Goal: Task Accomplishment & Management: Use online tool/utility

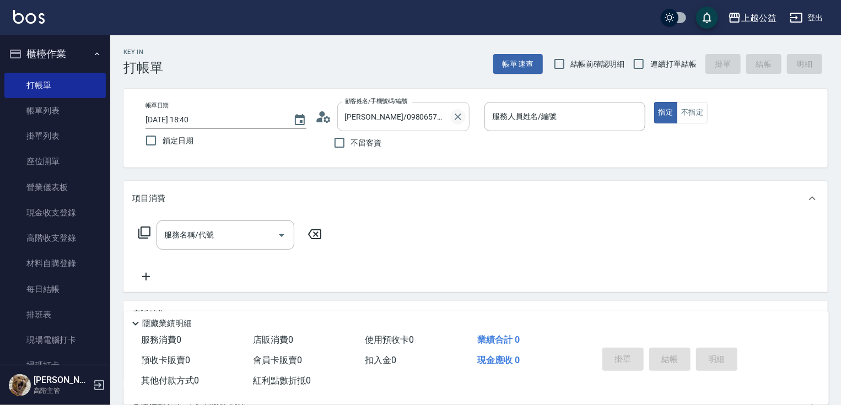
click at [459, 117] on icon "Clear" at bounding box center [457, 116] width 11 height 11
click at [370, 148] on span "不留客資" at bounding box center [366, 143] width 31 height 12
click at [351, 148] on input "不留客資" at bounding box center [339, 142] width 23 height 23
checkbox input "true"
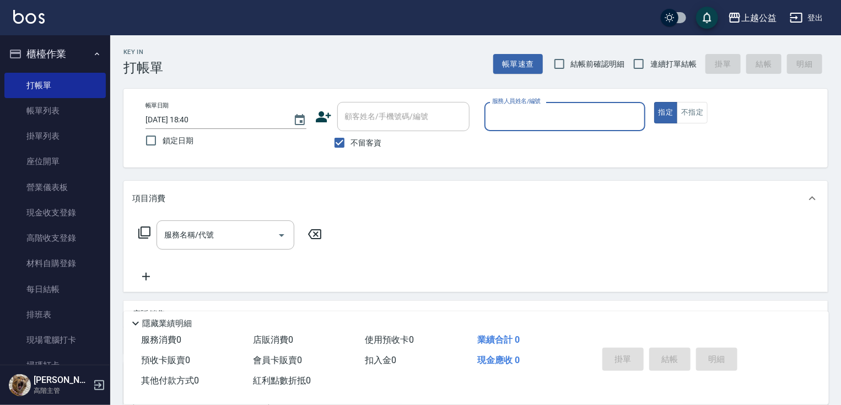
click at [664, 68] on span "連續打單結帳" at bounding box center [673, 64] width 46 height 12
click at [650, 68] on input "連續打單結帳" at bounding box center [638, 63] width 23 height 23
checkbox input "true"
click at [558, 115] on input "服務人員姓名/編號" at bounding box center [564, 116] width 151 height 19
type input "[PERSON_NAME]-6"
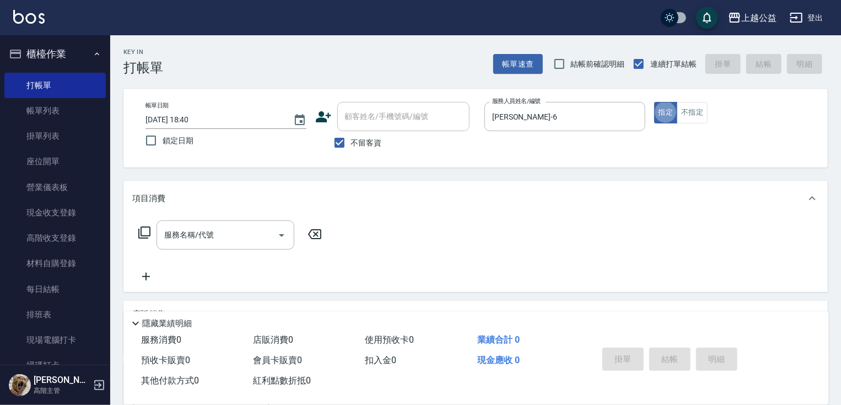
type button "true"
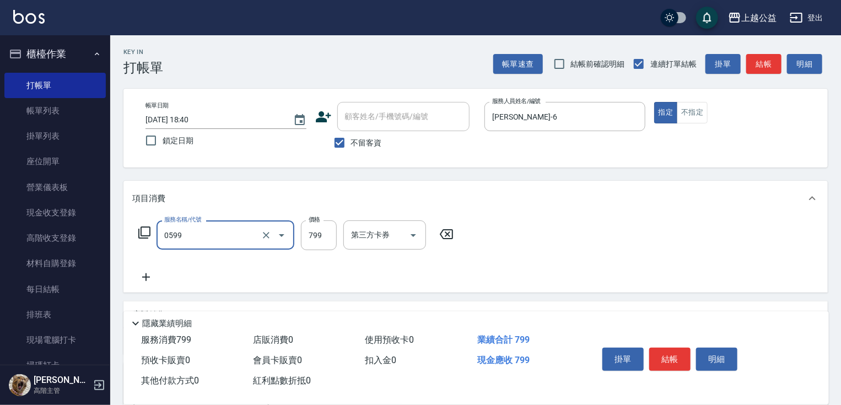
type input "精油SPA(0599)"
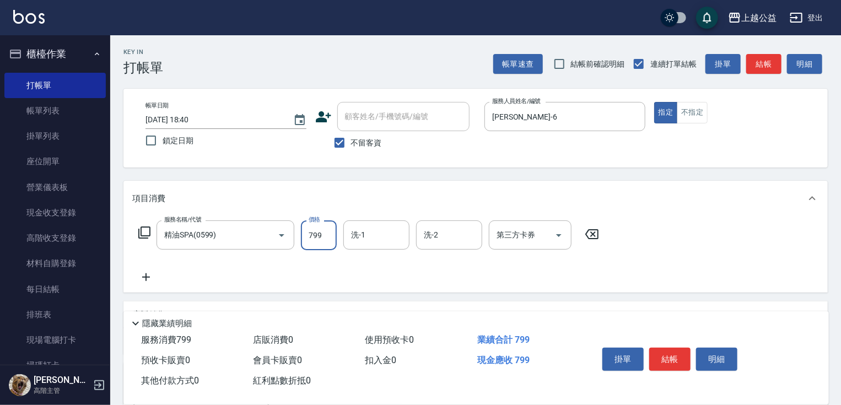
drag, startPoint x: 313, startPoint y: 230, endPoint x: 422, endPoint y: 111, distance: 161.8
click at [314, 231] on input "799" at bounding box center [319, 235] width 36 height 30
type input "600"
type input "林楀曦-33"
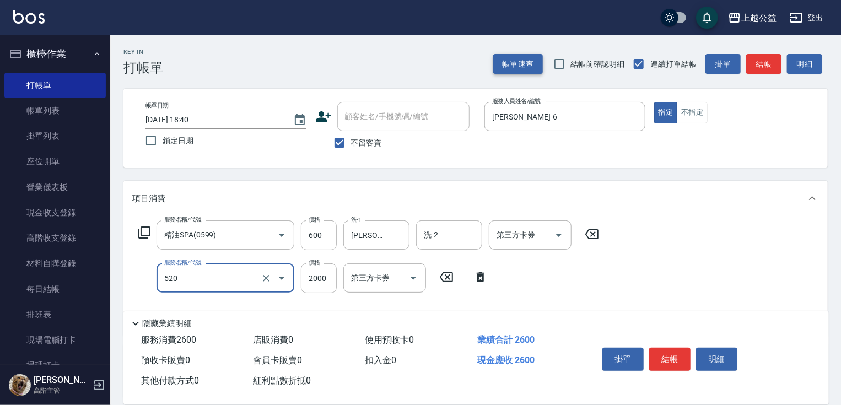
type input "繽紛染髮(520)"
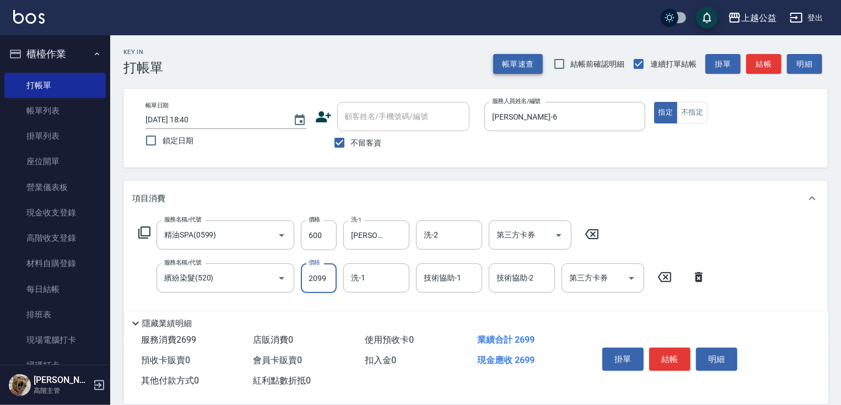
type input "2099"
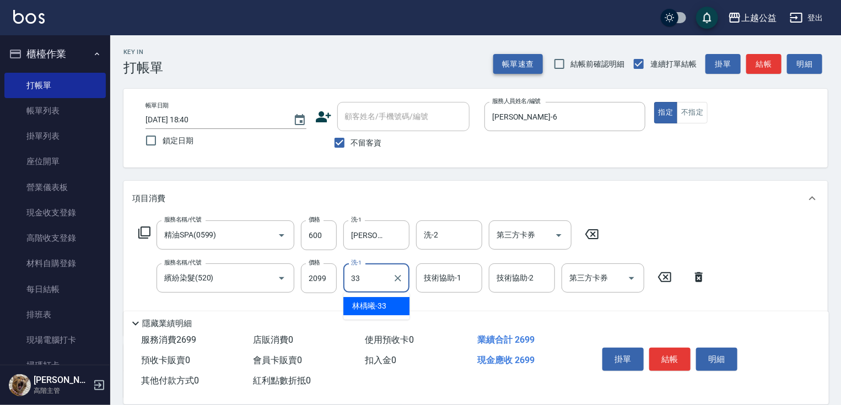
type input "林楀曦-33"
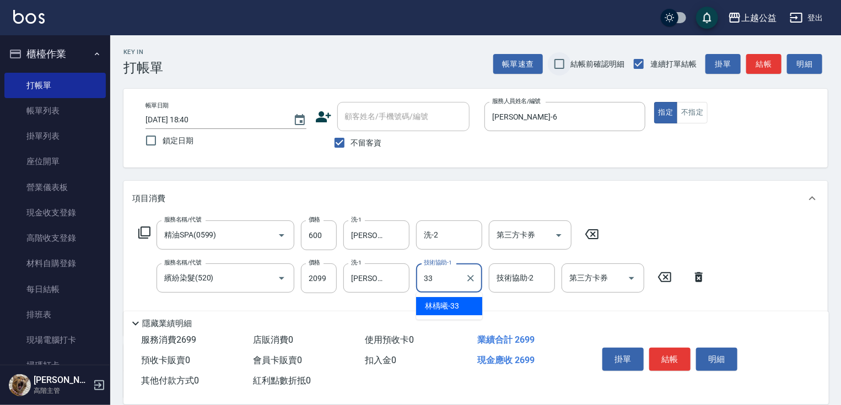
type input "林楀曦-33"
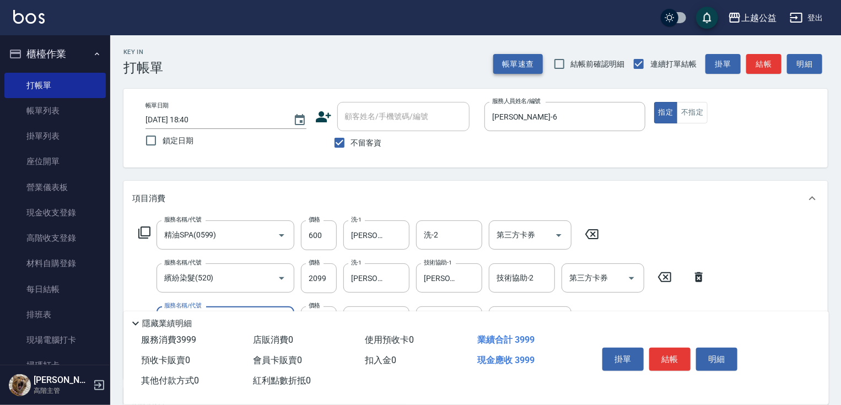
type input "女神鉑金護髮(407)"
type input "1900"
type input "林楀曦-33"
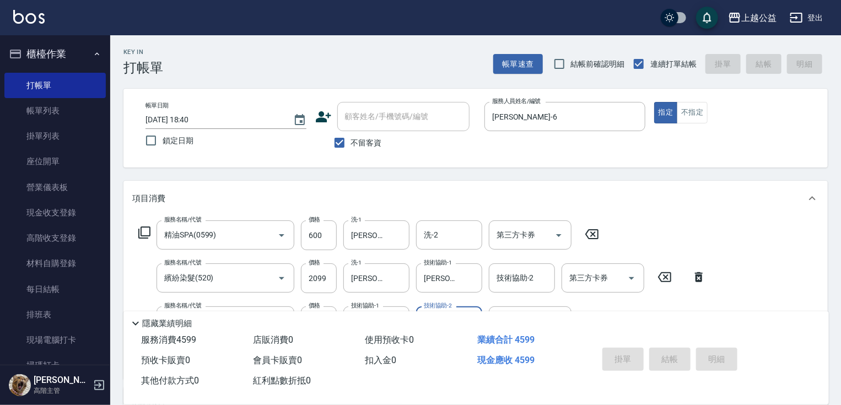
type input "2025/09/08 21:18"
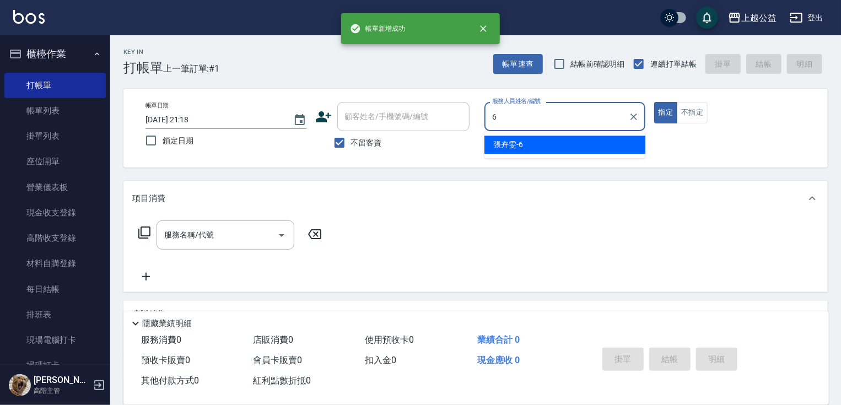
type input "張卉雯-6"
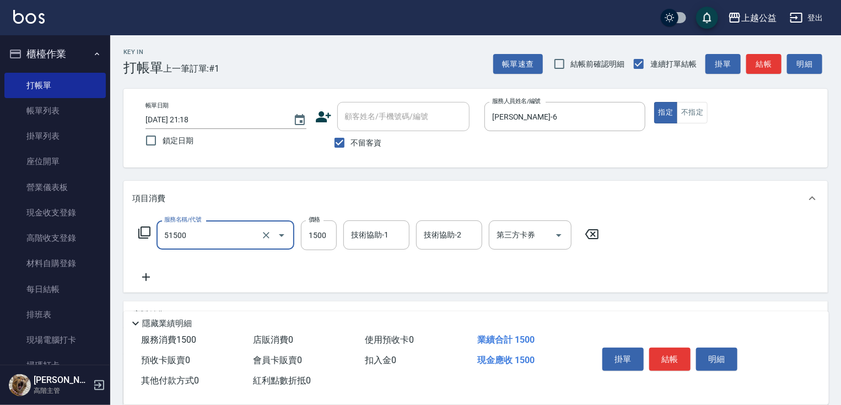
type input "染髮(51500)"
type input "1680"
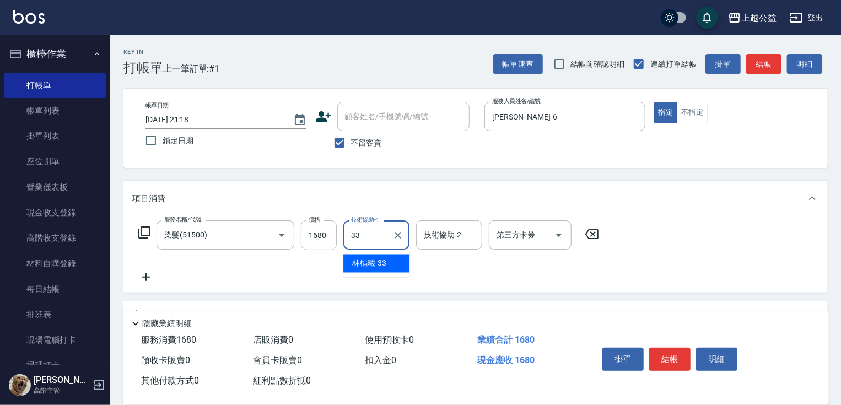
type input "林楀曦-33"
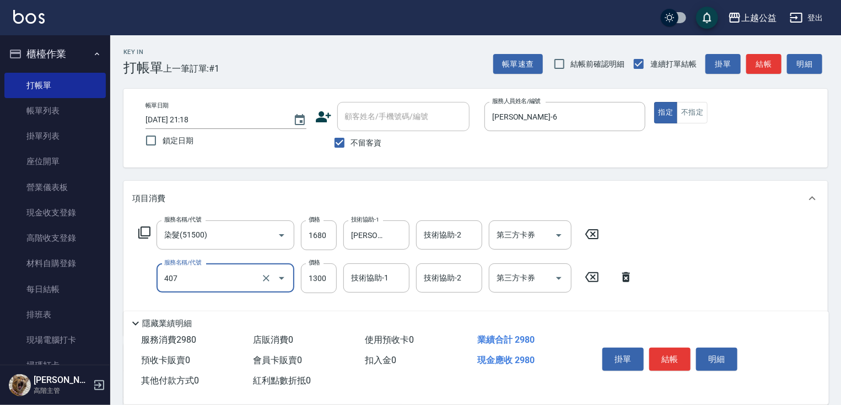
type input "女神鉑金護髮(407)"
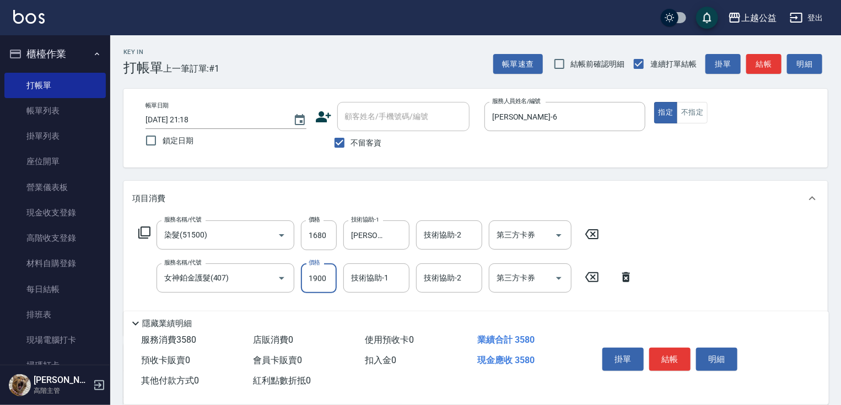
type input "1900"
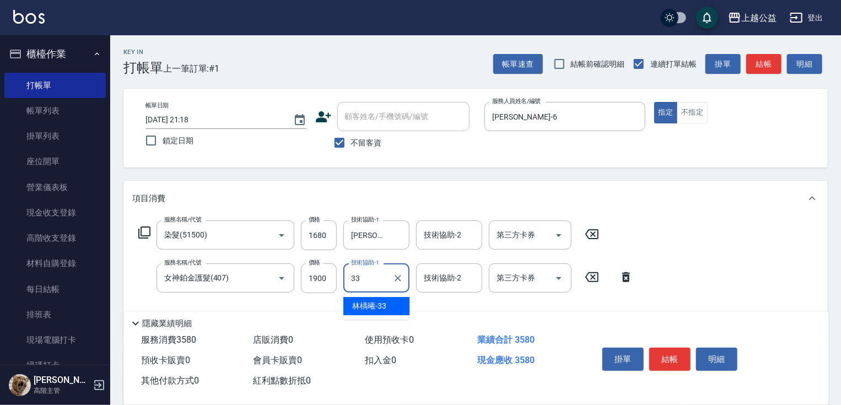
type input "林楀曦-33"
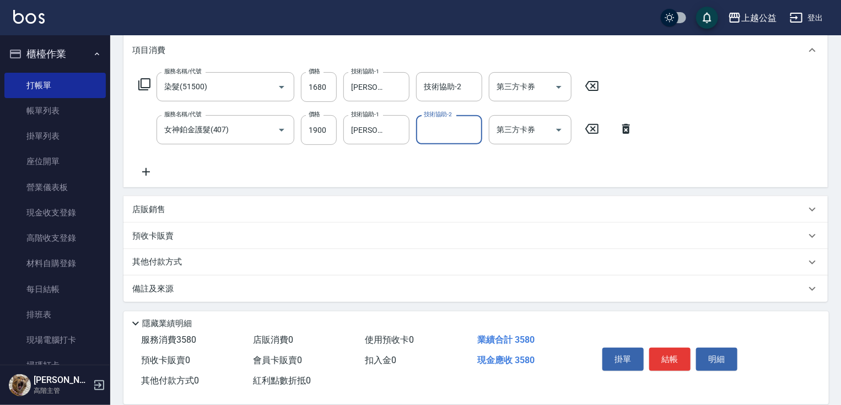
scroll to position [150, 0]
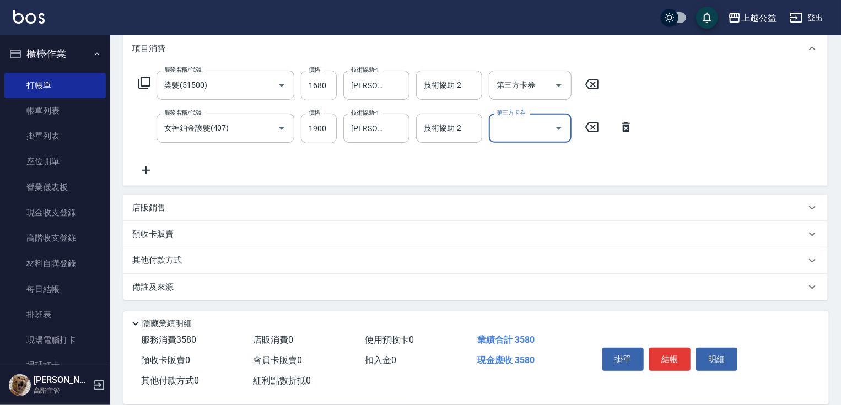
click at [172, 230] on p "預收卡販賣" at bounding box center [152, 235] width 41 height 12
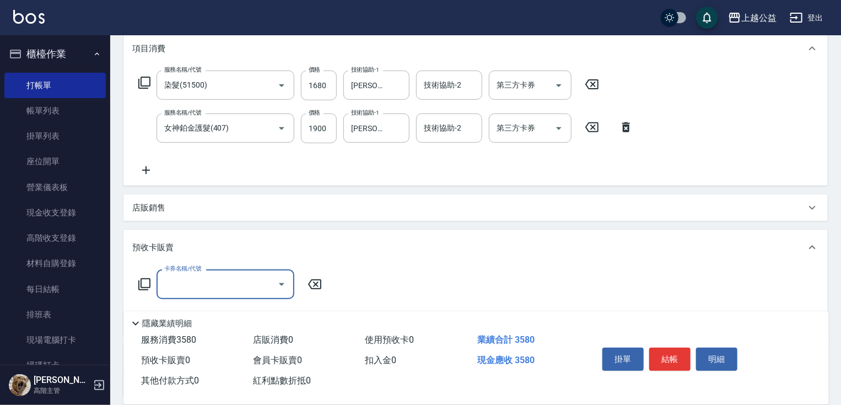
scroll to position [0, 0]
click at [215, 276] on input "卡券名稱/代號" at bounding box center [216, 283] width 111 height 19
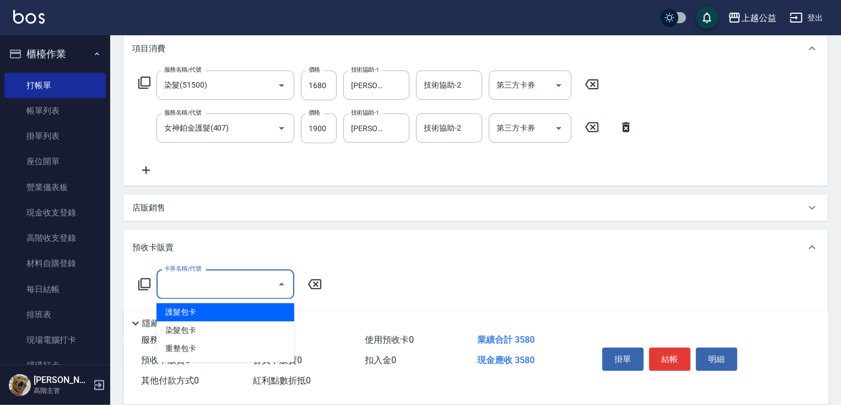
click at [201, 313] on span "護髮包卡" at bounding box center [225, 312] width 138 height 18
type input "護髮包卡(802)"
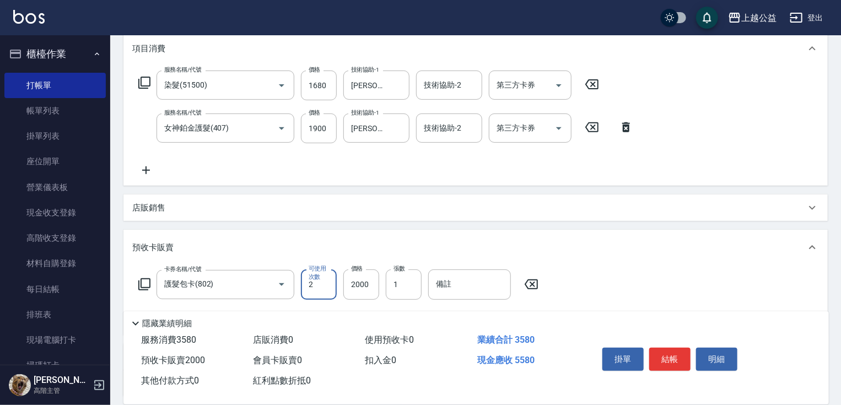
type input "2"
type input "1900"
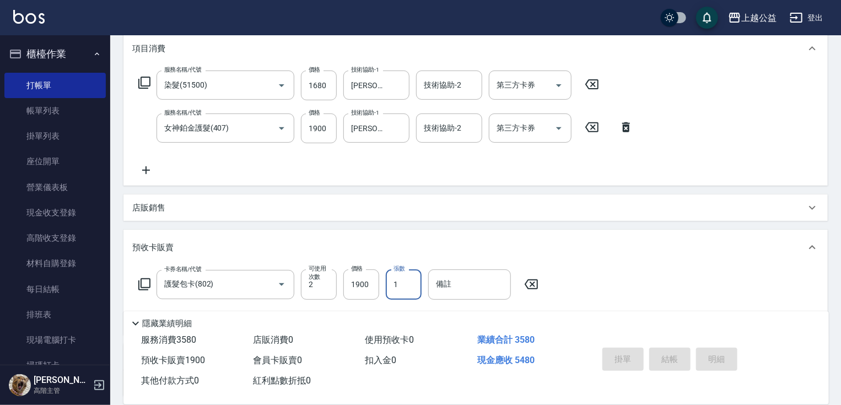
type input "2025/09/08 21:19"
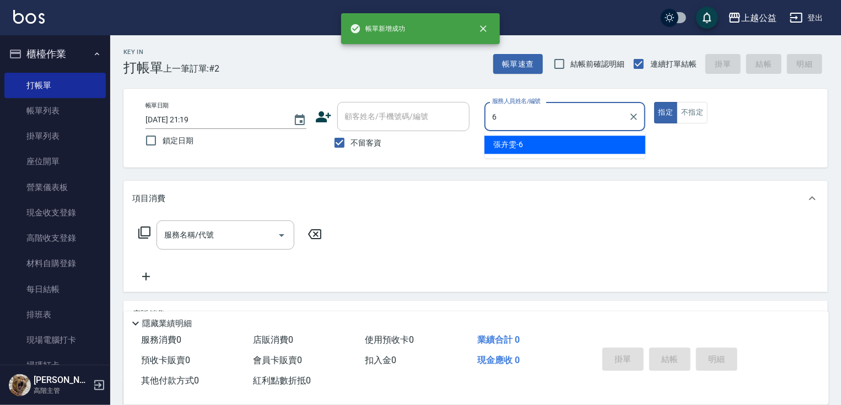
type input "張卉雯-6"
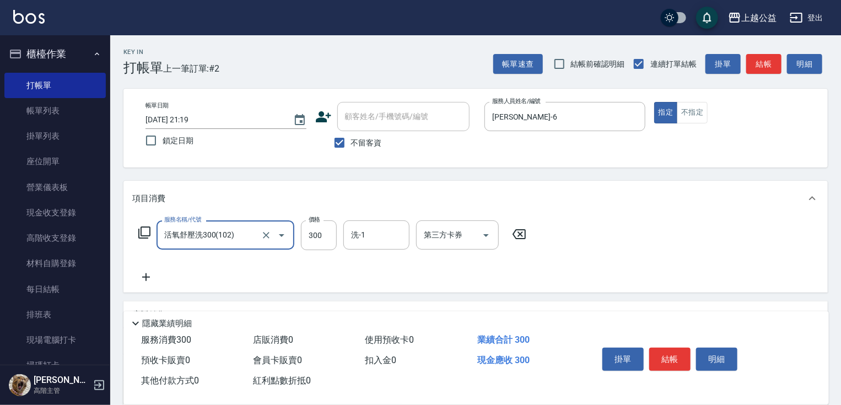
type input "活氧舒壓洗300(102)"
type input "400"
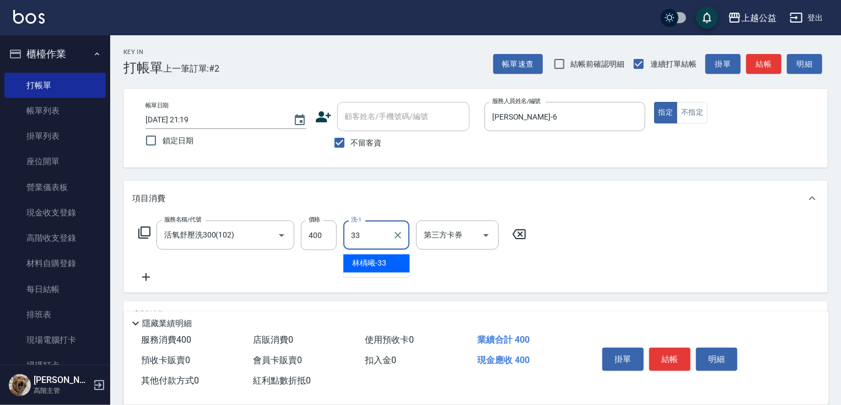
type input "林楀曦-33"
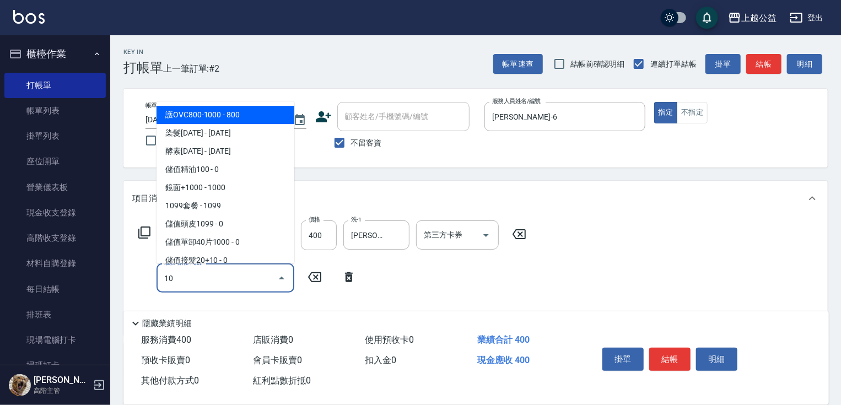
type input "1"
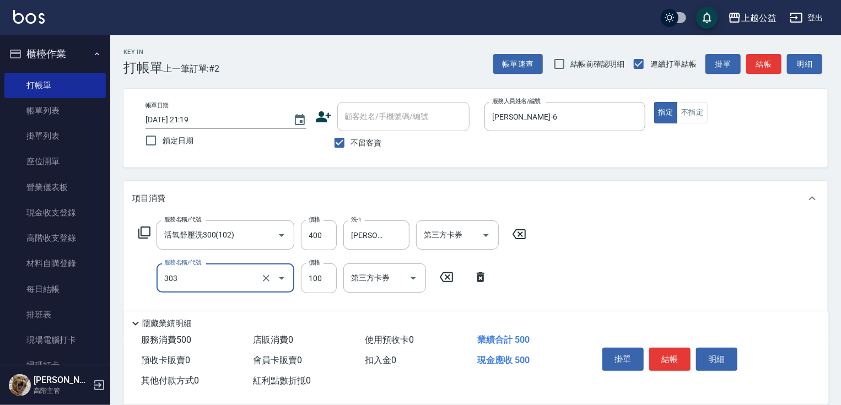
type input "剪髮(303)"
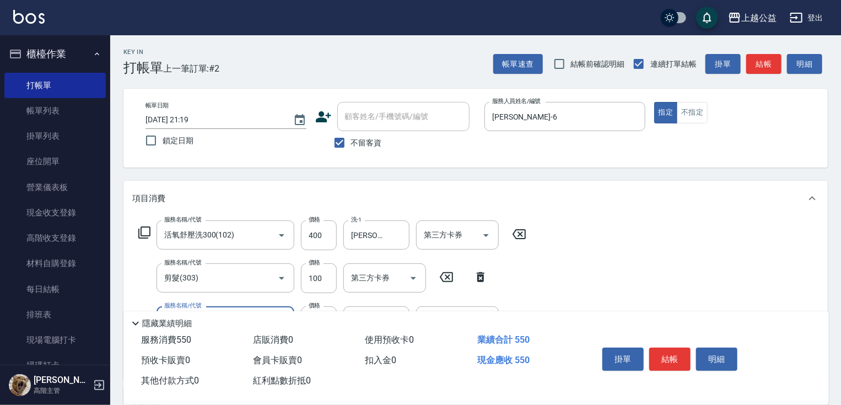
type input "精油(609)"
type input "林楀曦-33"
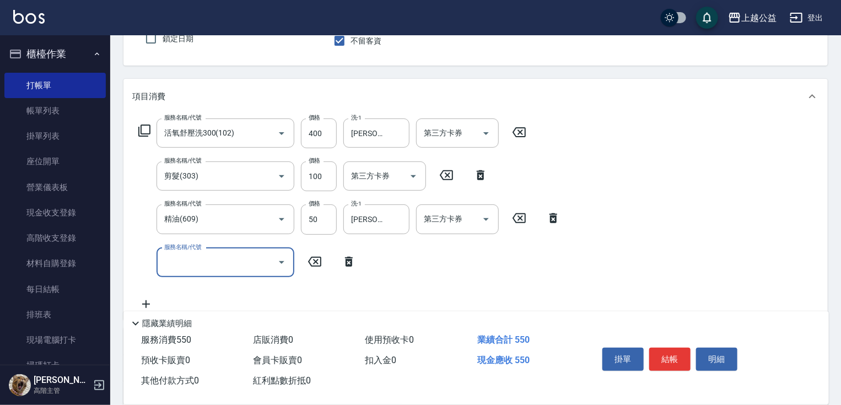
scroll to position [105, 0]
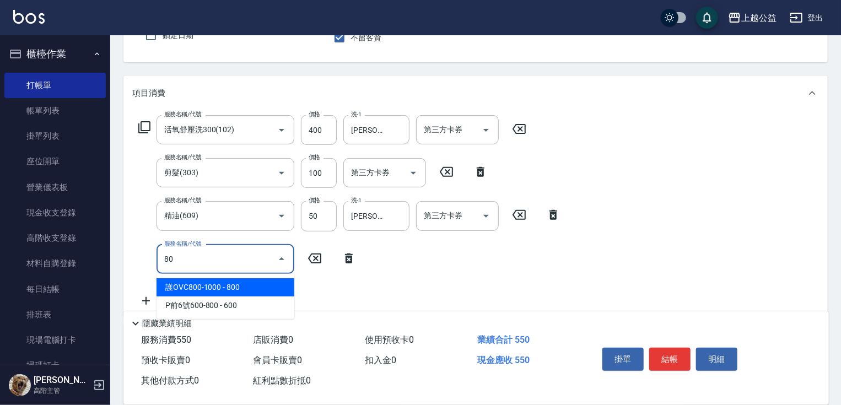
type input "8"
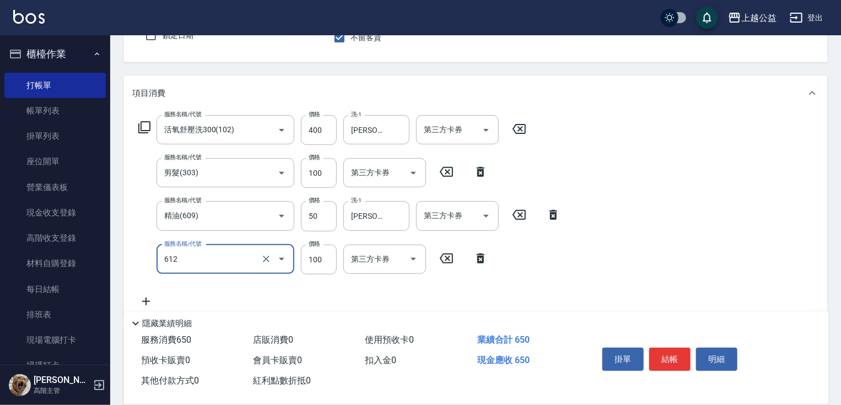
type input "造型2(612)"
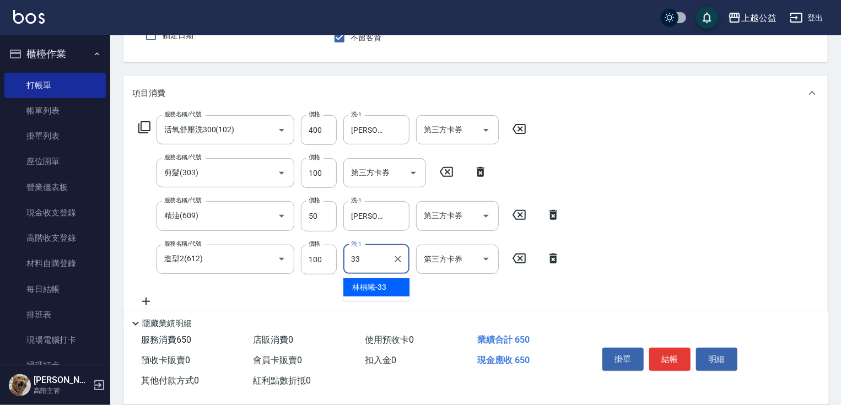
type input "林楀曦-33"
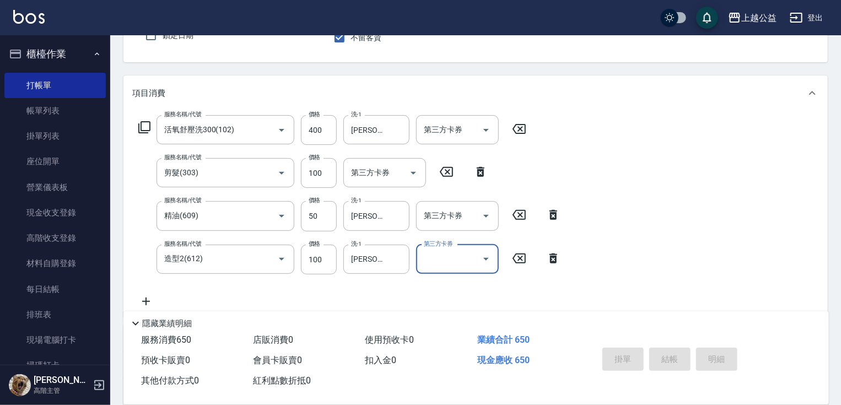
type input "2025/09/08 21:21"
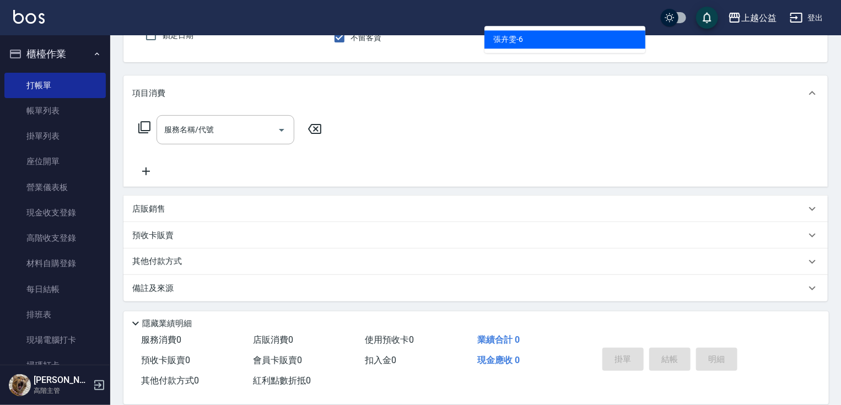
type input "張卉雯-6"
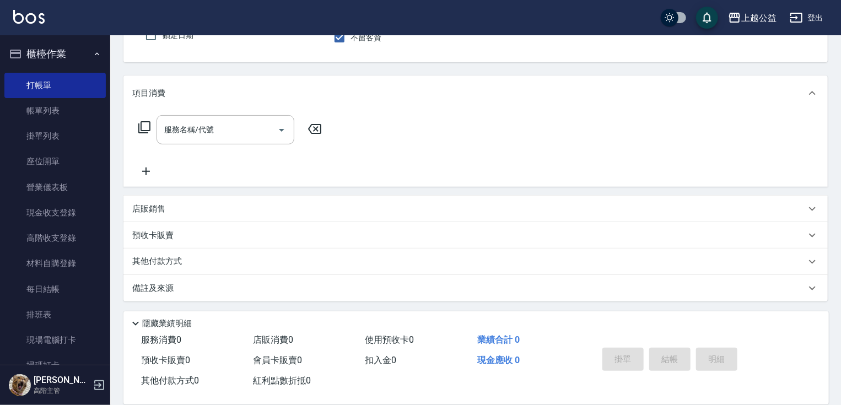
scroll to position [101, 0]
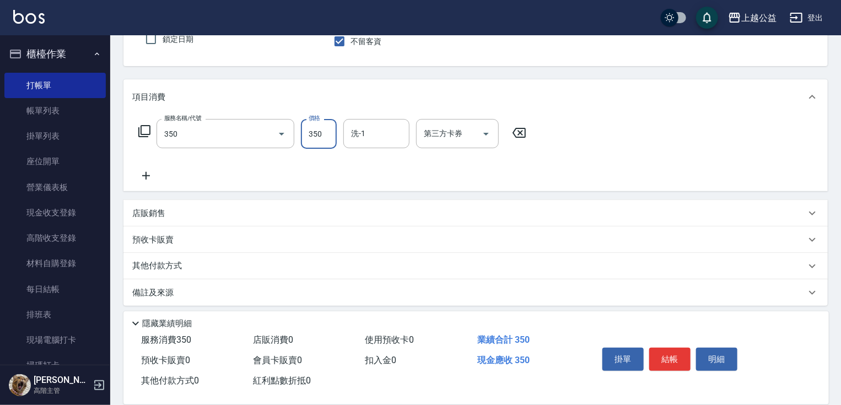
type input "一般洗剪(350)"
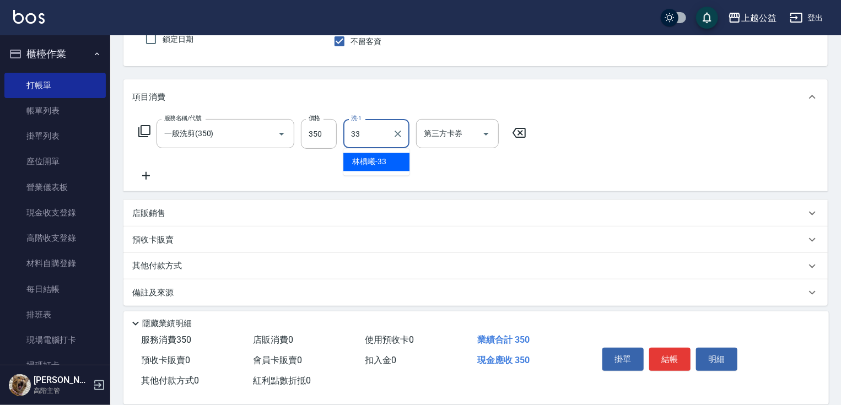
type input "林楀曦-33"
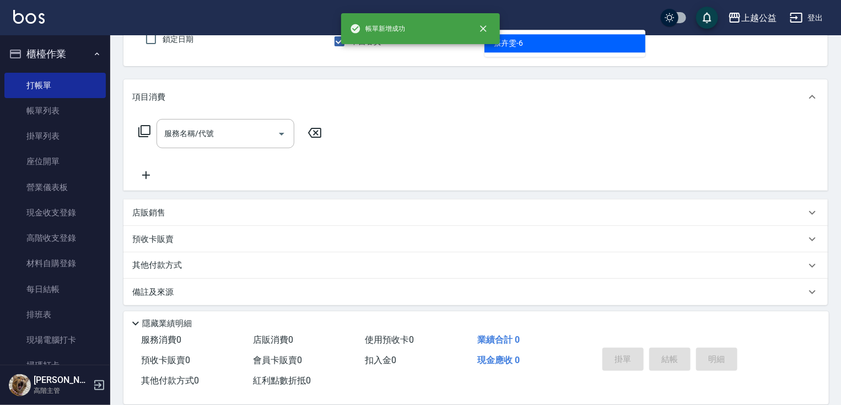
type input "張卉雯-6"
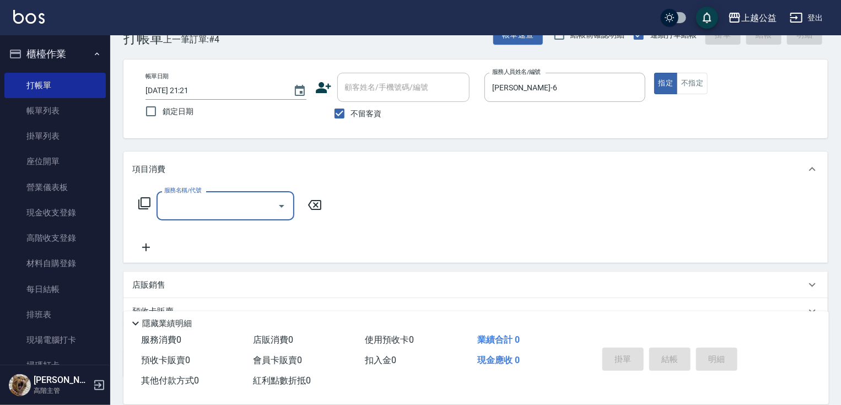
scroll to position [29, 0]
click at [342, 113] on input "不留客資" at bounding box center [339, 113] width 23 height 23
checkbox input "false"
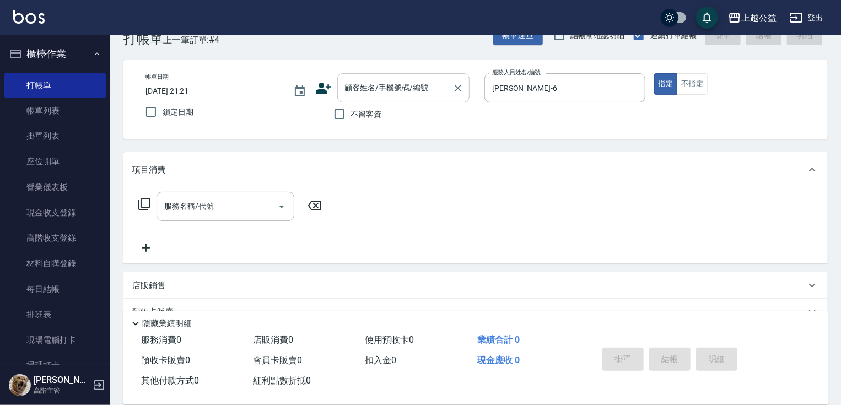
click at [368, 86] on div "顧客姓名/手機號碼/編號 顧客姓名/手機號碼/編號" at bounding box center [403, 87] width 132 height 29
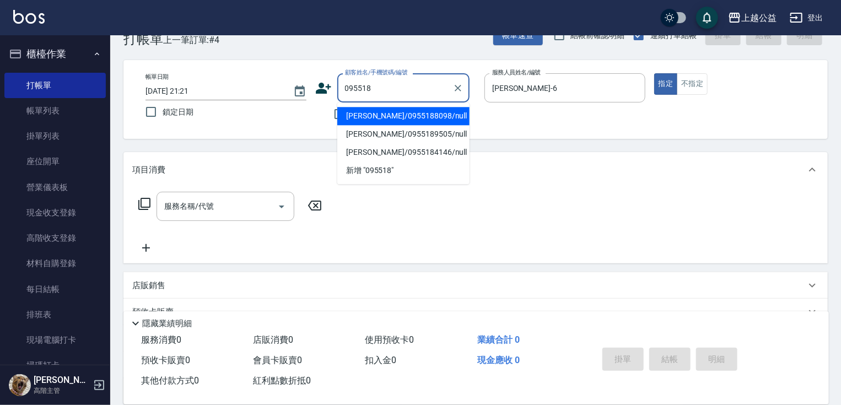
click at [368, 110] on li "楊傑凱/0955188098/null" at bounding box center [403, 116] width 132 height 18
type input "楊傑凱/0955188098/null"
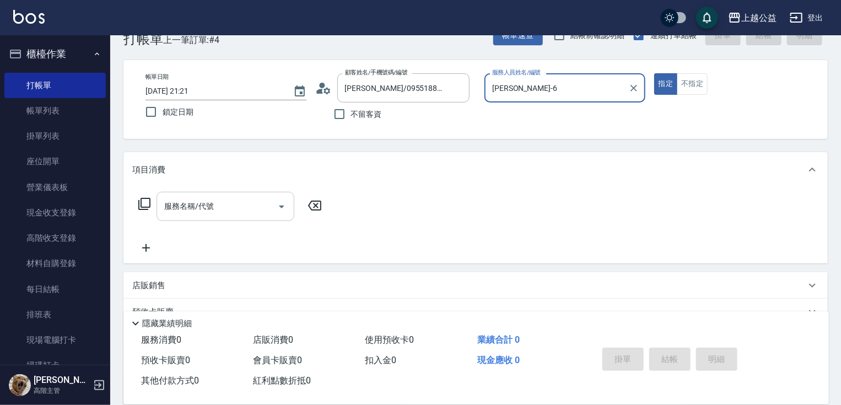
click at [218, 209] on input "服務名稱/代號" at bounding box center [216, 206] width 111 height 19
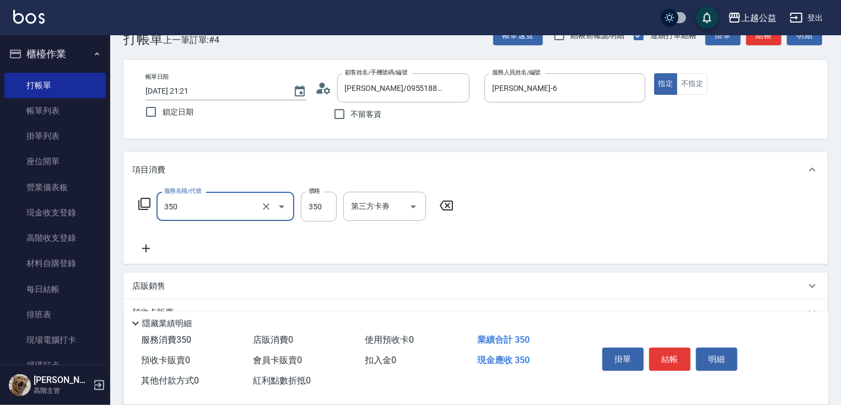
type input "一般洗剪(350)"
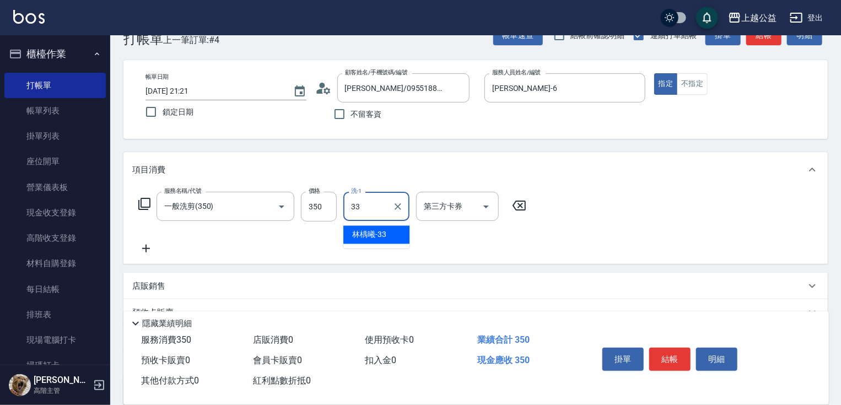
type input "林楀曦-33"
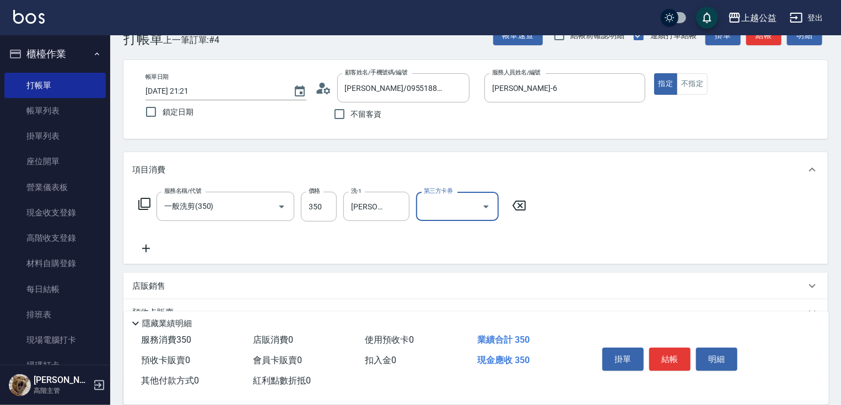
scroll to position [133, 0]
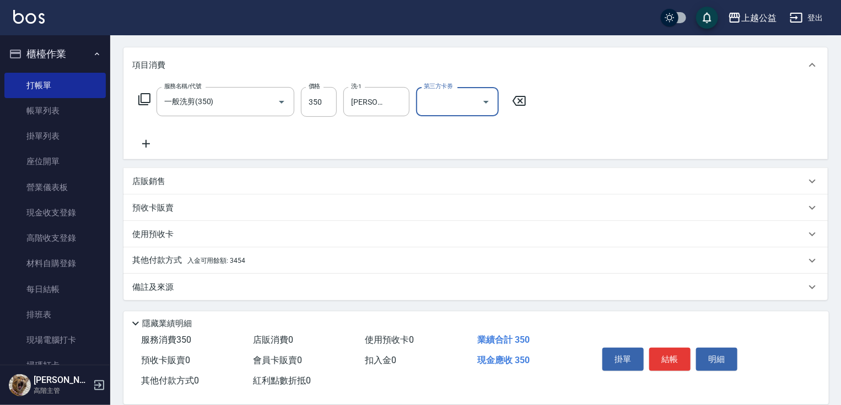
click at [183, 261] on p "其他付款方式 入金可用餘額: 3454" at bounding box center [188, 261] width 113 height 12
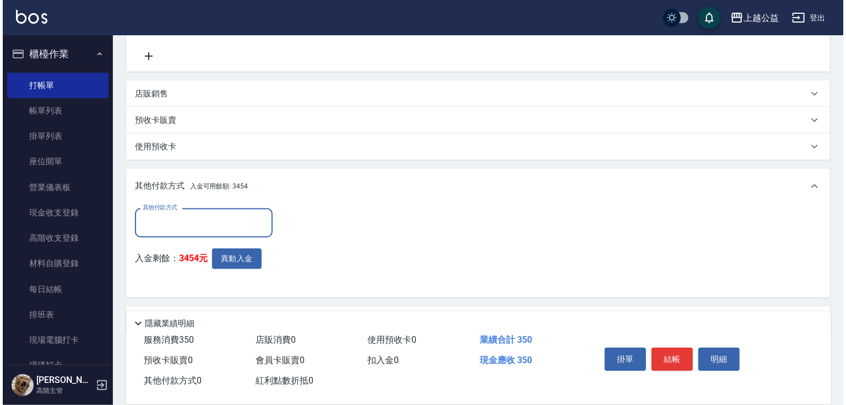
scroll to position [242, 0]
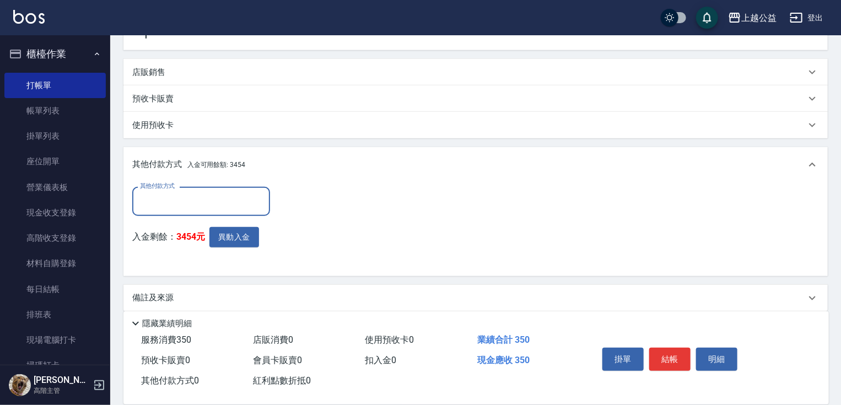
click at [224, 214] on div "其他付款方式" at bounding box center [201, 201] width 138 height 29
drag, startPoint x: 384, startPoint y: 203, endPoint x: 300, endPoint y: 242, distance: 92.4
click at [380, 214] on div "其他付款方式 其他付款方式 入金剩餘： 3454元 異動入金" at bounding box center [475, 227] width 686 height 80
click at [216, 201] on input "其他付款方式" at bounding box center [201, 201] width 128 height 19
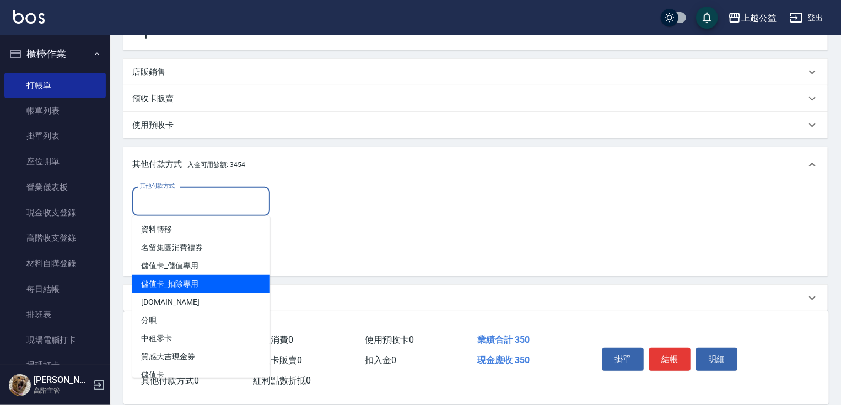
click at [207, 282] on span "儲值卡_扣除專用" at bounding box center [201, 284] width 138 height 18
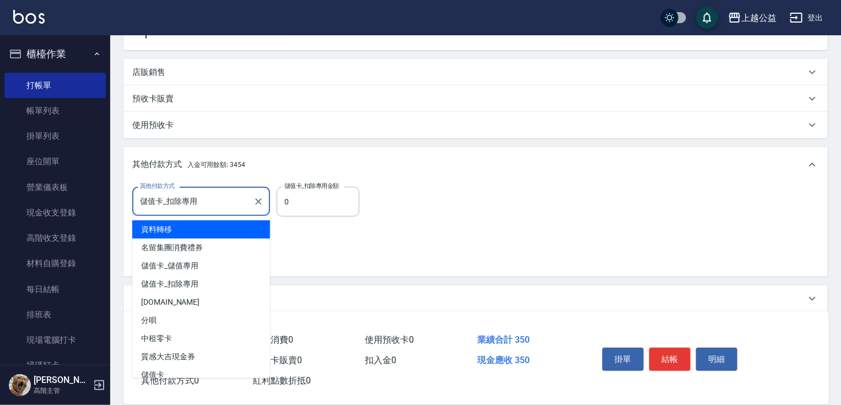
click at [242, 200] on input "儲值卡_扣除專用" at bounding box center [192, 201] width 111 height 19
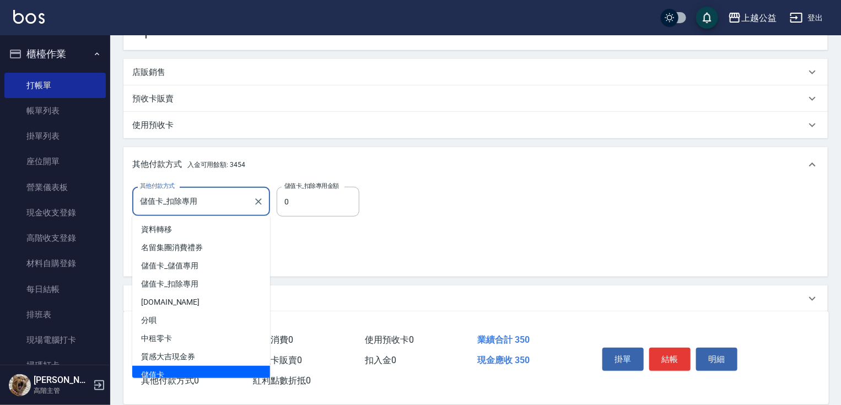
click at [197, 367] on span "儲值卡" at bounding box center [201, 375] width 138 height 18
type input "儲值卡"
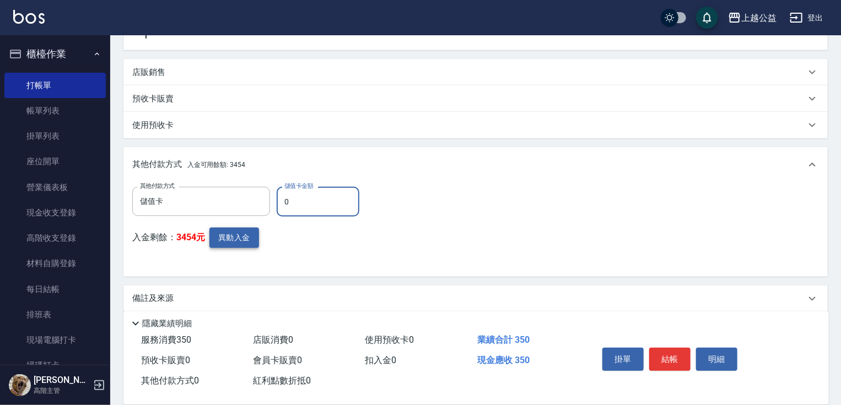
click at [232, 241] on button "異動入金" at bounding box center [234, 238] width 50 height 20
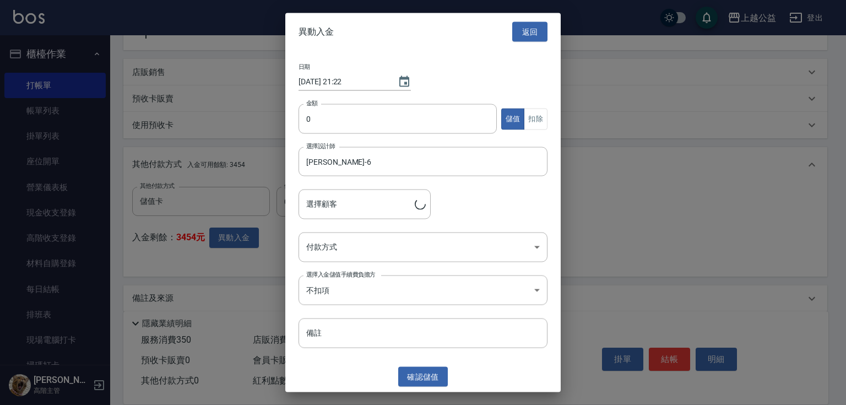
type input "楊傑凱/0955188098"
click at [366, 121] on input "0" at bounding box center [398, 119] width 198 height 30
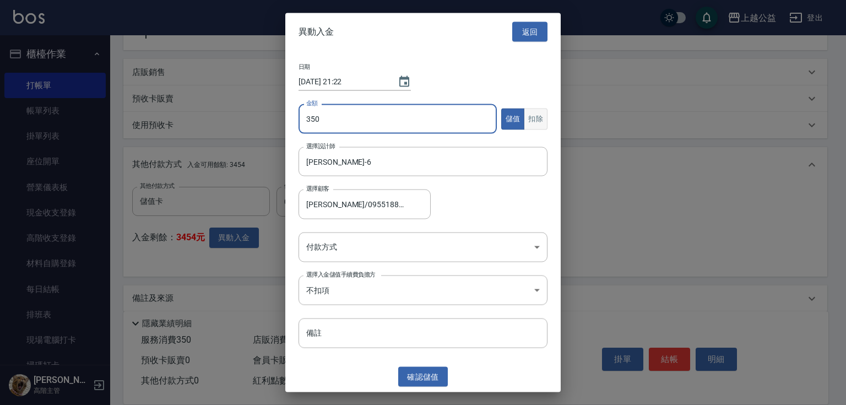
type input "350"
click at [545, 115] on button "扣除" at bounding box center [536, 118] width 24 height 21
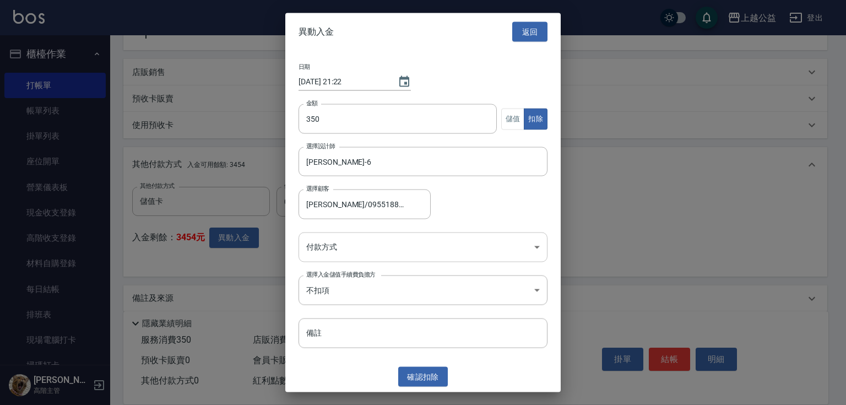
click at [332, 251] on body "上越公益 登出 櫃檯作業 打帳單 帳單列表 掛單列表 座位開單 營業儀表板 現金收支登錄 高階收支登錄 材料自購登錄 每日結帳 排班表 現場電腦打卡 掃碼打卡…" at bounding box center [423, 87] width 846 height 659
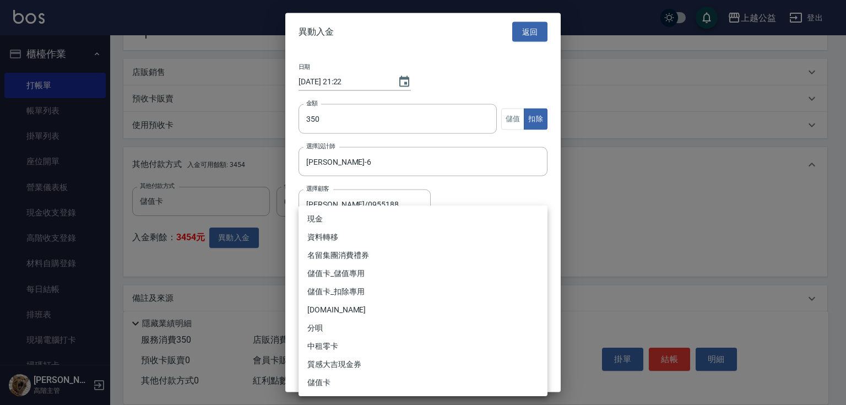
click at [342, 291] on li "儲值卡_扣除專用" at bounding box center [423, 292] width 249 height 18
type input "儲值卡_扣除專用"
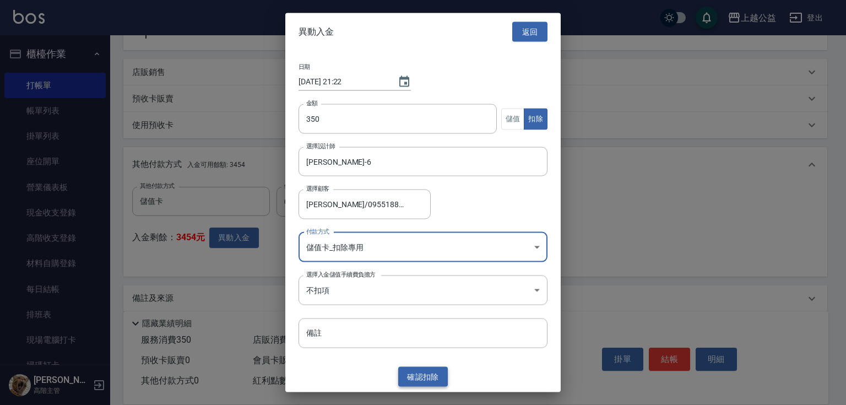
click at [421, 377] on button "確認 扣除" at bounding box center [423, 376] width 50 height 20
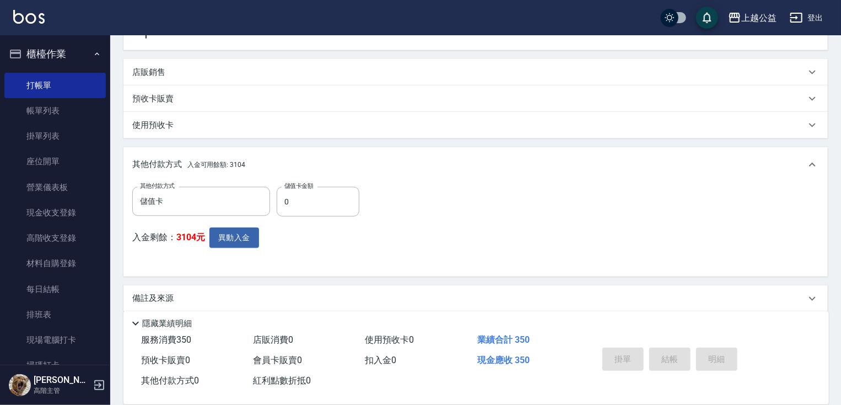
type input "2025/09/08 21:23"
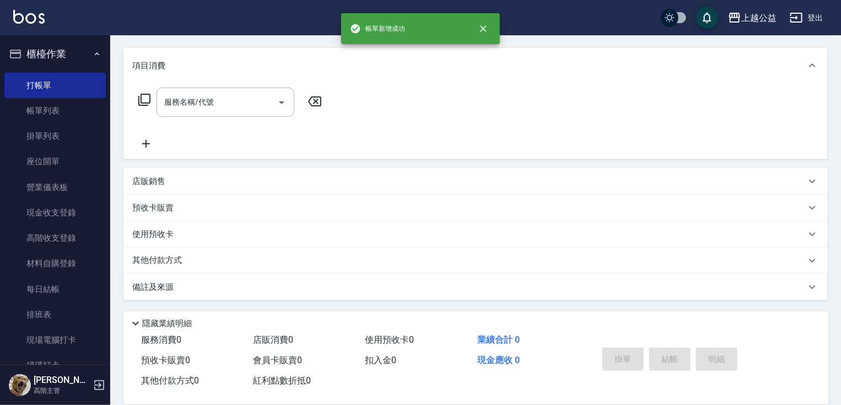
scroll to position [0, 0]
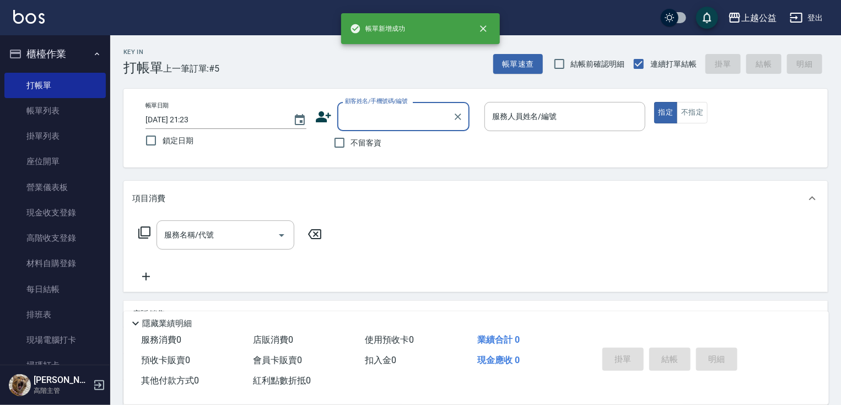
click at [353, 132] on label "不留客資" at bounding box center [355, 142] width 54 height 23
click at [351, 132] on input "不留客資" at bounding box center [339, 142] width 23 height 23
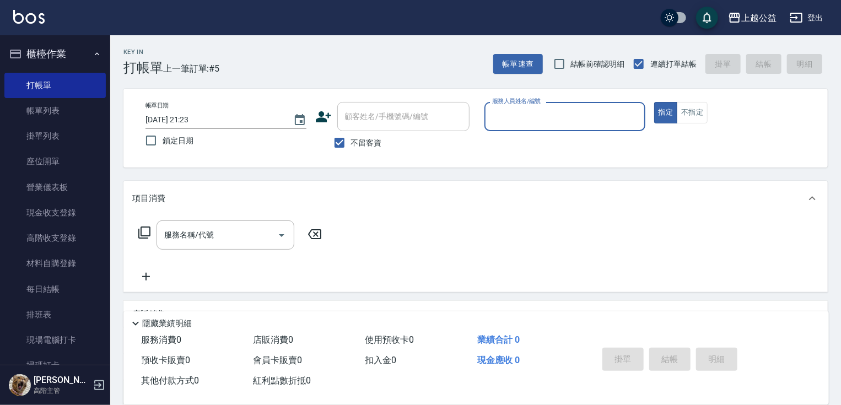
click at [365, 145] on span "不留客資" at bounding box center [366, 143] width 31 height 12
click at [351, 145] on input "不留客資" at bounding box center [339, 142] width 23 height 23
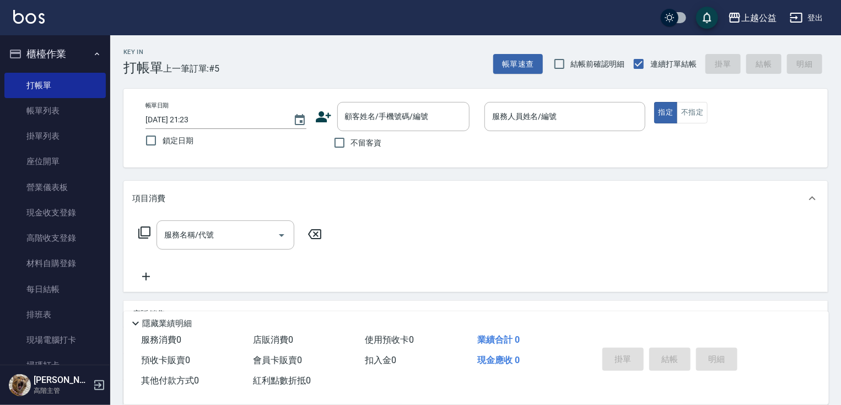
click at [366, 144] on span "不留客資" at bounding box center [366, 143] width 31 height 12
click at [351, 144] on input "不留客資" at bounding box center [339, 142] width 23 height 23
checkbox input "true"
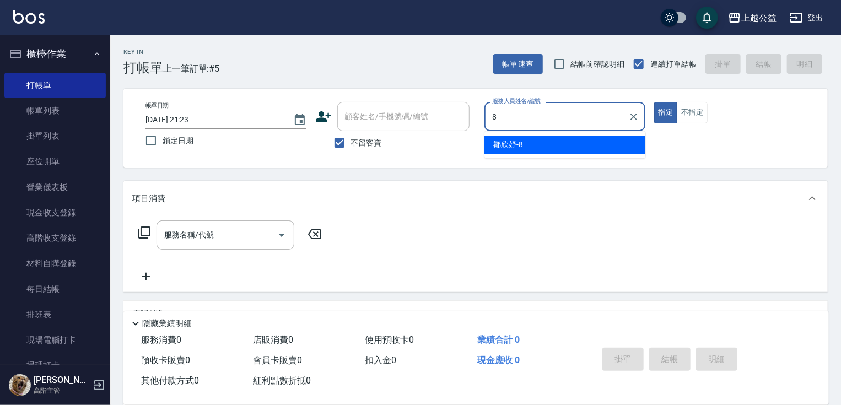
type input "鄒欣妤-8"
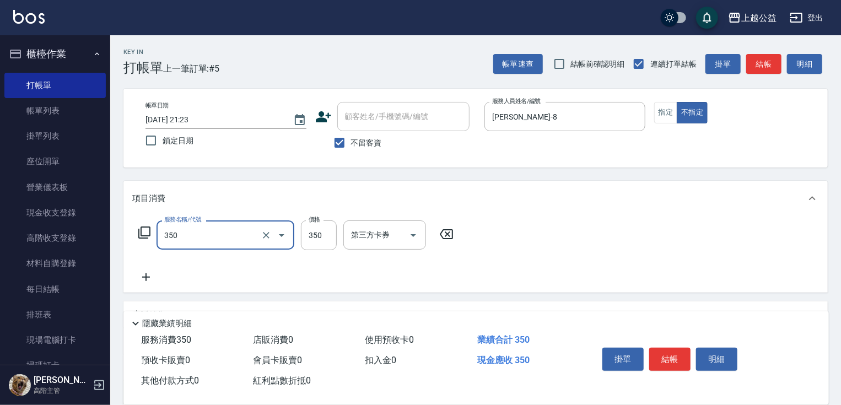
type input "一般洗剪(350)"
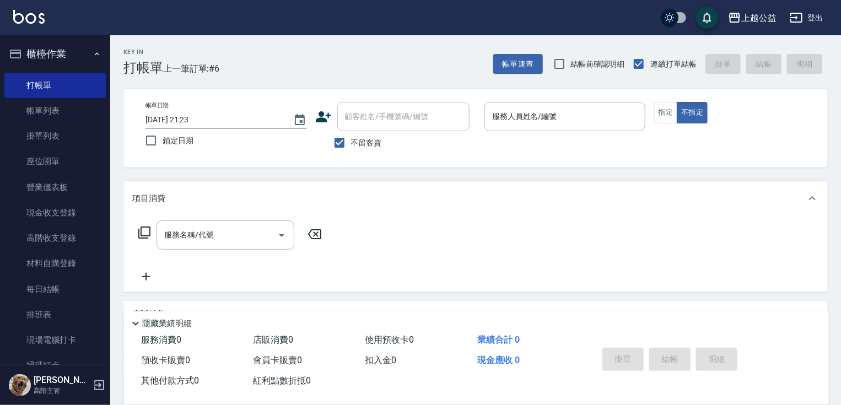
click at [358, 139] on span "不留客資" at bounding box center [366, 143] width 31 height 12
click at [351, 139] on input "不留客資" at bounding box center [339, 142] width 23 height 23
checkbox input "false"
click at [362, 123] on input "顧客姓名/手機號碼/編號" at bounding box center [395, 116] width 106 height 19
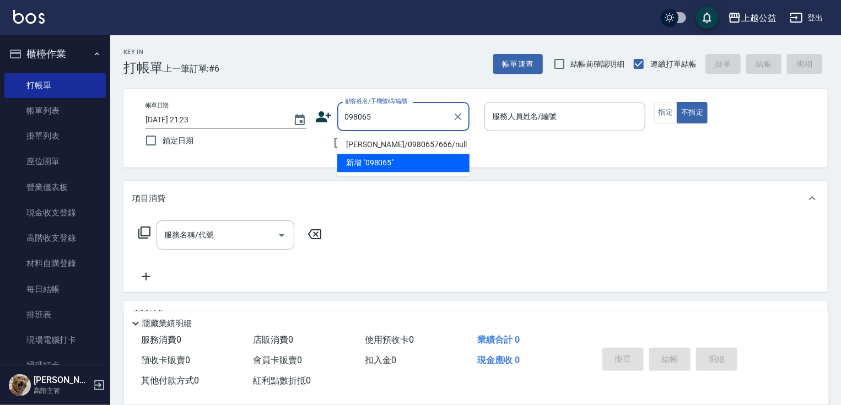
click at [419, 145] on li "尤靜誼/0980657666/null" at bounding box center [403, 145] width 132 height 18
type input "尤靜誼/0980657666/null"
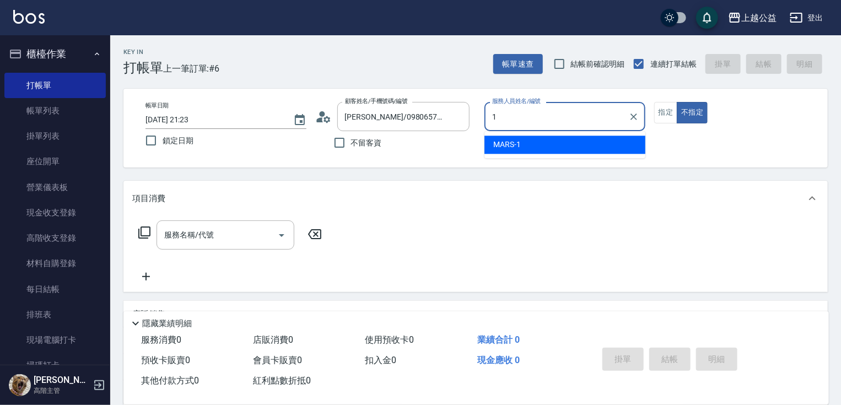
type input "MARS-1"
type button "false"
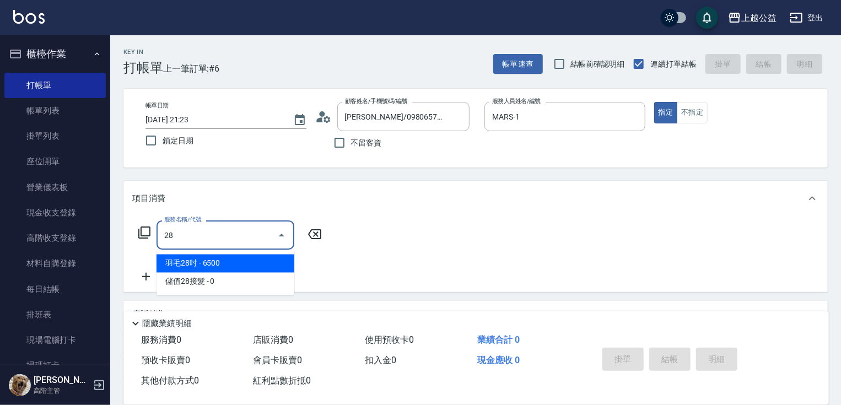
type input "2"
type input "8"
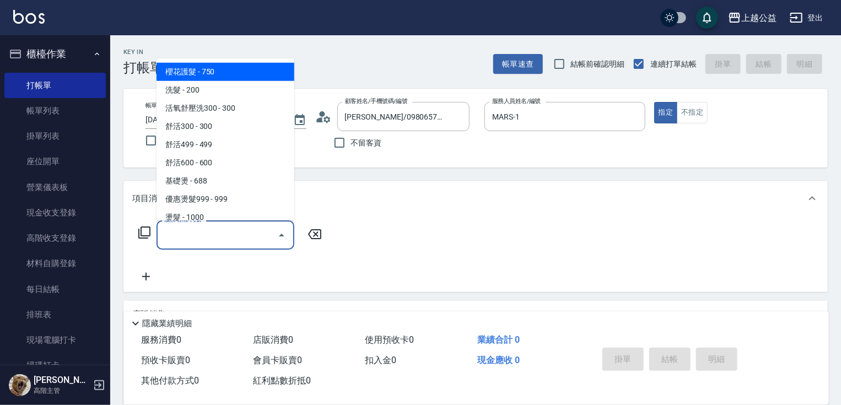
click at [372, 259] on div "服務名稱/代號 服務名稱/代號" at bounding box center [475, 254] width 704 height 76
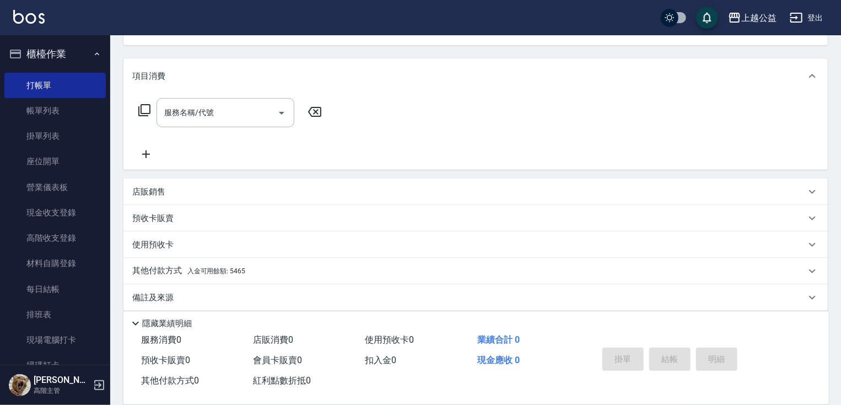
scroll to position [131, 0]
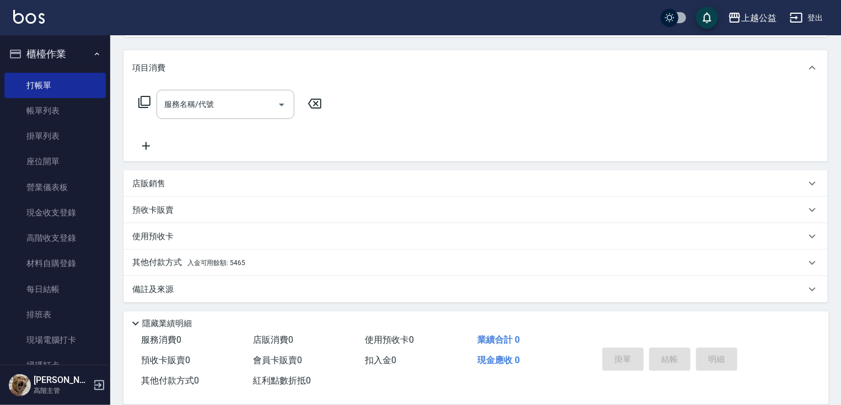
click at [155, 170] on div "店販銷售" at bounding box center [475, 183] width 704 height 26
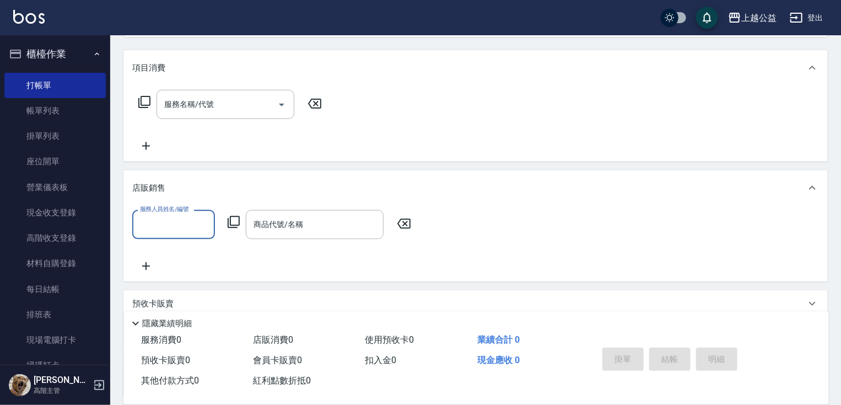
scroll to position [0, 0]
type input "10"
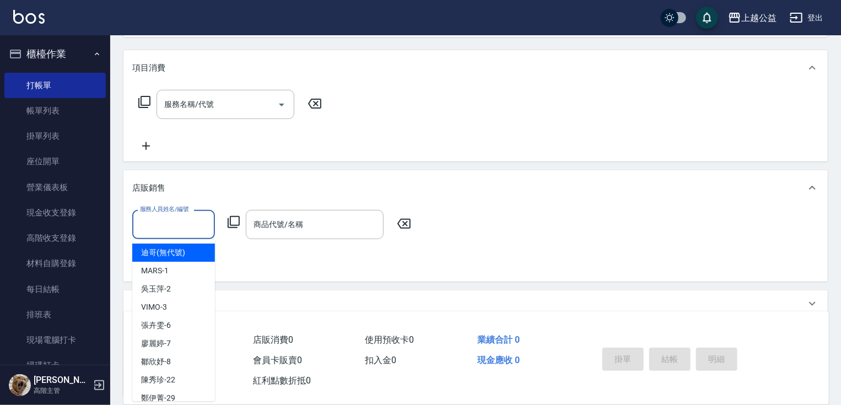
click at [167, 224] on input "服務人員姓名/編號" at bounding box center [173, 224] width 73 height 19
type input "MARS-1"
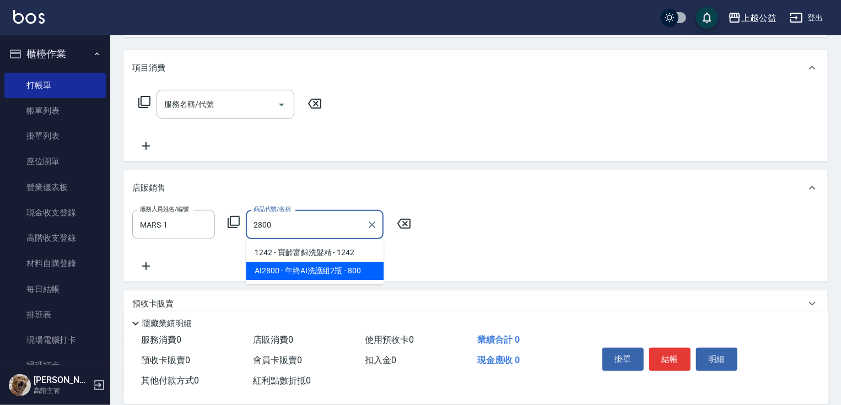
type input "年終AI洗護組2瓶"
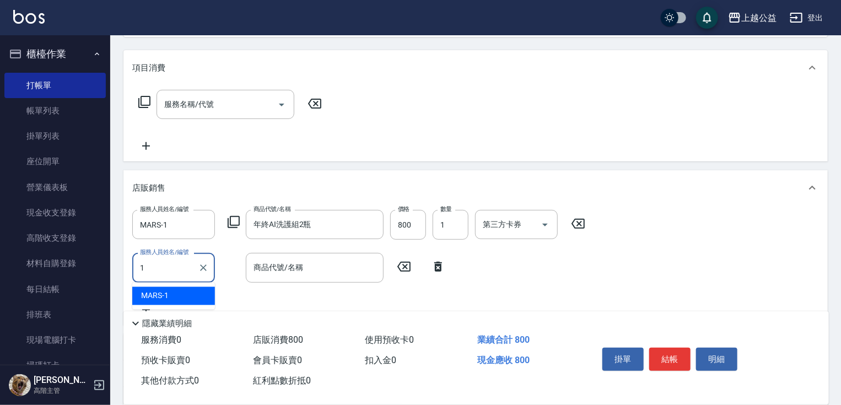
type input "MARS-1"
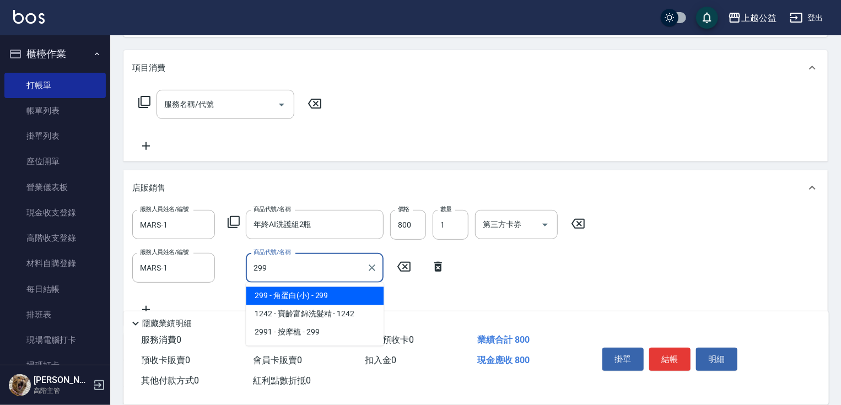
type input "角蛋白(小)"
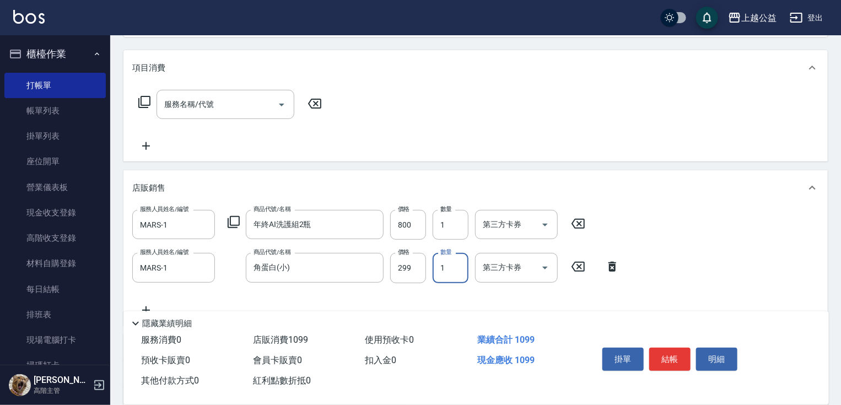
scroll to position [270, 0]
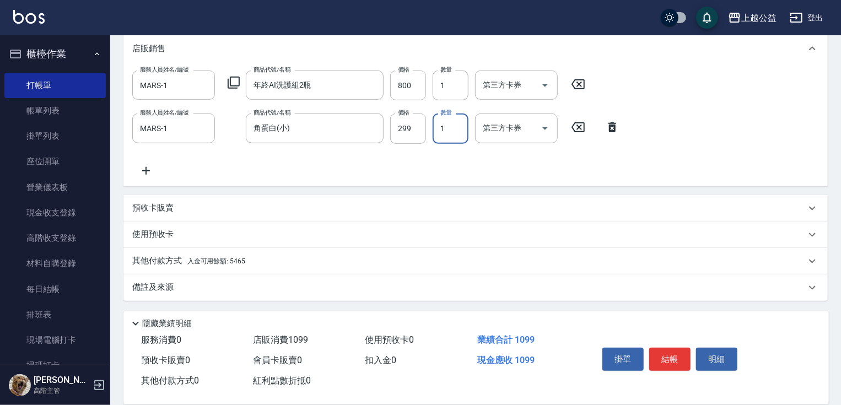
click at [243, 266] on p "其他付款方式 入金可用餘額: 5465" at bounding box center [188, 261] width 113 height 12
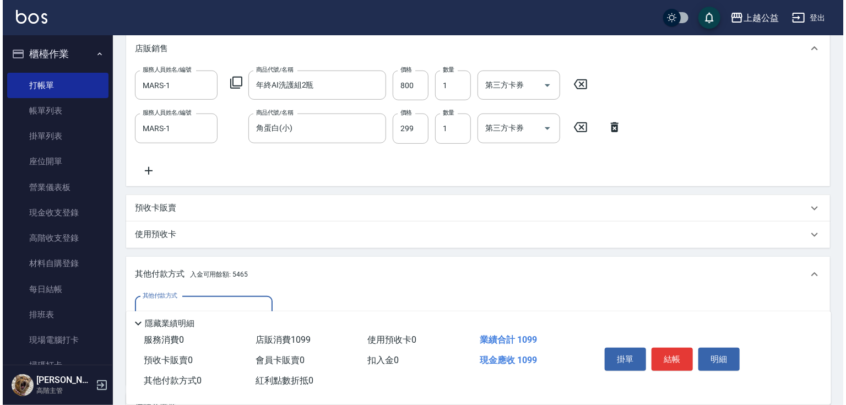
scroll to position [390, 0]
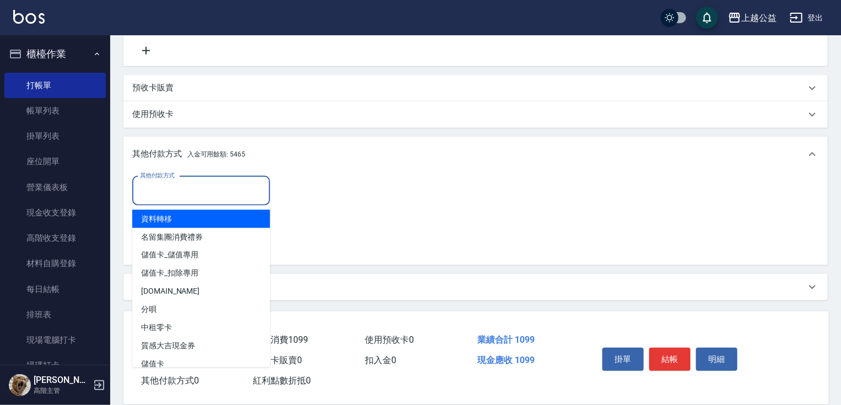
click at [212, 191] on input "其他付款方式" at bounding box center [201, 190] width 128 height 19
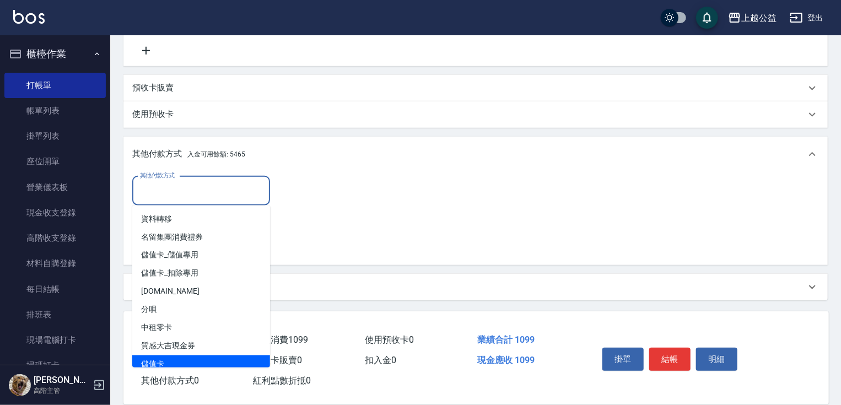
click at [171, 360] on span "儲值卡" at bounding box center [201, 364] width 138 height 18
type input "儲值卡"
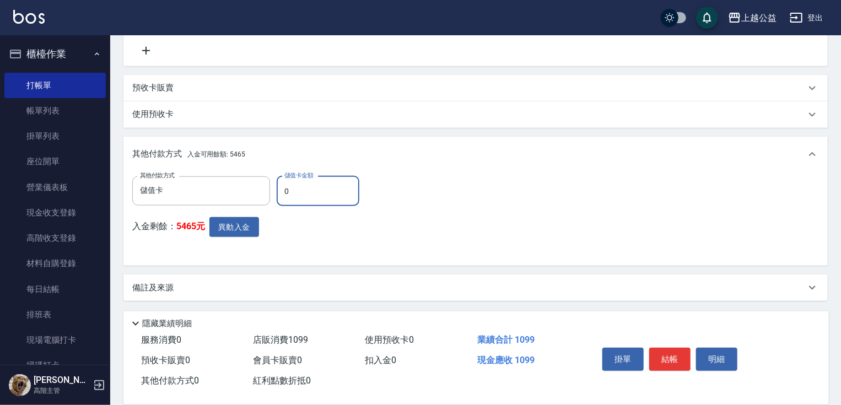
click at [260, 218] on div "入金剩餘： 5465元 異動入金" at bounding box center [249, 237] width 234 height 40
click at [250, 230] on button "異動入金" at bounding box center [234, 227] width 50 height 20
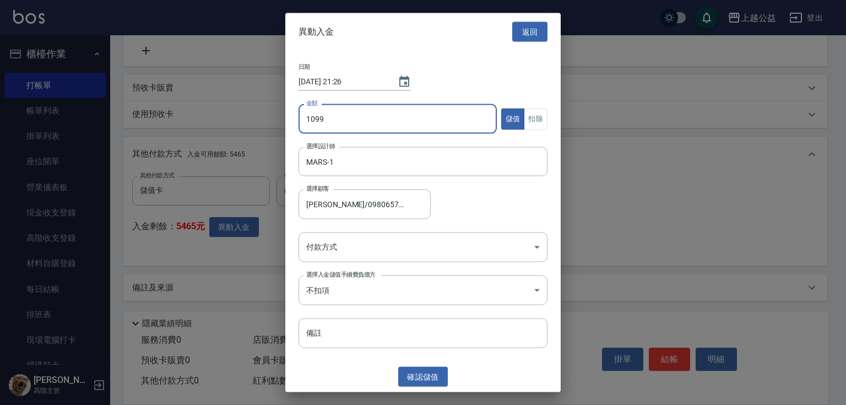
type input "1099"
click at [531, 113] on button "扣除" at bounding box center [536, 118] width 24 height 21
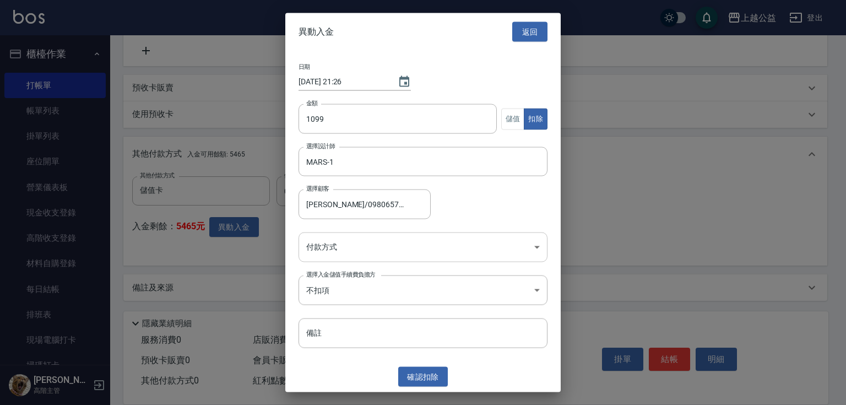
click at [328, 253] on body "上越公益 登出 櫃檯作業 打帳單 帳單列表 掛單列表 座位開單 營業儀表板 現金收支登錄 高階收支登錄 材料自購登錄 每日結帳 排班表 現場電腦打卡 掃碼打卡…" at bounding box center [423, 8] width 846 height 796
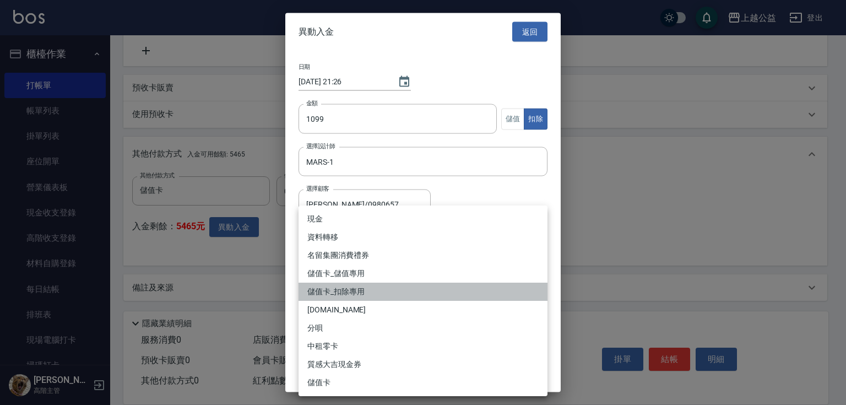
click at [333, 298] on li "儲值卡_扣除專用" at bounding box center [423, 292] width 249 height 18
type input "儲值卡_扣除專用"
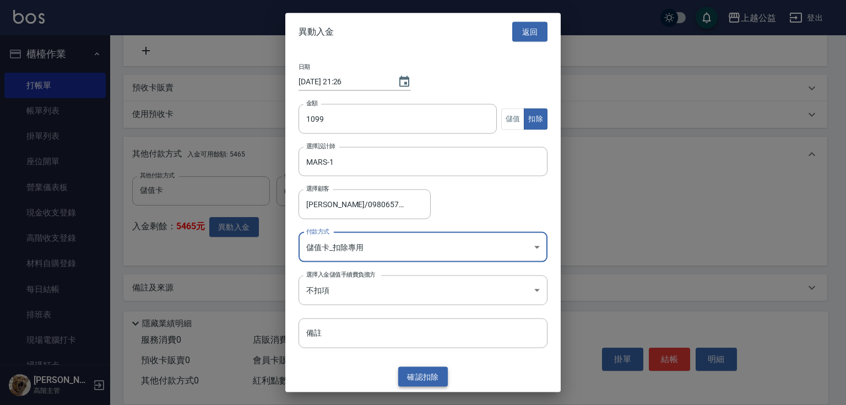
click at [413, 371] on button "確認 扣除" at bounding box center [423, 376] width 50 height 20
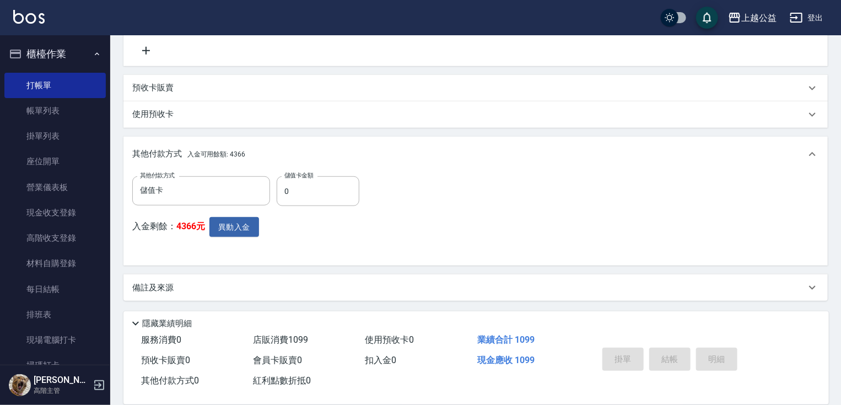
type input "2025/09/08 21:26"
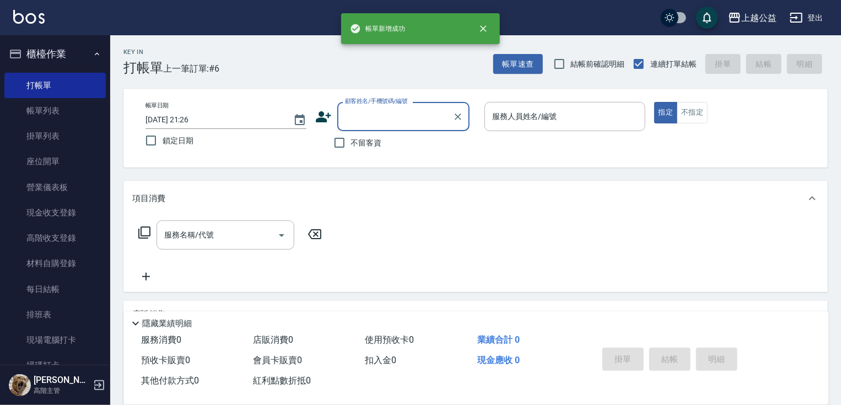
scroll to position [0, 0]
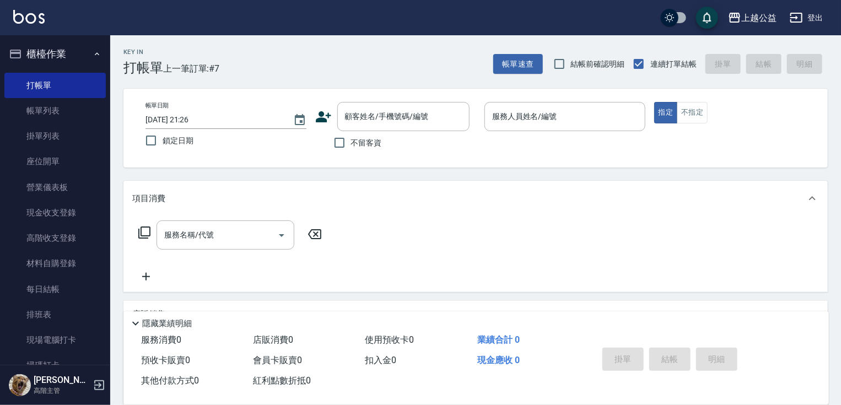
click at [353, 142] on span "不留客資" at bounding box center [366, 143] width 31 height 12
click at [351, 142] on input "不留客資" at bounding box center [339, 142] width 23 height 23
checkbox input "true"
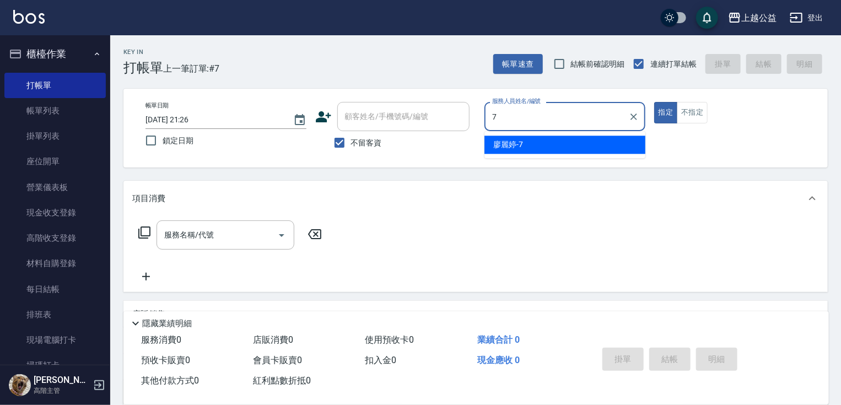
type input "廖麗婷-7"
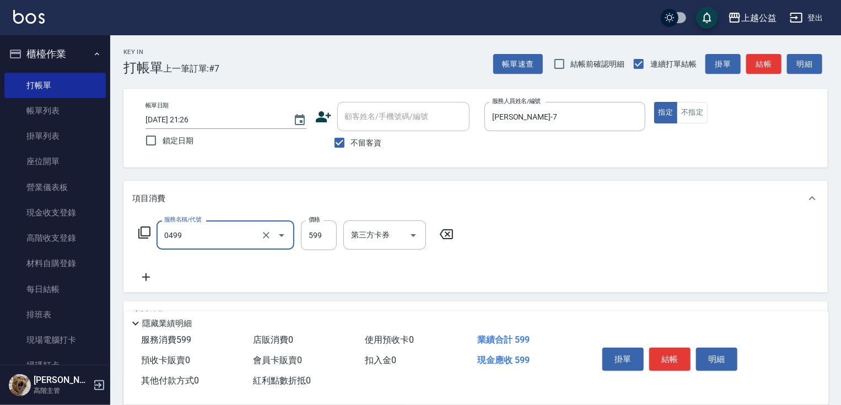
type input "頭皮去角質(0499)"
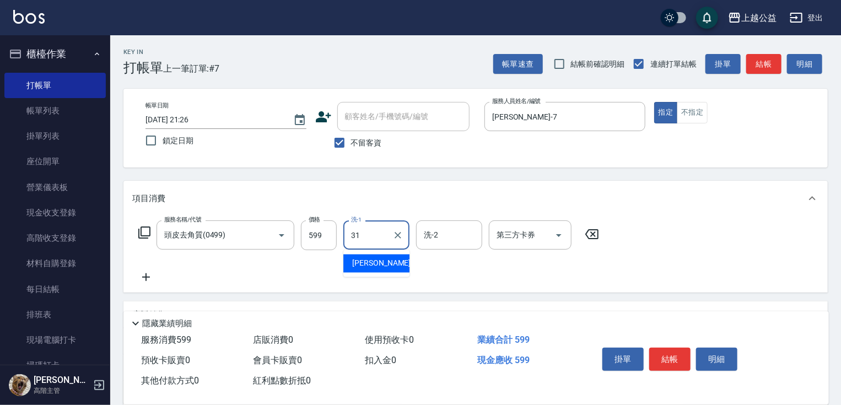
type input "郭宸均-31"
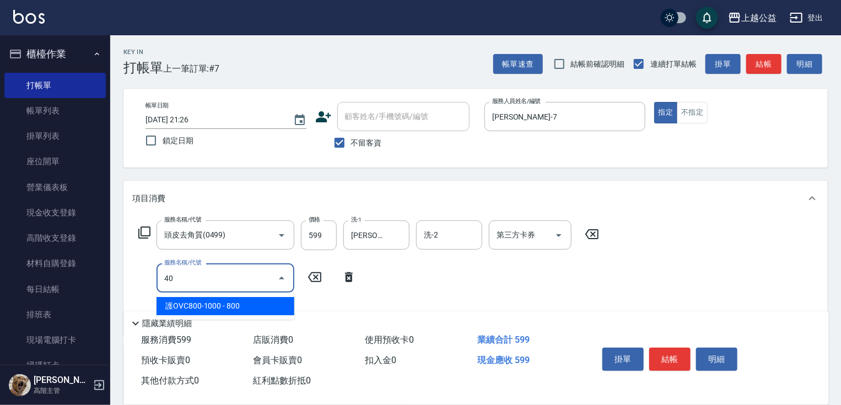
type input "4"
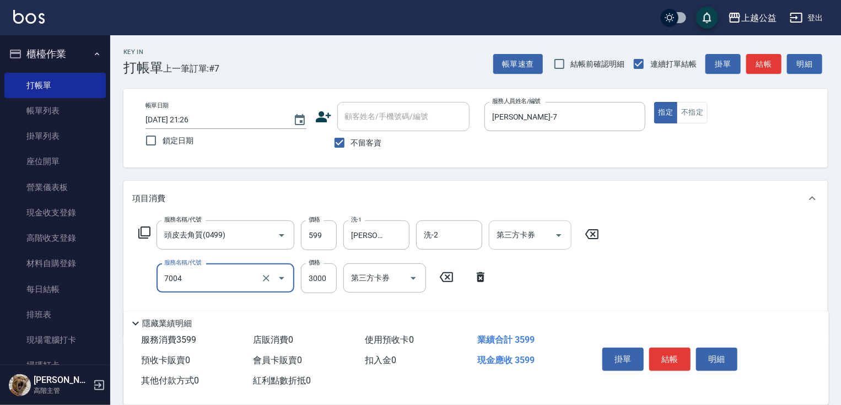
type input "重整3包(7004)"
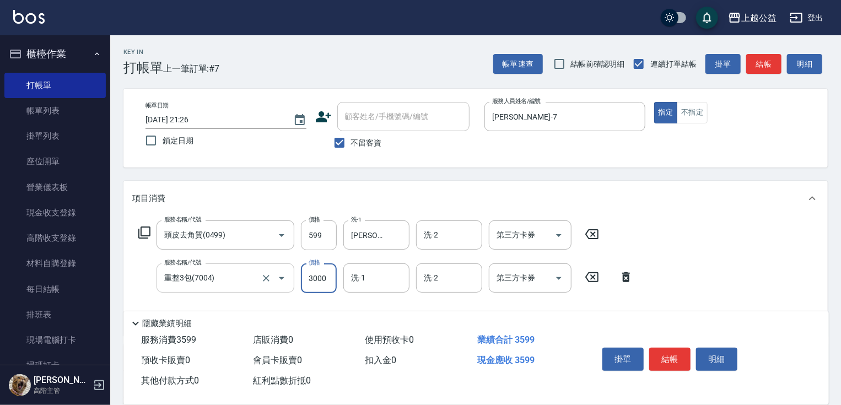
click at [215, 275] on input "重整3包(7004)" at bounding box center [209, 277] width 97 height 19
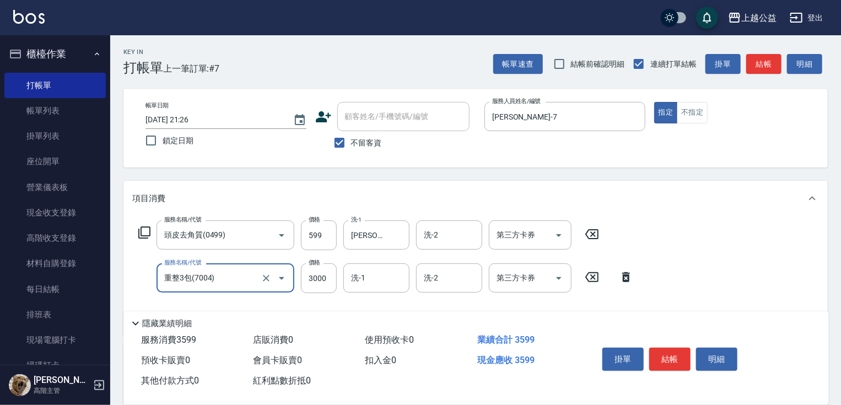
click at [215, 275] on input "重整3包(7004)" at bounding box center [209, 277] width 97 height 19
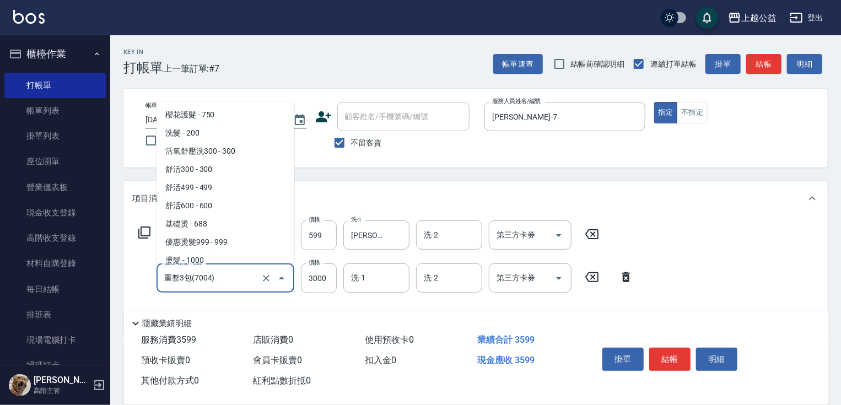
scroll to position [1205, 0]
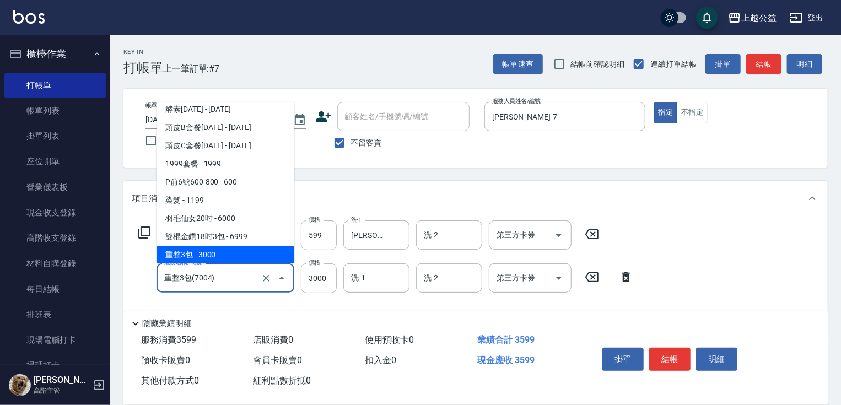
click at [215, 275] on input "重整3包(7004)" at bounding box center [209, 277] width 97 height 19
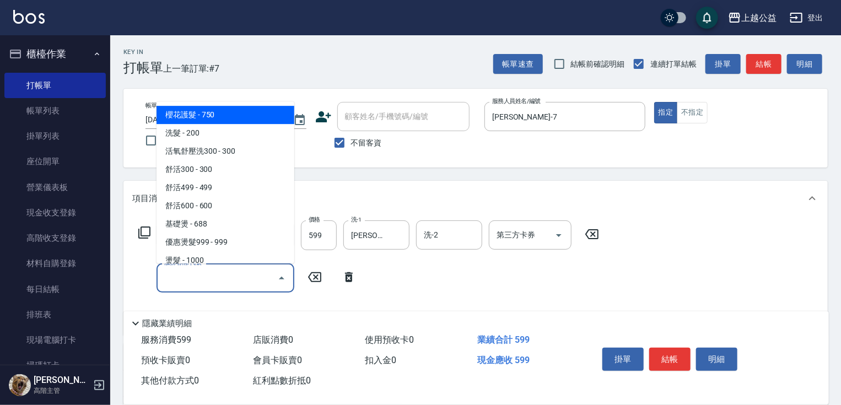
type input "4"
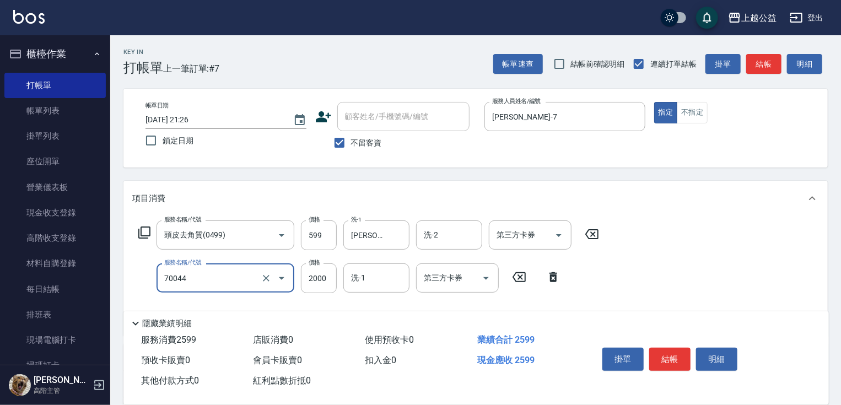
type input "重整一包(70044)"
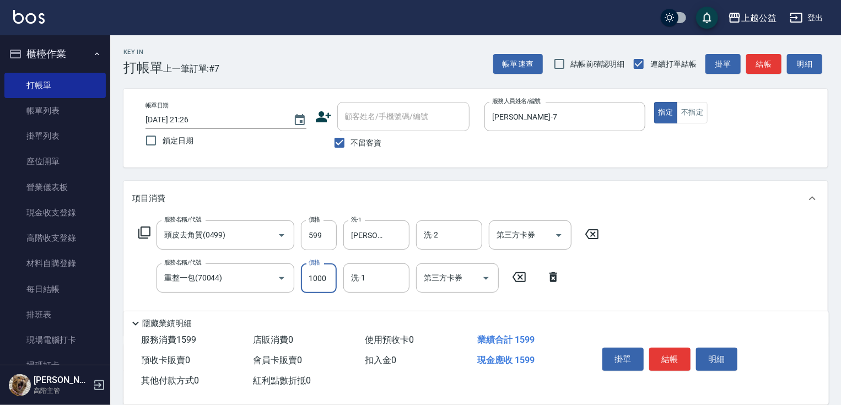
type input "1000"
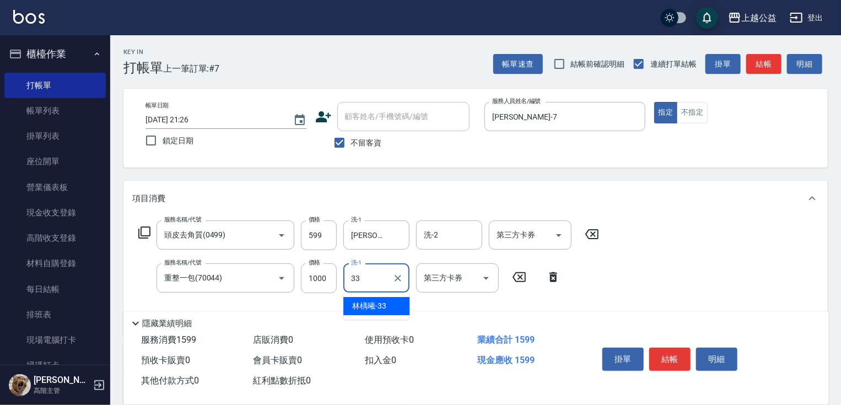
type input "林楀曦-33"
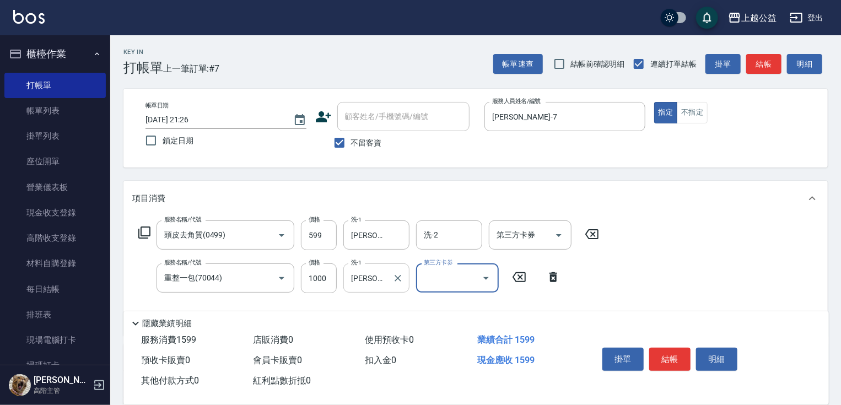
click at [390, 281] on div at bounding box center [397, 277] width 14 height 29
click at [397, 280] on icon "Clear" at bounding box center [397, 278] width 11 height 11
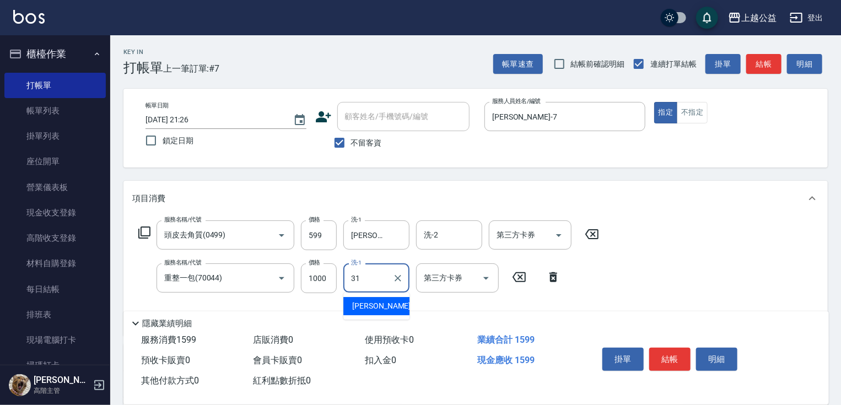
type input "郭宸均-31"
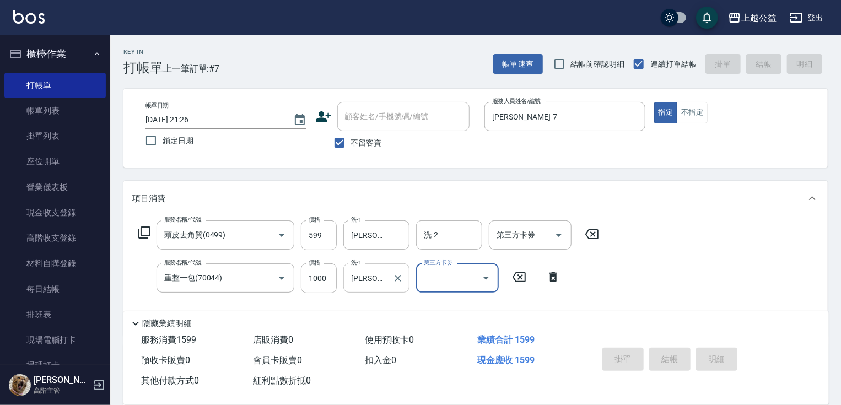
type input "2025/09/08 21:27"
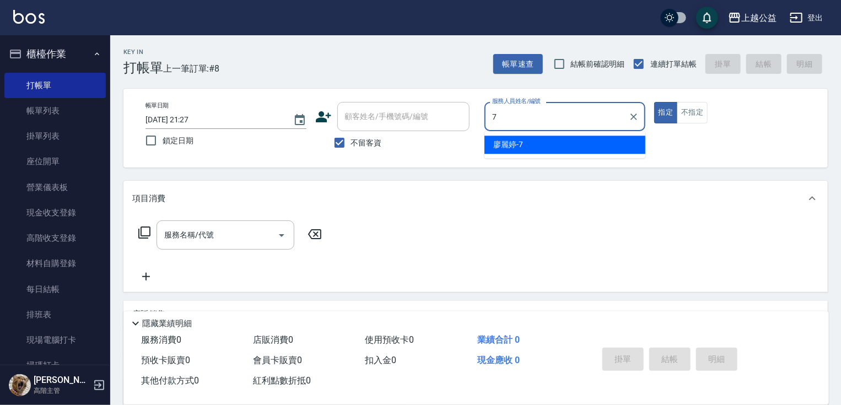
type input "廖麗婷-7"
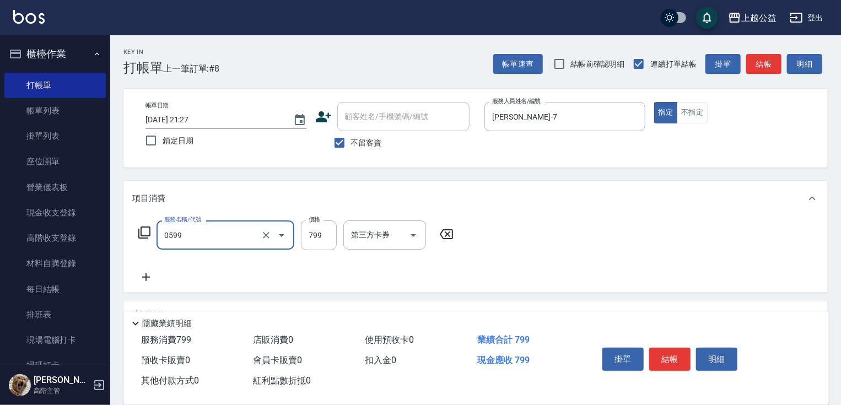
type input "精油SPA(0599)"
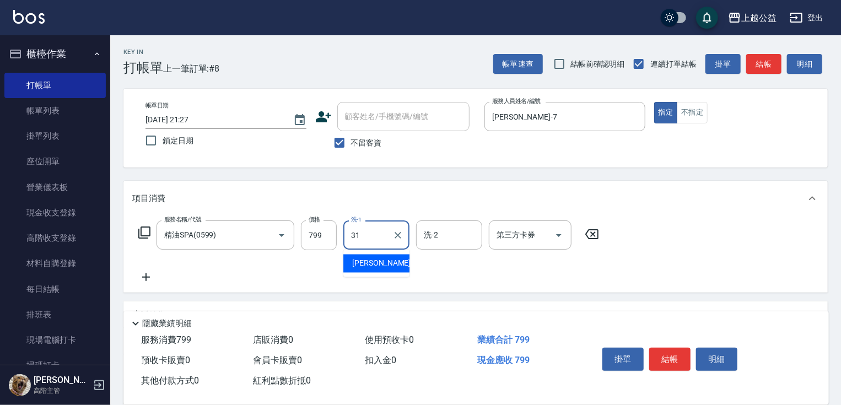
type input "郭宸均-31"
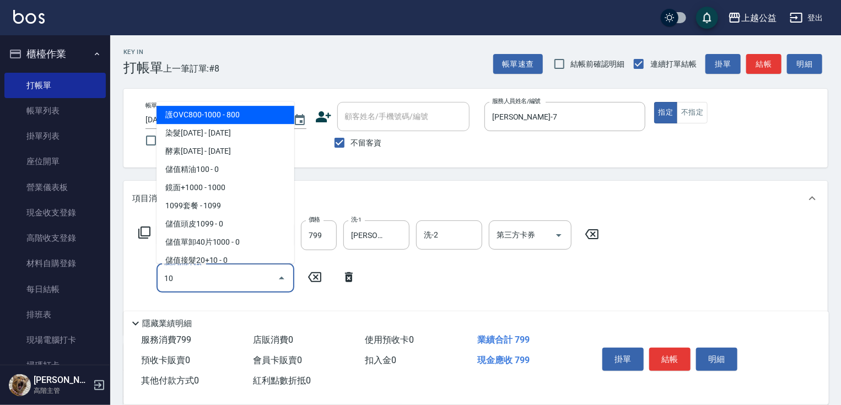
type input "1"
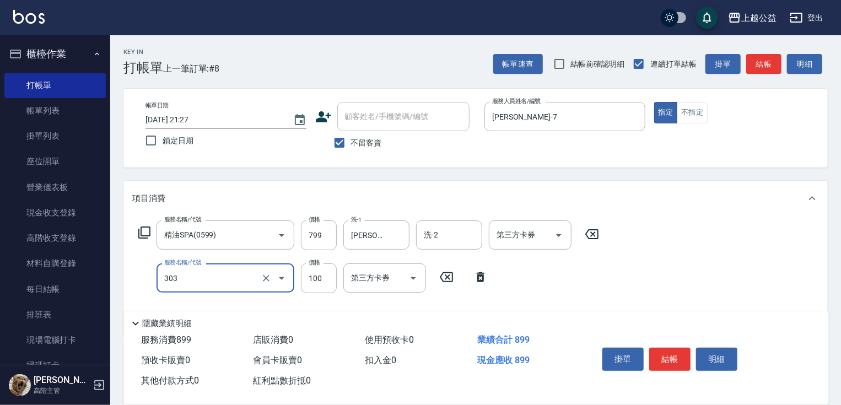
type input "剪髮(303)"
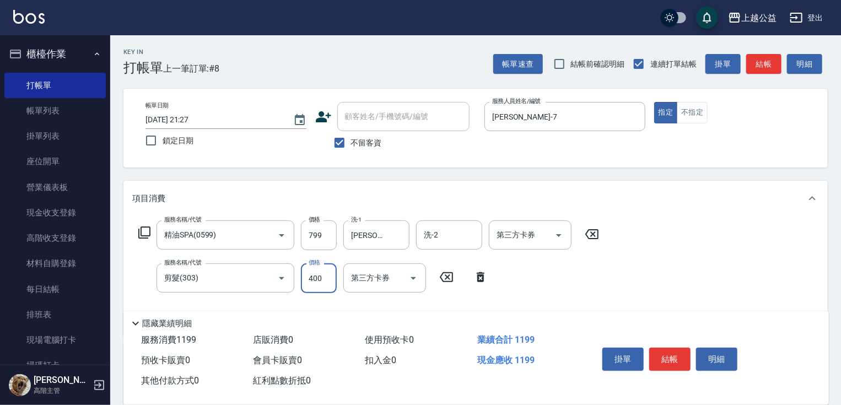
type input "400"
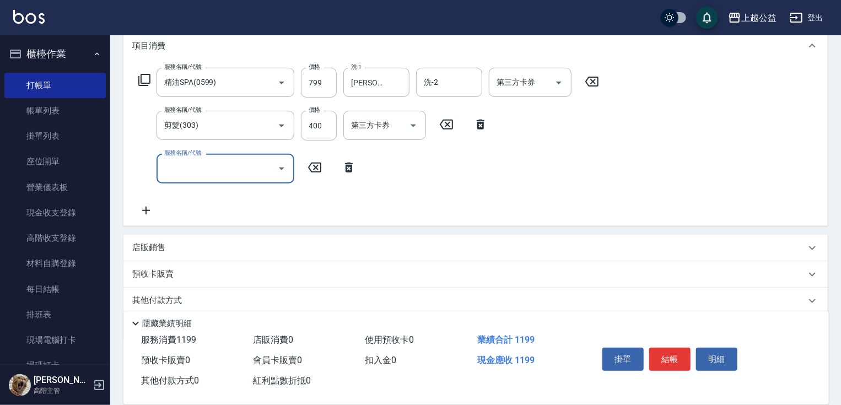
scroll to position [192, 0]
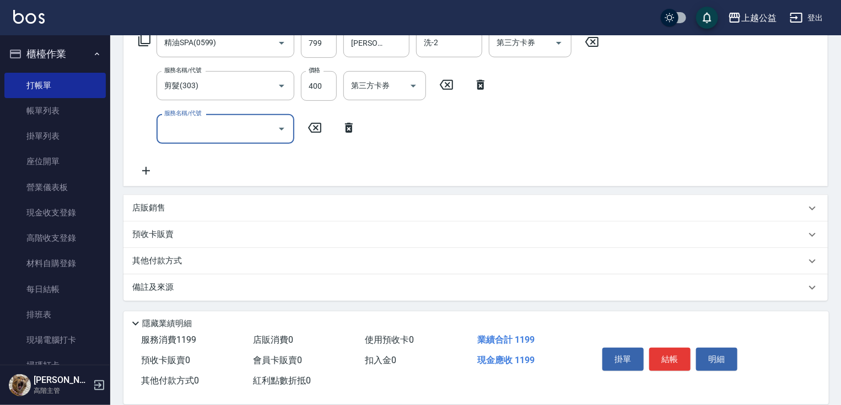
click at [225, 205] on div "店販銷售" at bounding box center [468, 208] width 673 height 12
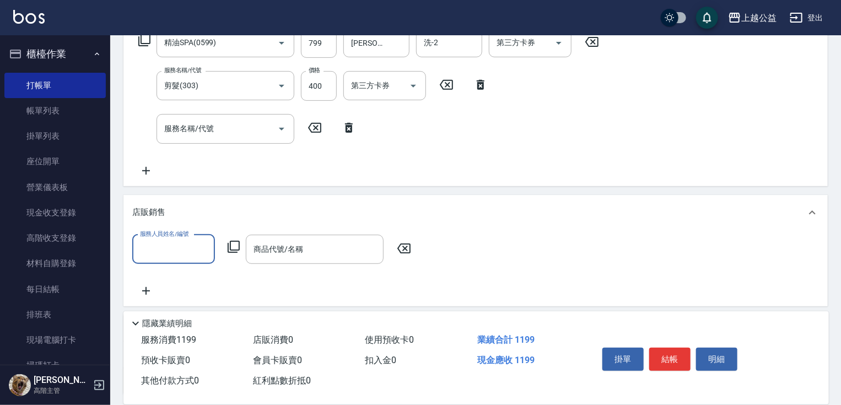
scroll to position [0, 0]
type input "廖麗婷-7"
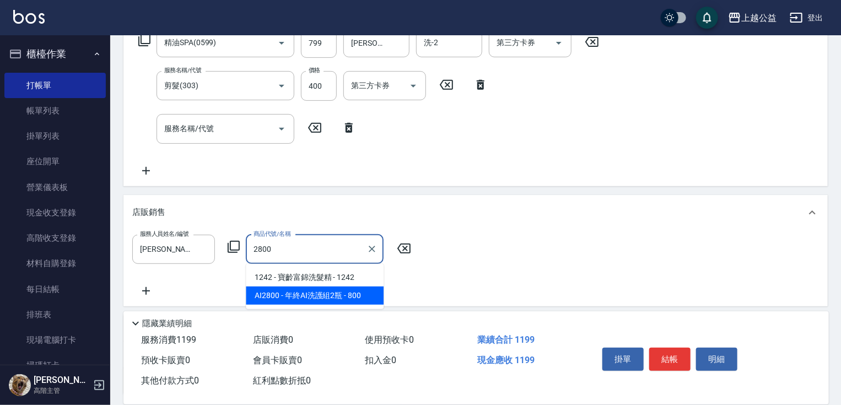
type input "年終AI洗護組2瓶"
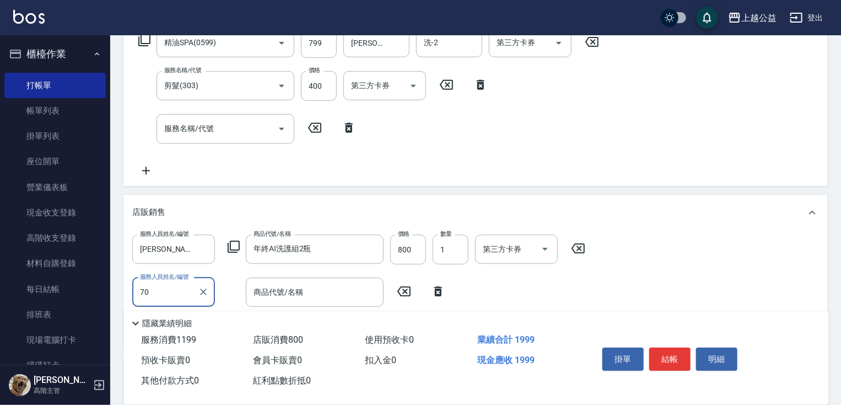
type input "70"
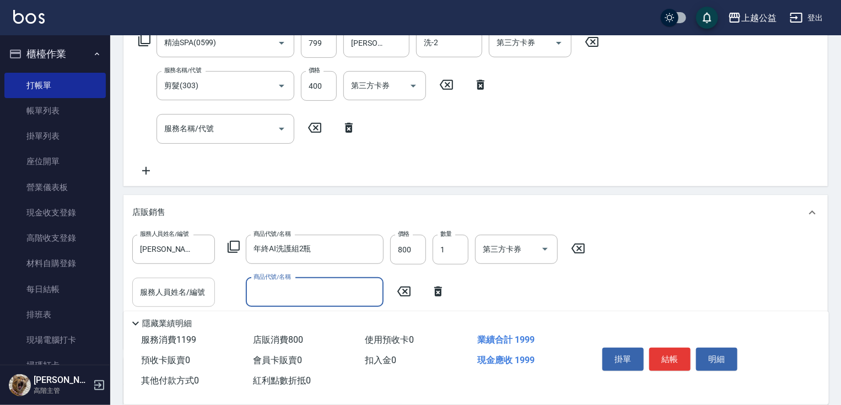
click at [190, 292] on input "服務人員姓名/編號" at bounding box center [173, 292] width 73 height 19
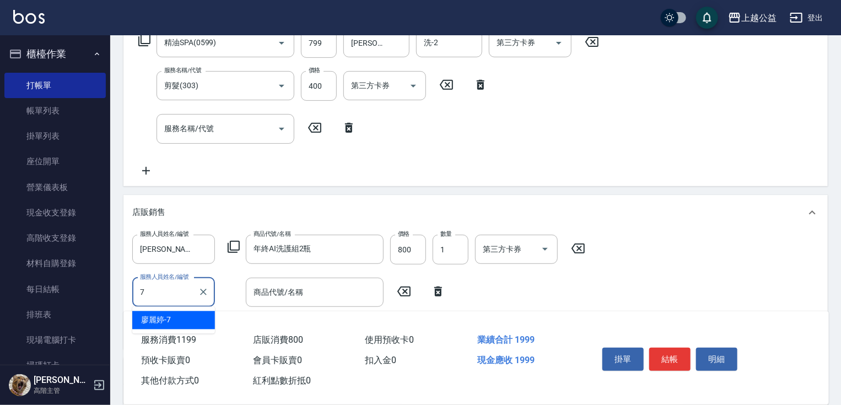
type input "廖麗婷-7"
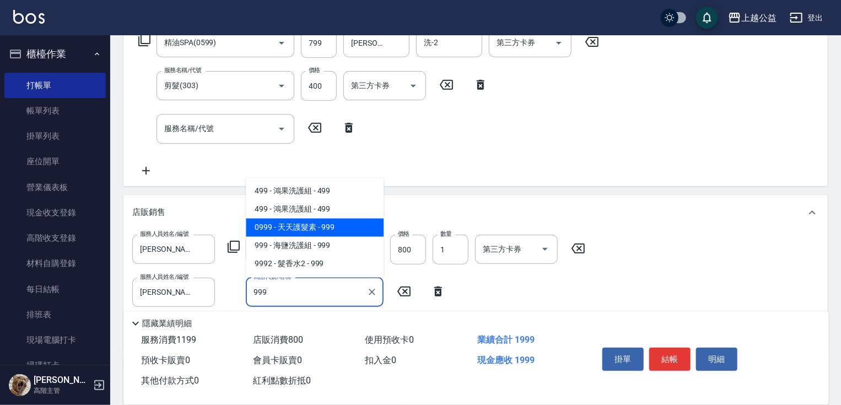
type input "天天護髮素"
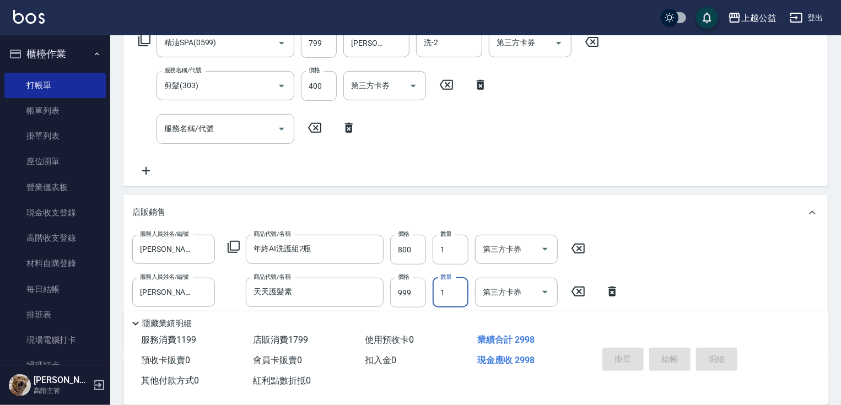
type input "2025/09/08 21:28"
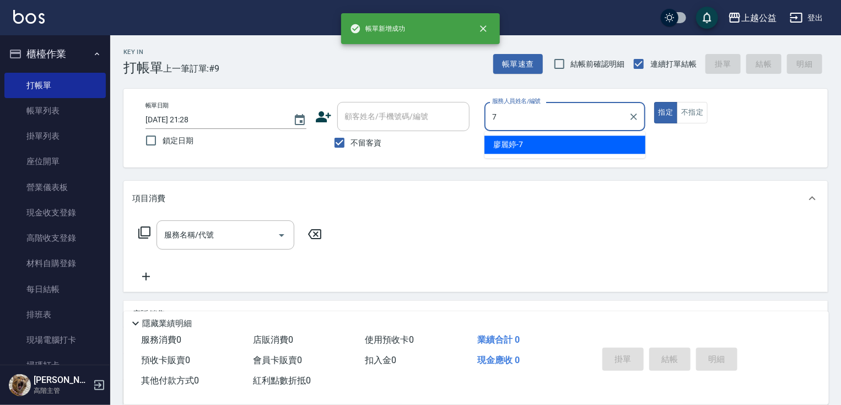
type input "廖麗婷-7"
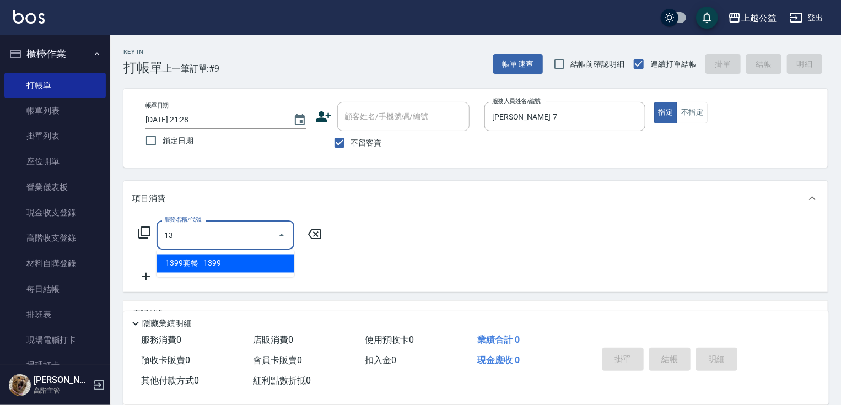
type input "1"
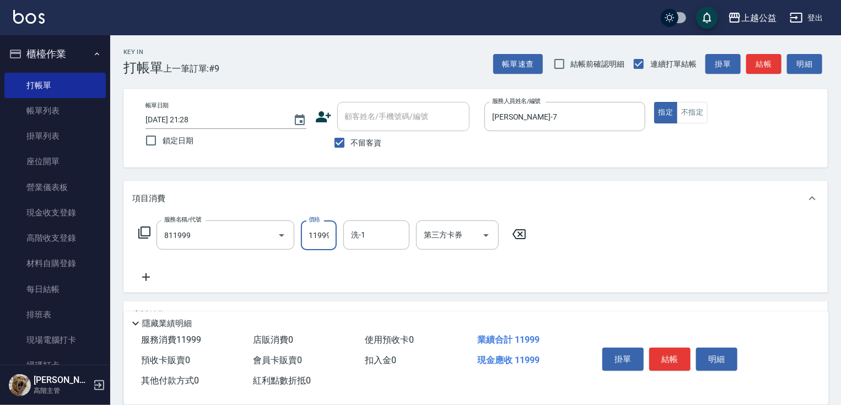
type input "金鑽羽毛20吋/3包(811999)"
type input "13999"
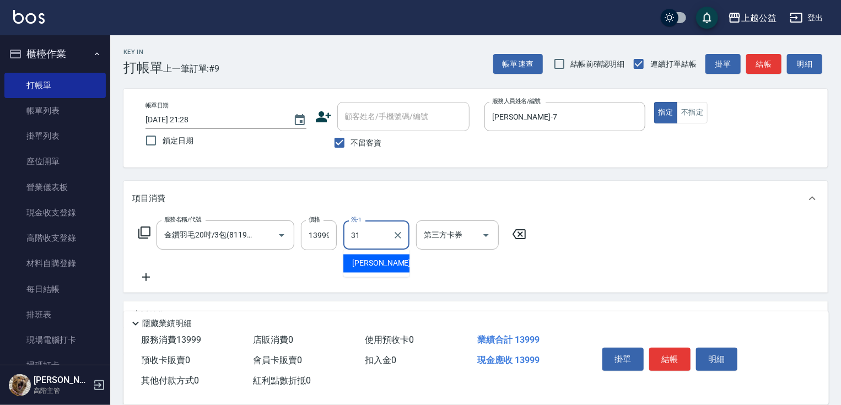
type input "郭宸均-31"
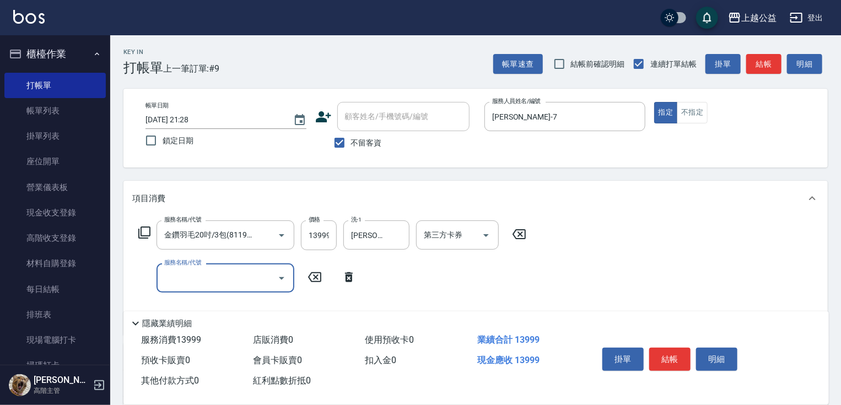
type input "4"
type input "精油長髮(608)"
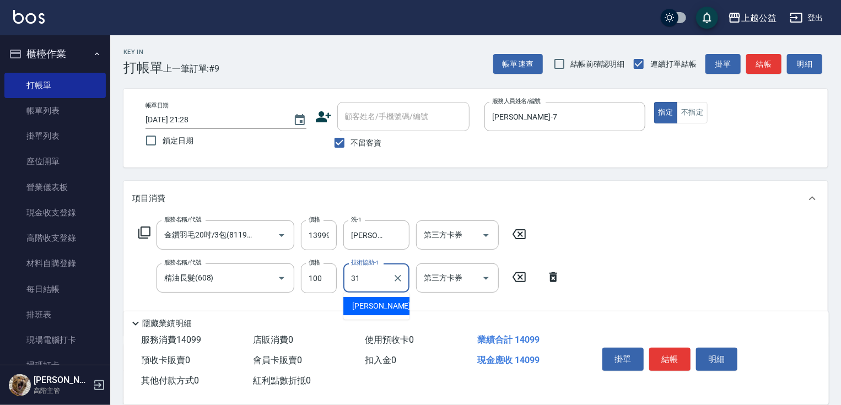
type input "郭宸均-31"
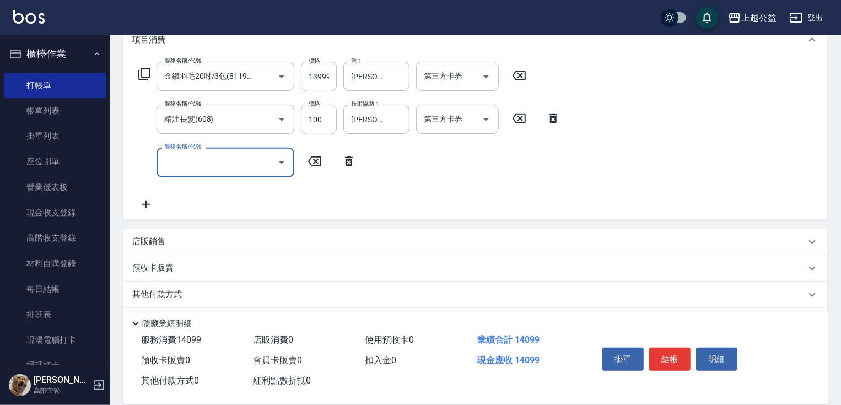
scroll to position [169, 0]
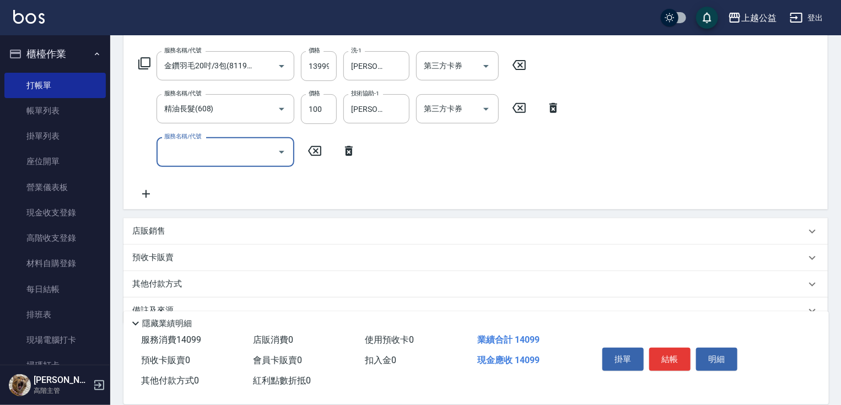
click at [177, 229] on div "店販銷售" at bounding box center [468, 231] width 673 height 12
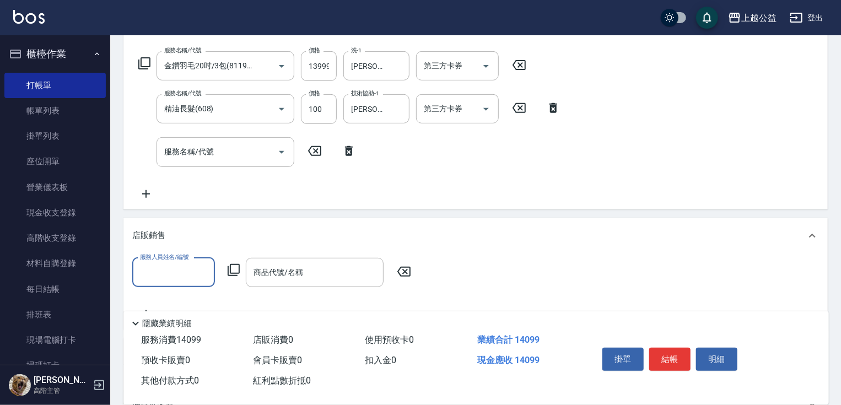
scroll to position [0, 0]
type input "廖麗婷-7"
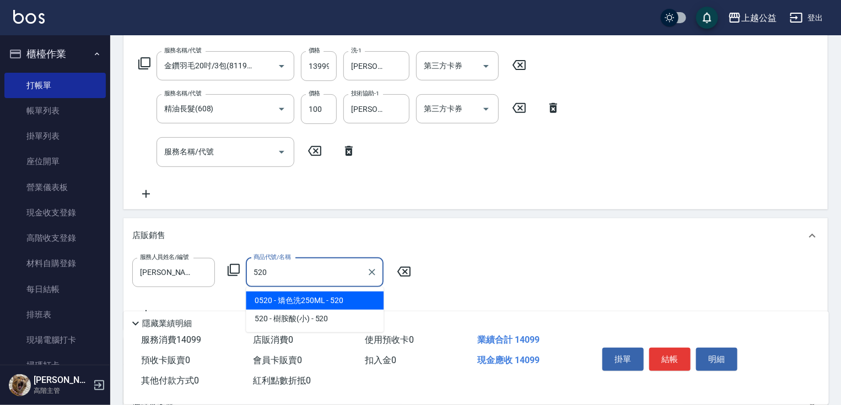
type input "矯色洗250ML"
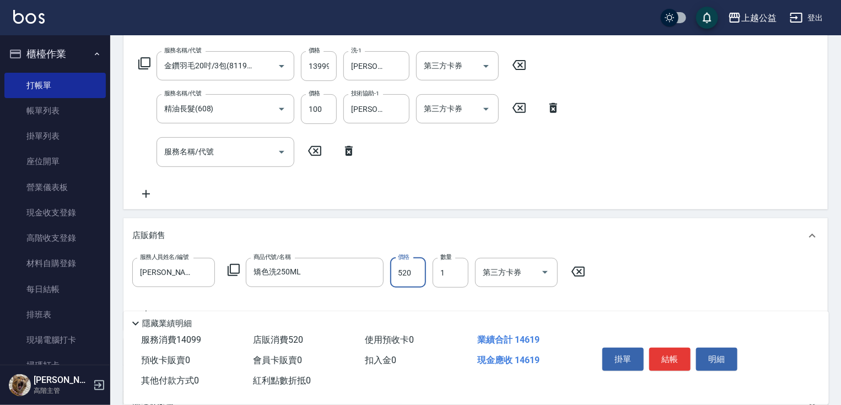
drag, startPoint x: 415, startPoint y: 269, endPoint x: 408, endPoint y: 253, distance: 17.3
click at [415, 267] on input "520" at bounding box center [408, 273] width 36 height 30
type input "580"
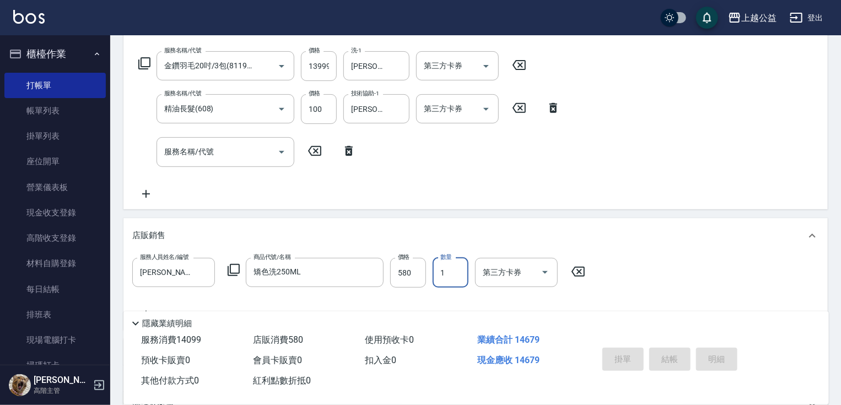
type input "2025/09/08 21:29"
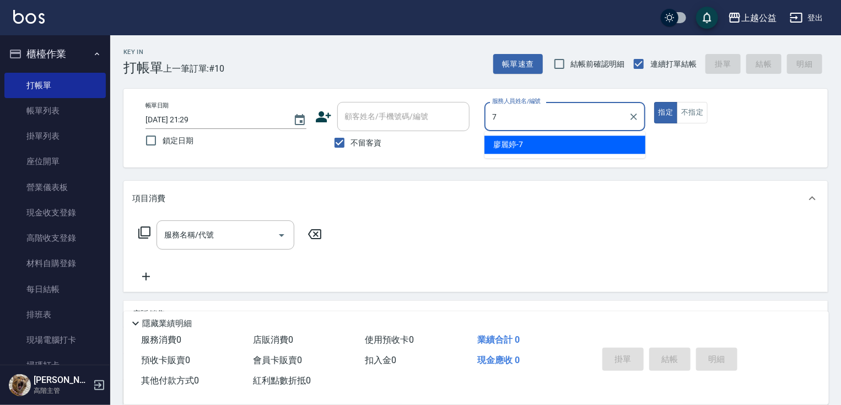
type input "廖麗婷-7"
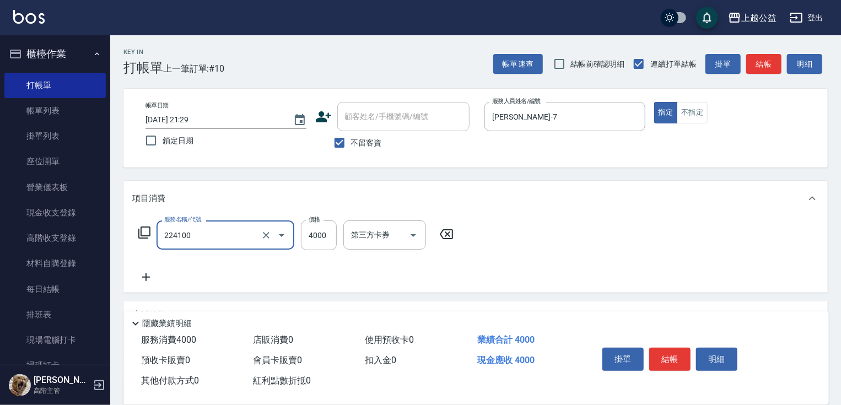
type input "A過年燙髮B套餐(224100)"
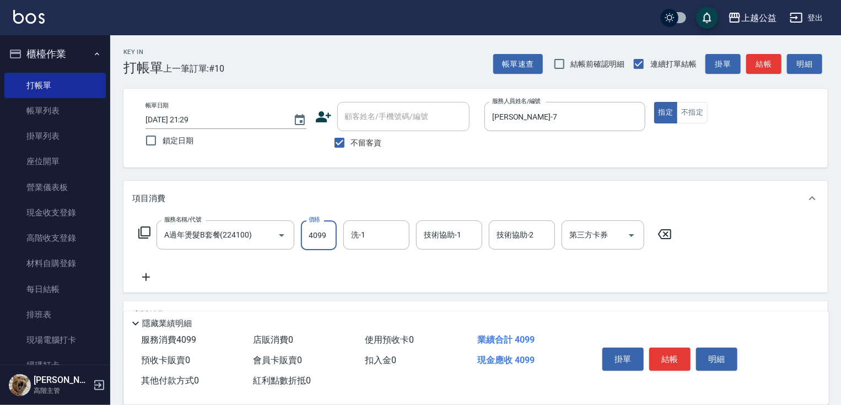
type input "4099"
type input "郭宸均-31"
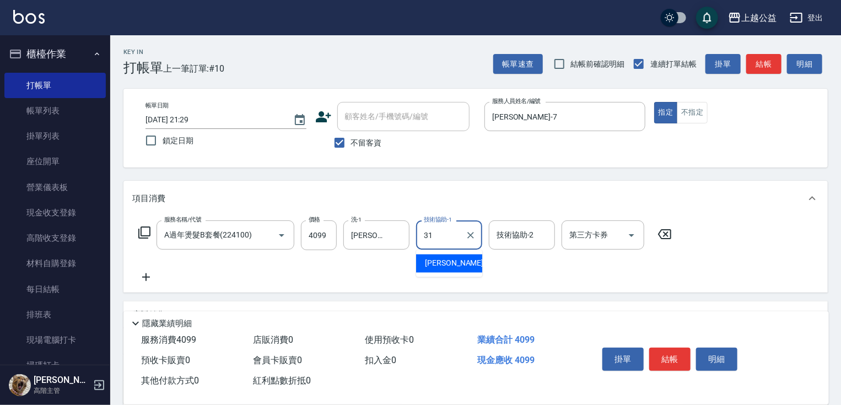
type input "郭宸均-31"
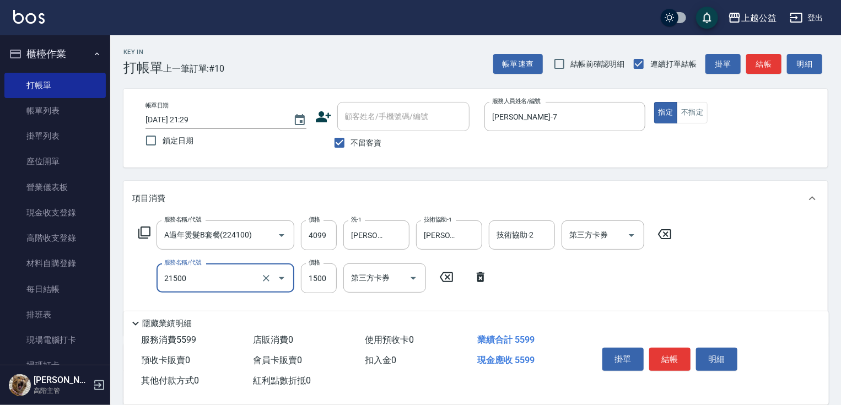
type input "燙髮(21500)"
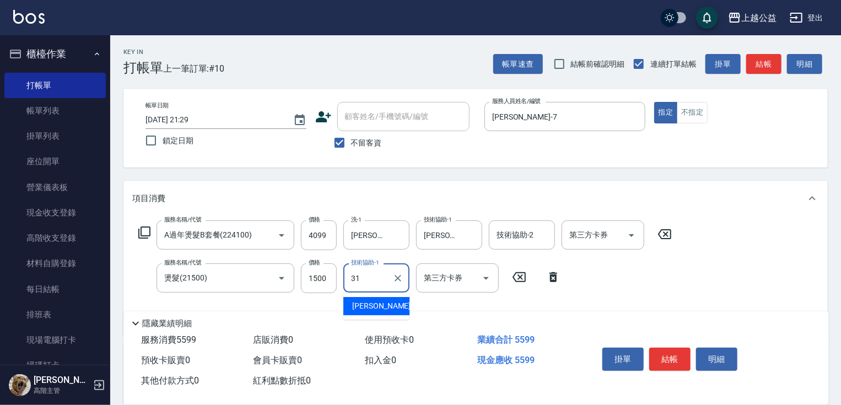
type input "郭宸均-31"
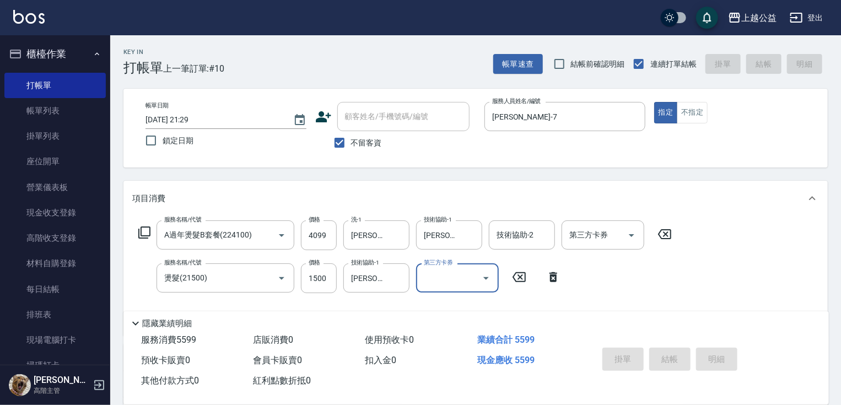
type input "2025/09/08 21:30"
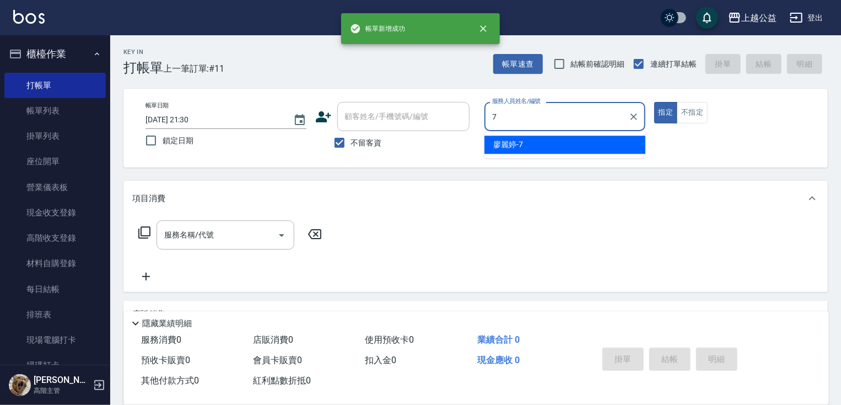
type input "廖麗婷-7"
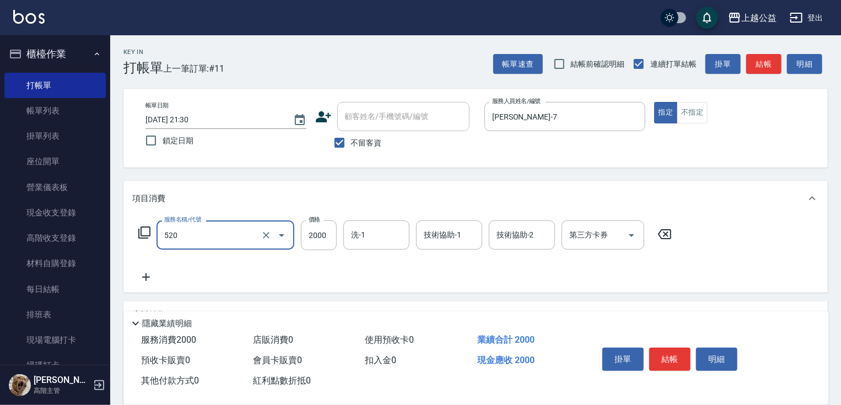
type input "繽紛染髮(520)"
type input "2599"
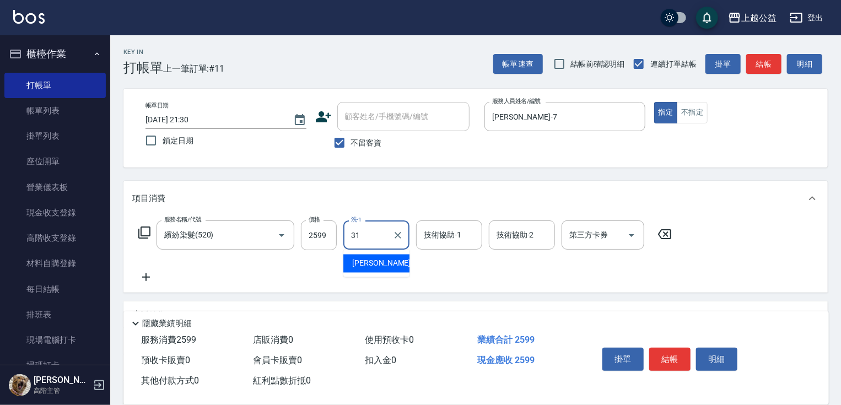
type input "郭宸均-31"
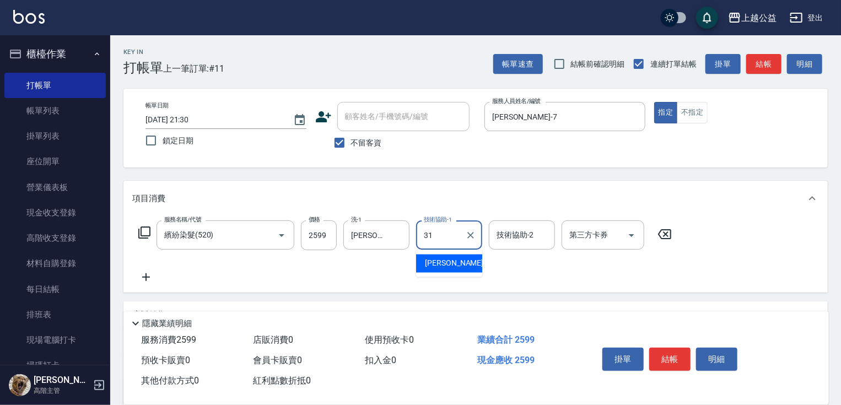
type input "郭宸均-31"
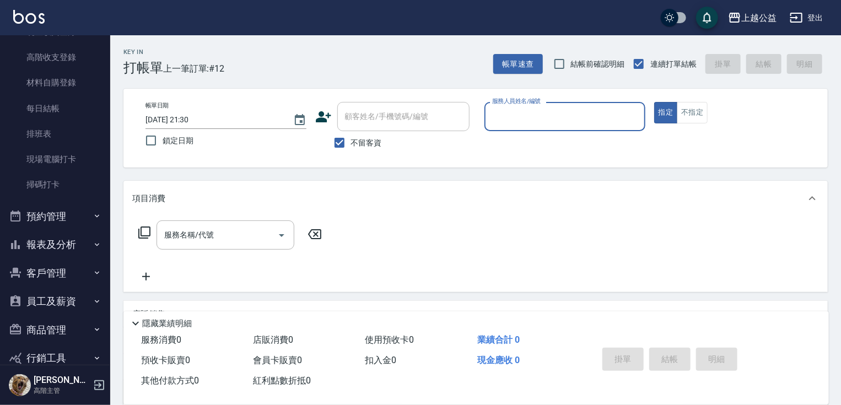
scroll to position [181, 0]
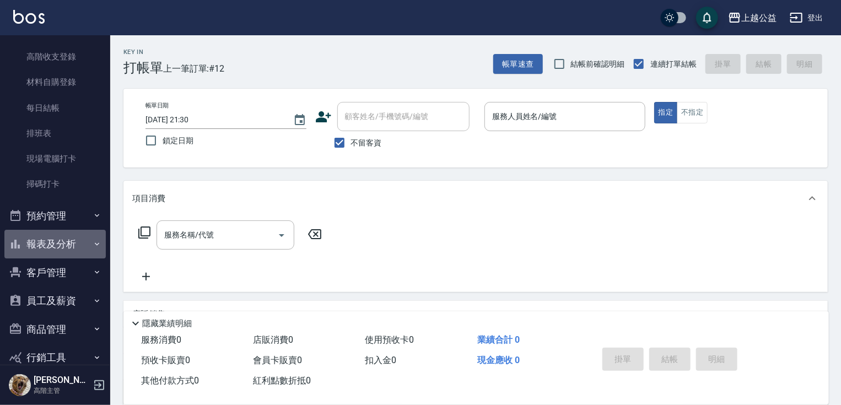
click at [62, 244] on button "報表及分析" at bounding box center [54, 244] width 101 height 29
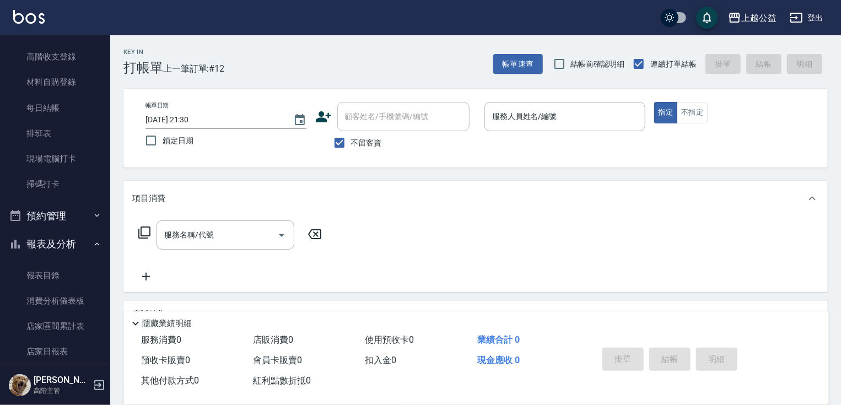
click at [56, 222] on button "預約管理" at bounding box center [54, 216] width 101 height 29
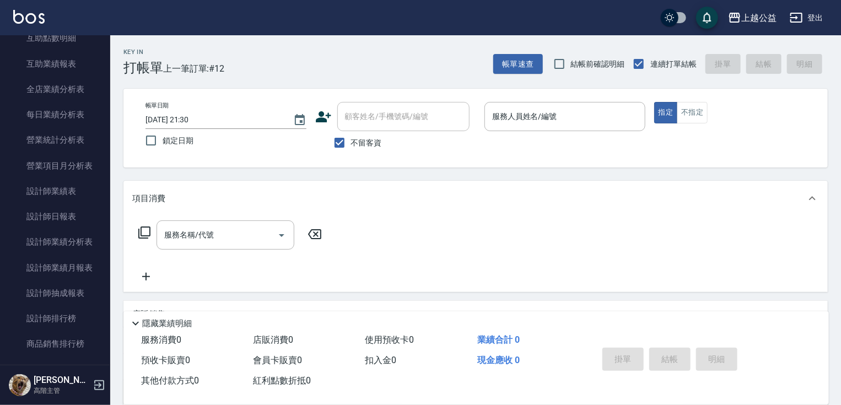
scroll to position [737, 0]
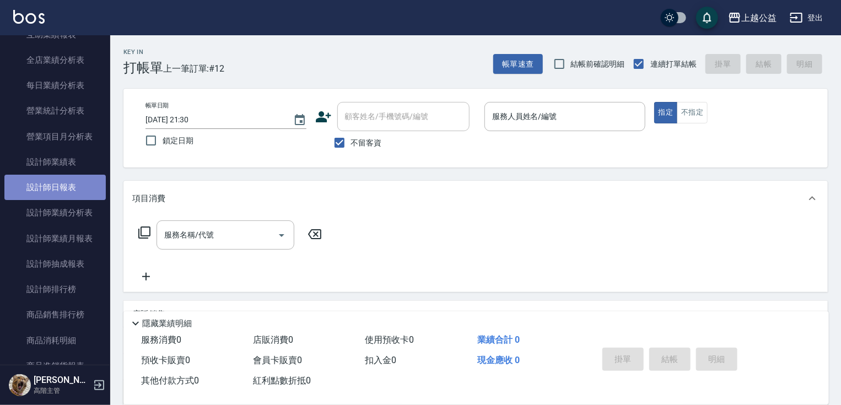
click at [75, 181] on link "設計師日報表" at bounding box center [54, 187] width 101 height 25
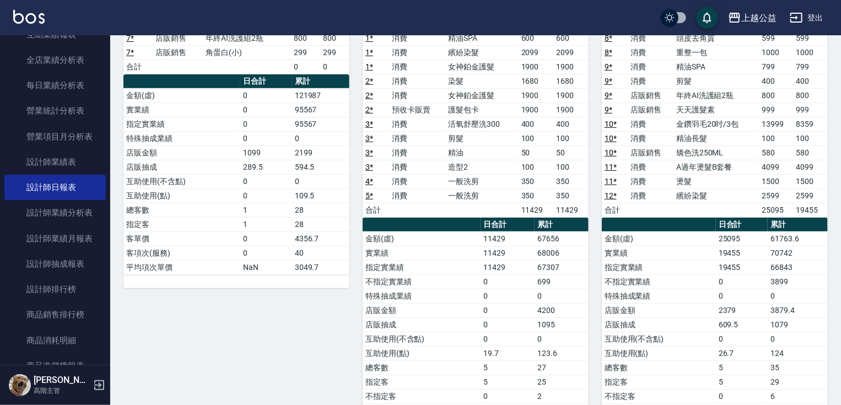
scroll to position [115, 0]
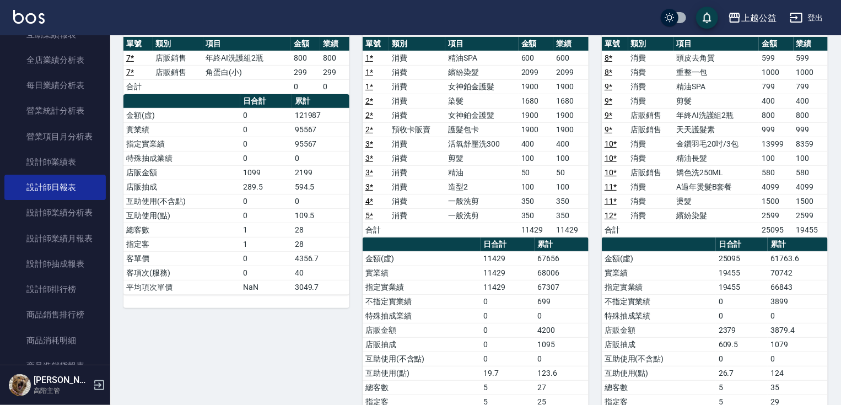
click at [368, 215] on link "5 *" at bounding box center [369, 215] width 8 height 9
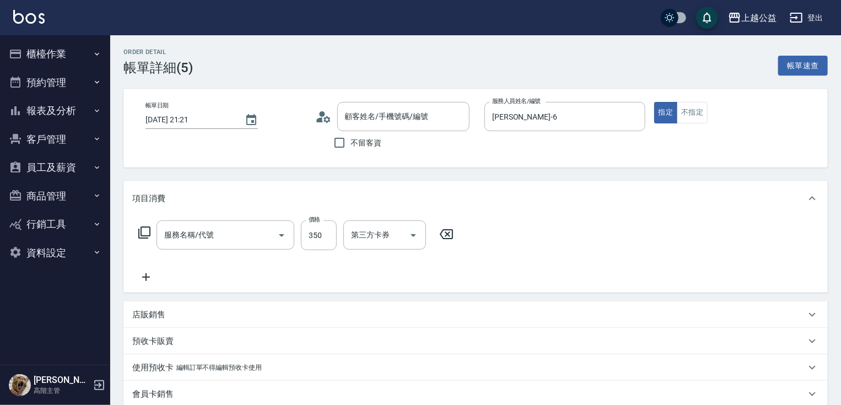
type input "[DATE] 21:21"
type input "[PERSON_NAME]-6"
type input "[PERSON_NAME]/0955188098/null"
type input "儲值卡"
type input "一般洗剪(350)"
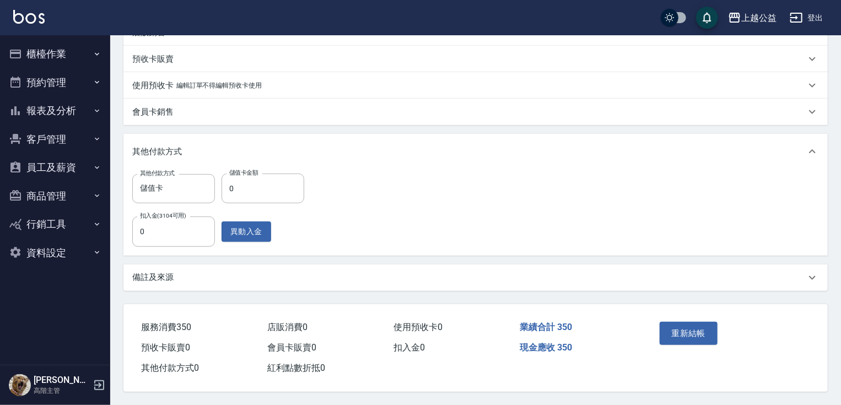
scroll to position [284, 0]
click at [198, 186] on icon "Clear" at bounding box center [203, 188] width 11 height 11
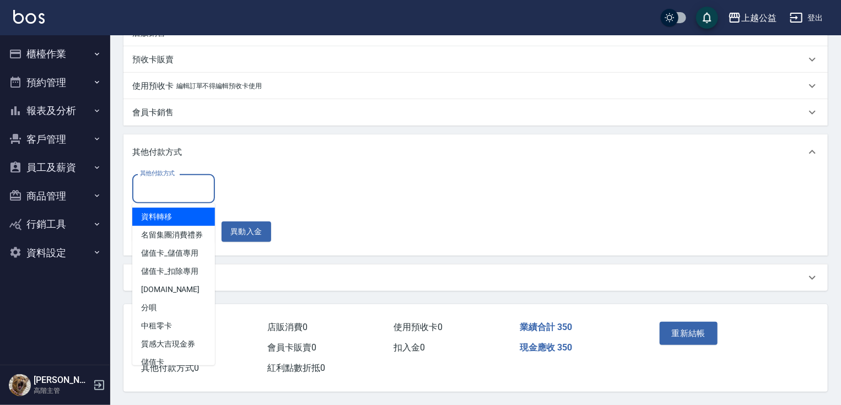
click at [171, 186] on input "其他付款方式" at bounding box center [173, 188] width 73 height 19
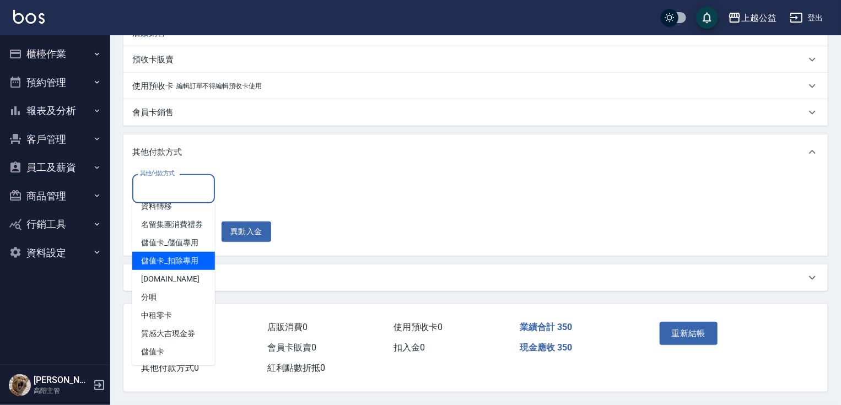
scroll to position [22, 0]
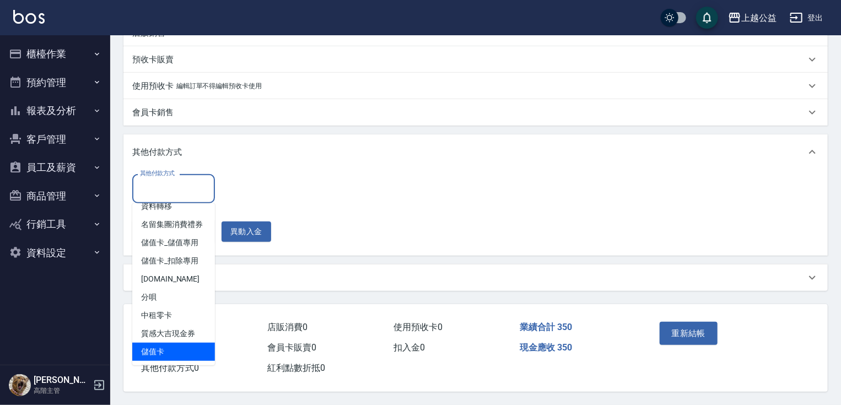
click at [169, 351] on span "儲值卡" at bounding box center [173, 352] width 83 height 18
type input "儲值卡"
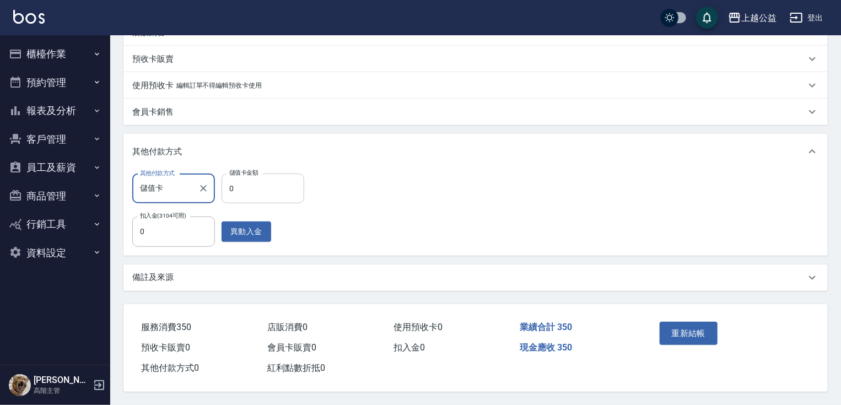
click at [245, 194] on input "0" at bounding box center [262, 189] width 83 height 30
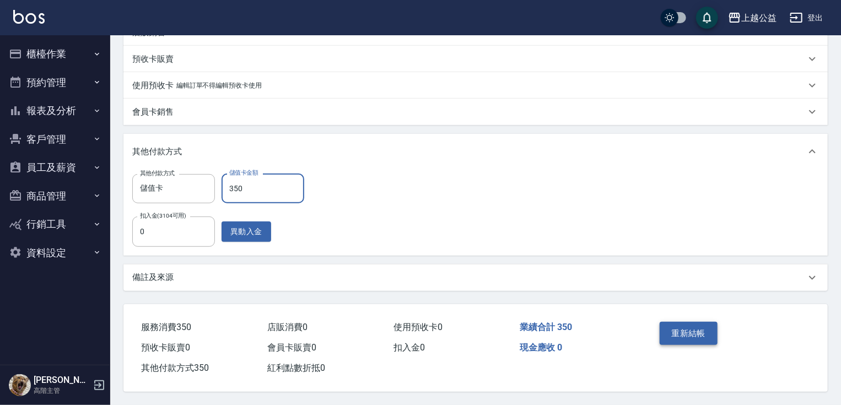
type input "350"
click at [684, 332] on button "重新結帳" at bounding box center [688, 333] width 58 height 23
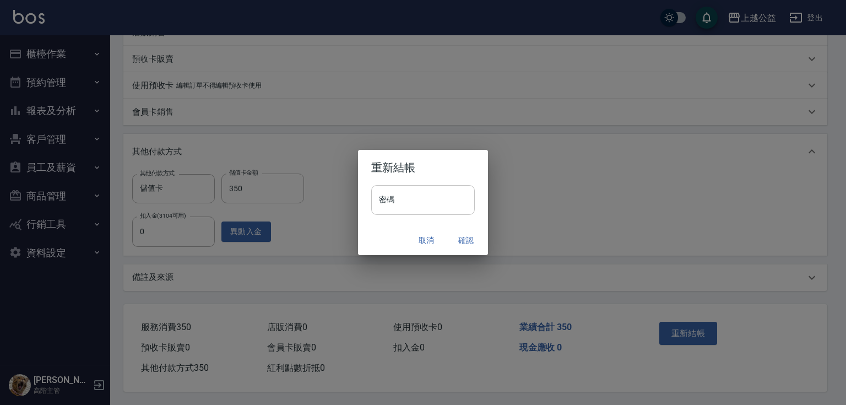
click at [382, 196] on input "密碼" at bounding box center [423, 200] width 104 height 30
type input "******"
click at [457, 240] on button "確認" at bounding box center [465, 240] width 35 height 20
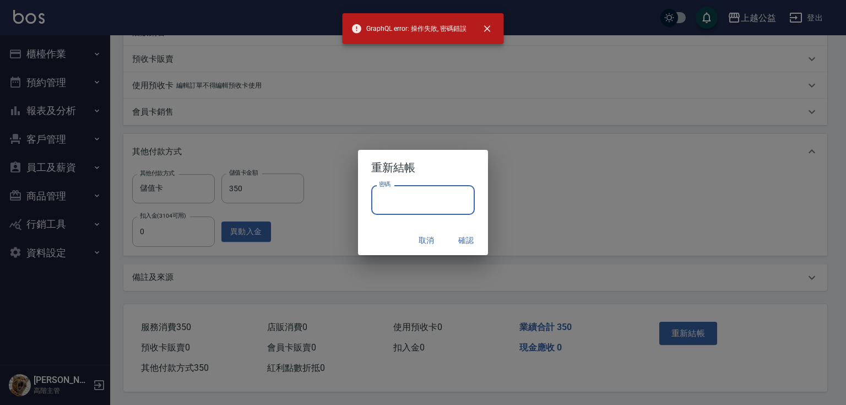
click at [419, 193] on input "密碼" at bounding box center [423, 200] width 104 height 30
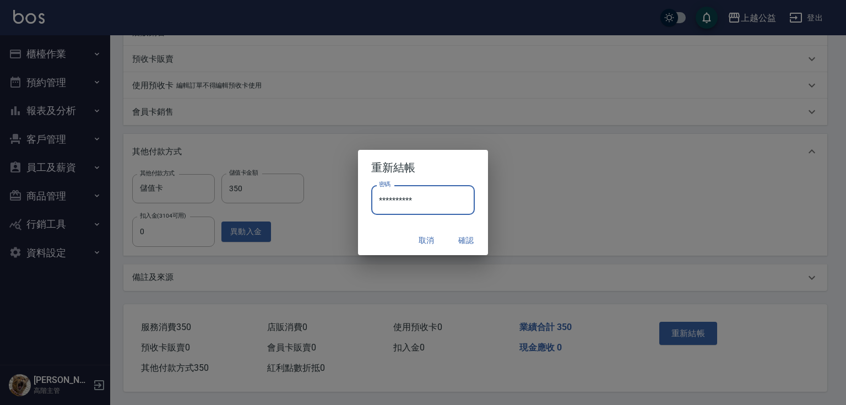
type input "**********"
click at [465, 247] on button "確認" at bounding box center [465, 240] width 35 height 20
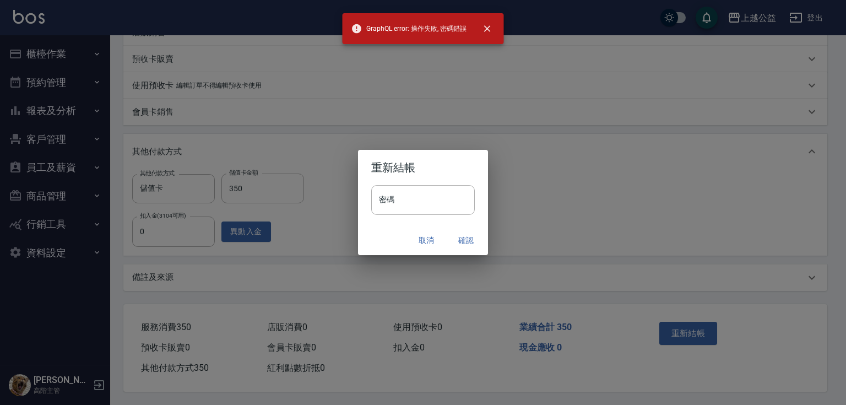
click at [431, 232] on button "取消" at bounding box center [426, 240] width 35 height 20
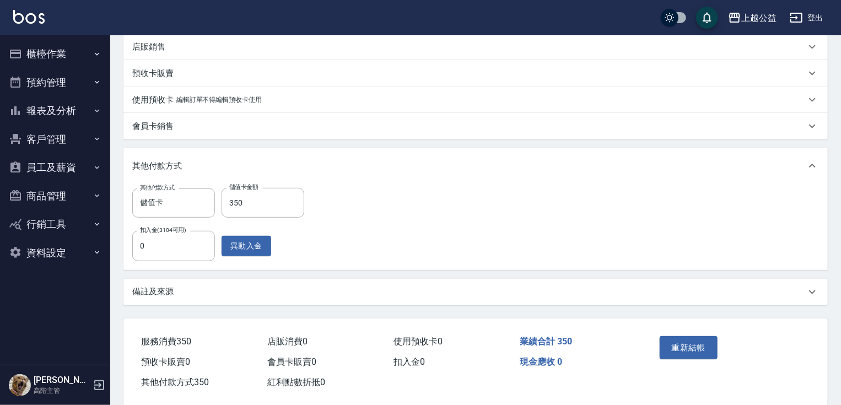
scroll to position [285, 0]
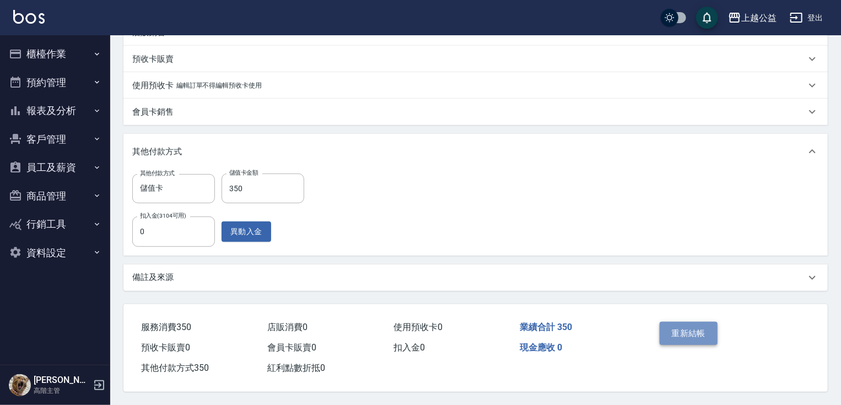
click at [679, 334] on button "重新結帳" at bounding box center [688, 333] width 58 height 23
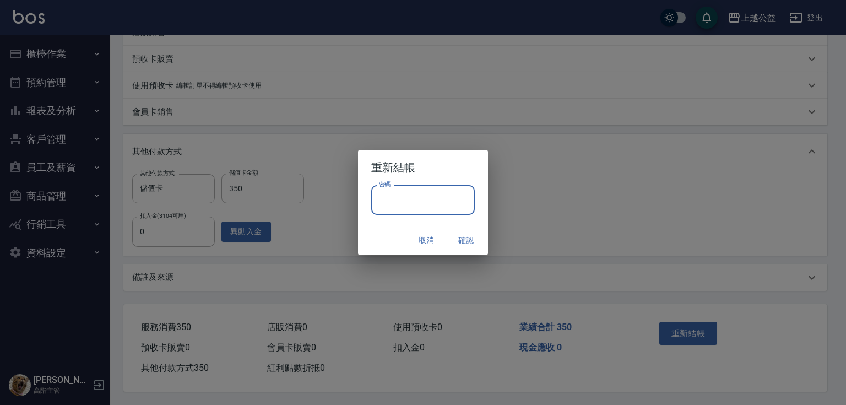
click at [425, 203] on input "密碼" at bounding box center [423, 200] width 104 height 30
click at [519, 187] on div "重新結帳 密碼 密碼 取消 確認" at bounding box center [423, 202] width 846 height 405
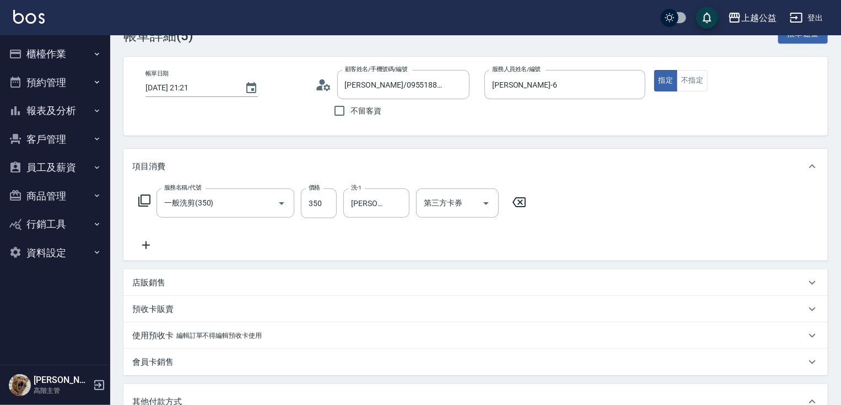
scroll to position [25, 0]
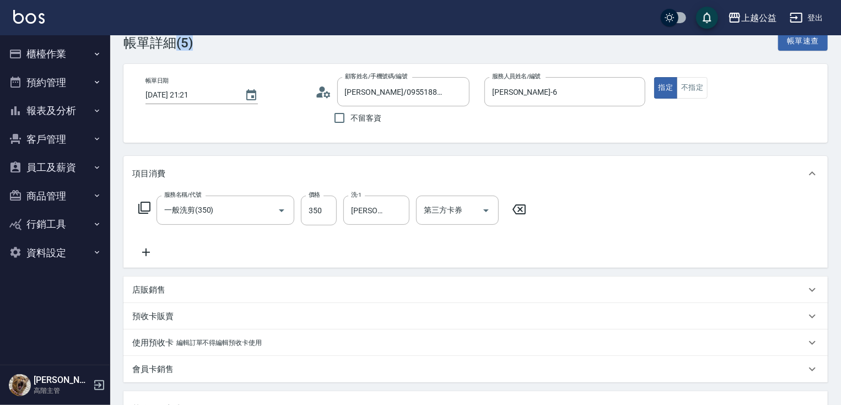
drag, startPoint x: 178, startPoint y: 46, endPoint x: 206, endPoint y: 40, distance: 28.3
click at [206, 40] on div "Order detail 帳單詳細 (5) 帳單速查" at bounding box center [475, 37] width 704 height 27
click at [207, 40] on div "Order detail 帳單詳細 (5) 帳單速查" at bounding box center [475, 37] width 704 height 27
click at [71, 110] on button "報表及分析" at bounding box center [54, 110] width 101 height 29
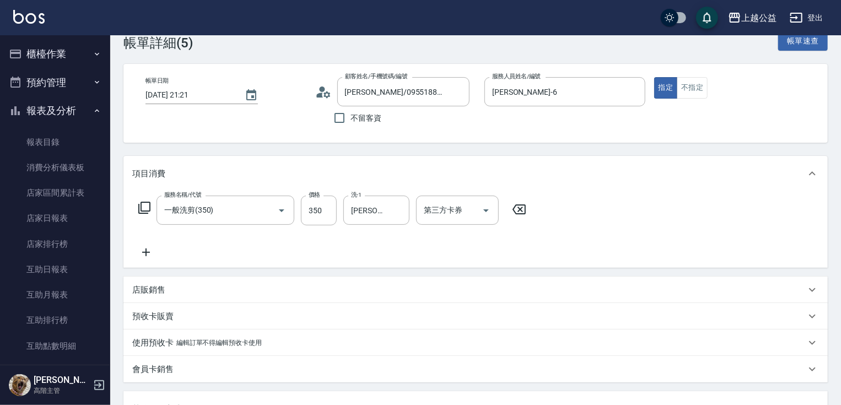
drag, startPoint x: 110, startPoint y: 108, endPoint x: 109, endPoint y: 142, distance: 33.6
click at [109, 142] on div "櫃檯作業 打帳單 帳單列表 掛單列表 座位開單 營業儀表板 現金收支登錄 高階收支登錄 材料自購登錄 每日結帳 排班表 現場電腦打卡 掃碼打卡 預約管理 預約…" at bounding box center [55, 220] width 111 height 370
click at [101, 109] on nav "櫃檯作業 打帳單 帳單列表 掛單列表 座位開單 營業儀表板 現金收支登錄 高階收支登錄 材料自購登錄 每日結帳 排班表 現場電腦打卡 掃碼打卡 預約管理 預約…" at bounding box center [55, 199] width 110 height 329
drag, startPoint x: 104, startPoint y: 109, endPoint x: 105, endPoint y: 118, distance: 8.8
click at [105, 118] on nav "櫃檯作業 打帳單 帳單列表 掛單列表 座位開單 營業儀表板 現金收支登錄 高階收支登錄 材料自購登錄 每日結帳 排班表 現場電腦打卡 掃碼打卡 預約管理 預約…" at bounding box center [55, 199] width 110 height 329
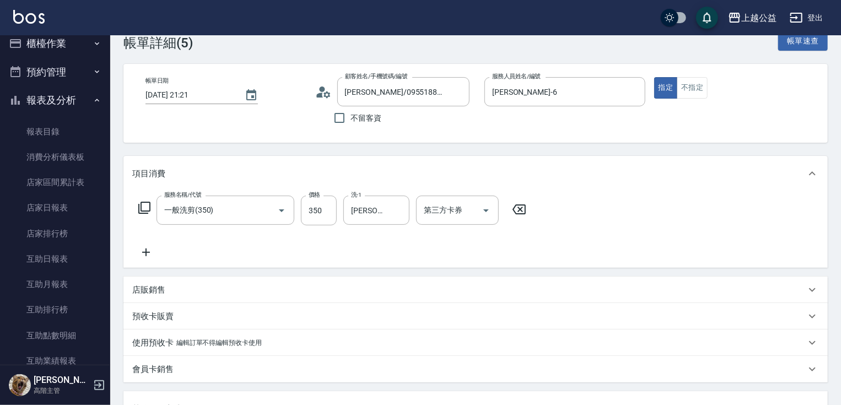
scroll to position [0, 0]
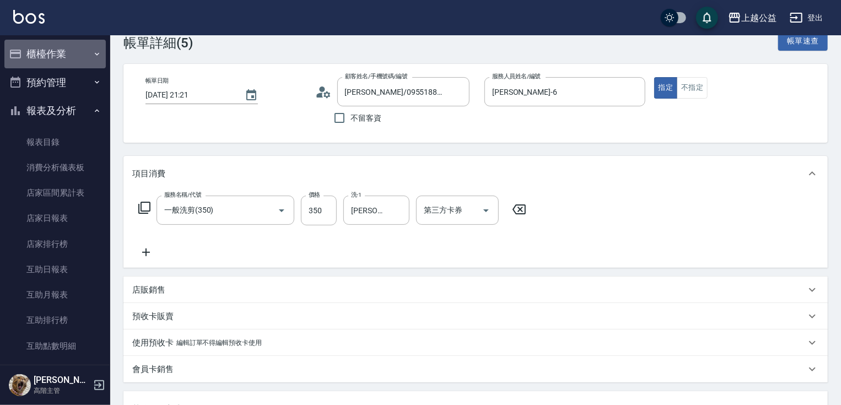
click at [64, 46] on button "櫃檯作業" at bounding box center [54, 54] width 101 height 29
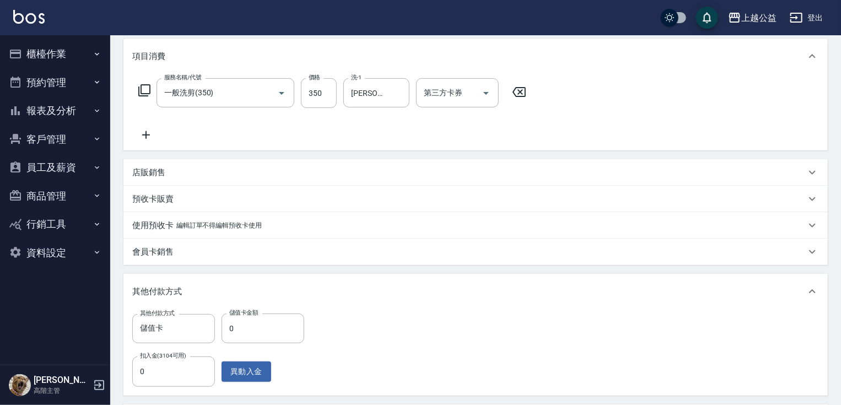
scroll to position [88, 0]
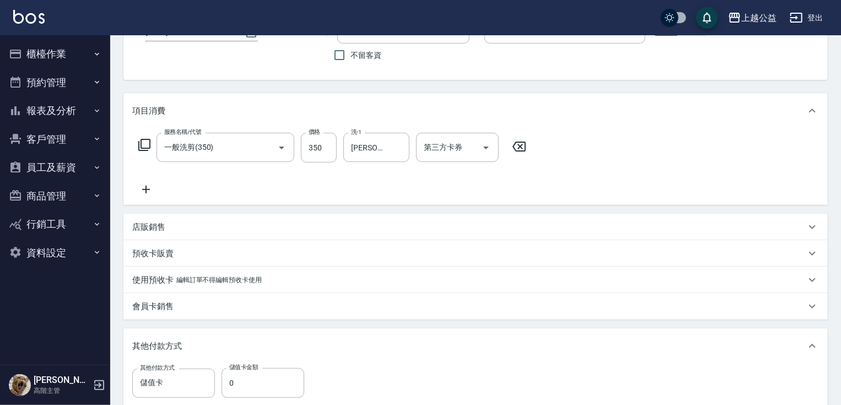
click at [73, 56] on button "櫃檯作業" at bounding box center [54, 54] width 101 height 29
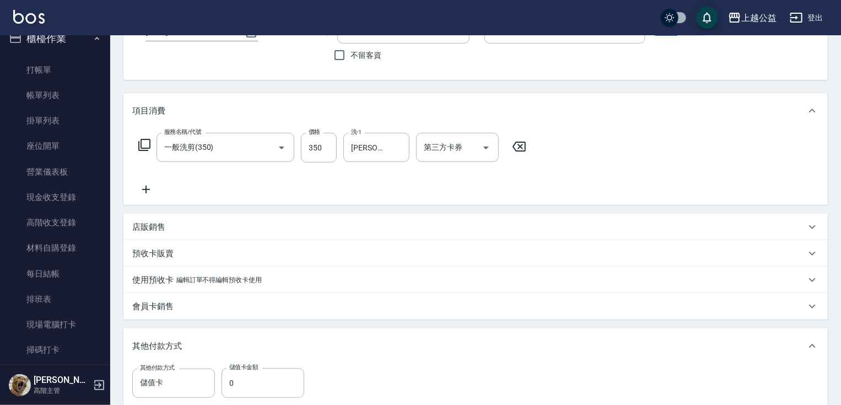
scroll to position [0, 0]
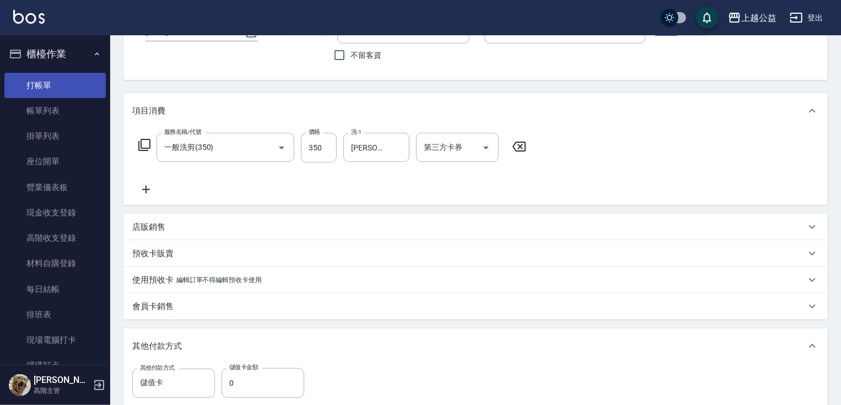
click at [44, 86] on link "打帳單" at bounding box center [54, 85] width 101 height 25
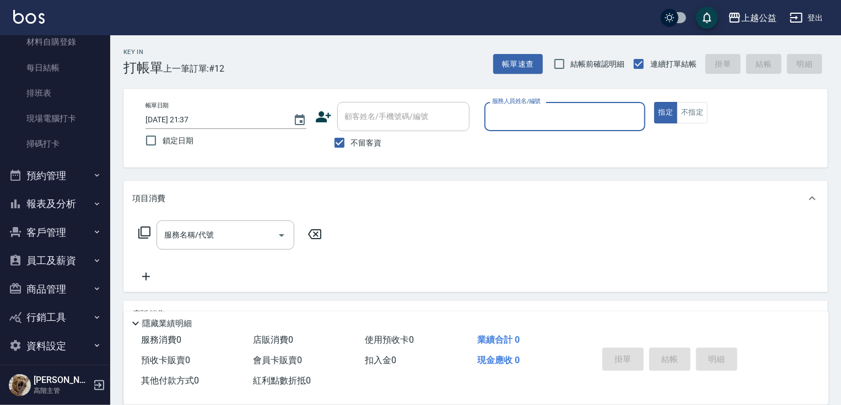
scroll to position [222, 0]
click at [46, 203] on button "報表及分析" at bounding box center [54, 203] width 101 height 29
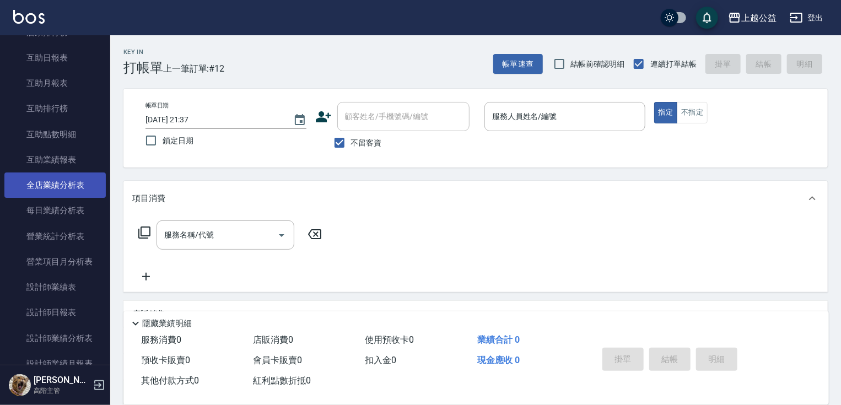
scroll to position [528, 0]
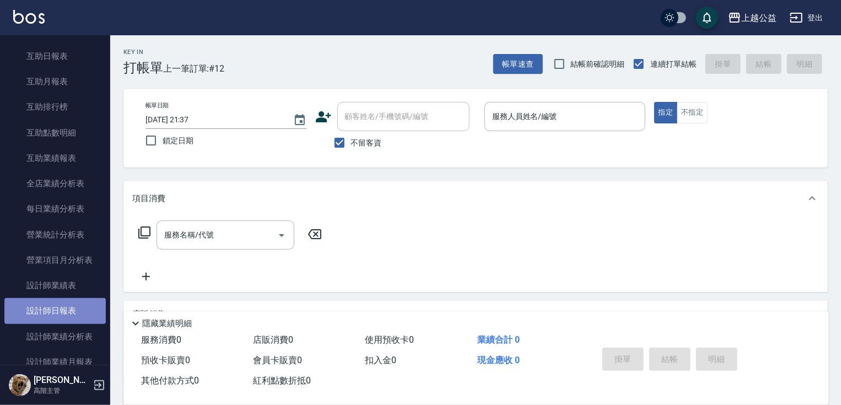
click at [62, 308] on link "設計師日報表" at bounding box center [54, 310] width 101 height 25
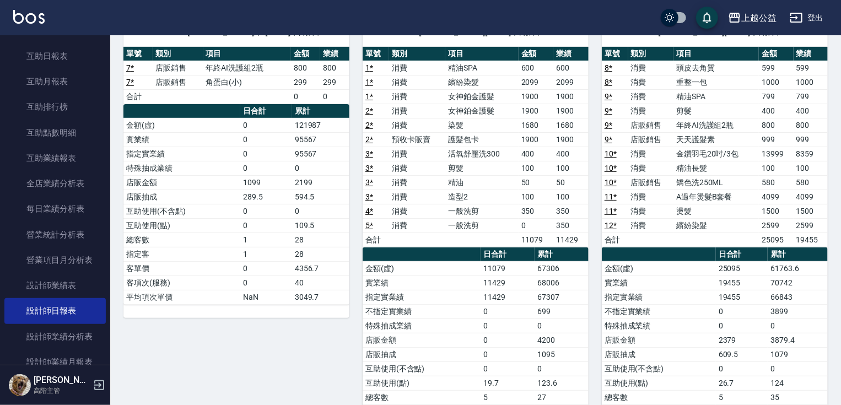
scroll to position [105, 0]
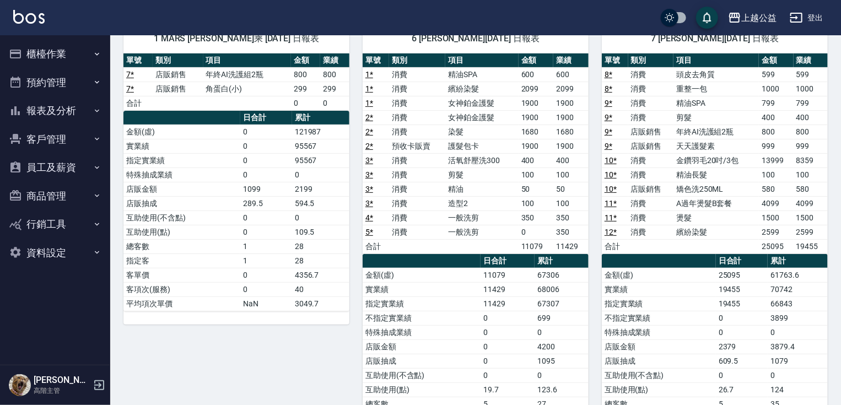
scroll to position [99, 0]
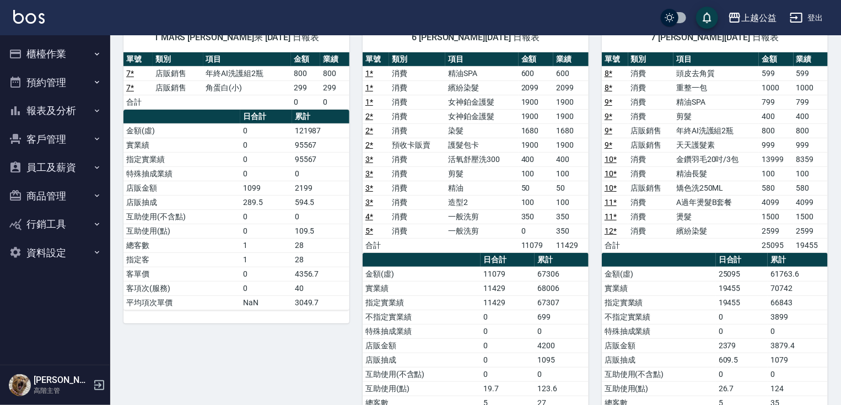
click at [367, 140] on link "2 *" at bounding box center [369, 144] width 8 height 9
click at [31, 106] on button "報表及分析" at bounding box center [54, 110] width 101 height 29
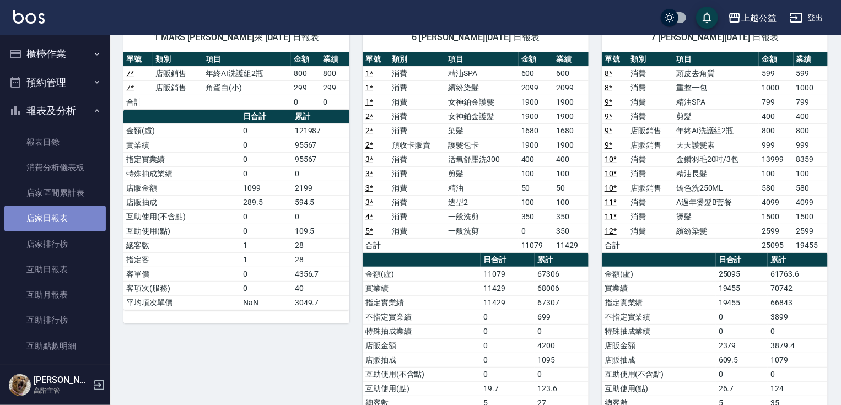
click at [68, 218] on link "店家日報表" at bounding box center [54, 218] width 101 height 25
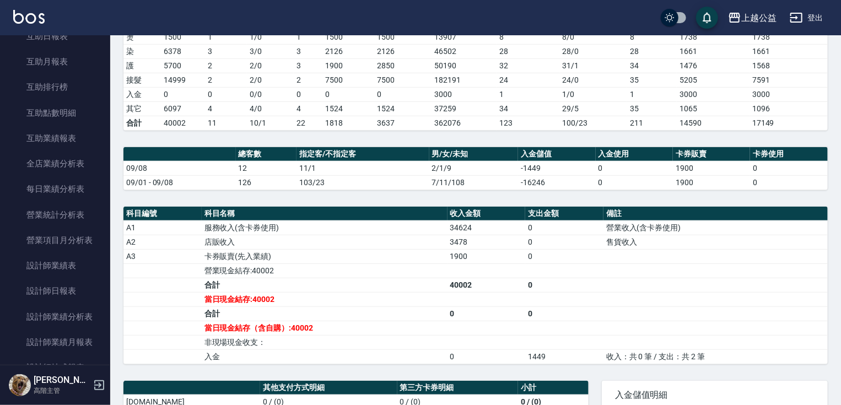
scroll to position [235, 0]
click at [62, 298] on link "設計師日報表" at bounding box center [54, 288] width 101 height 25
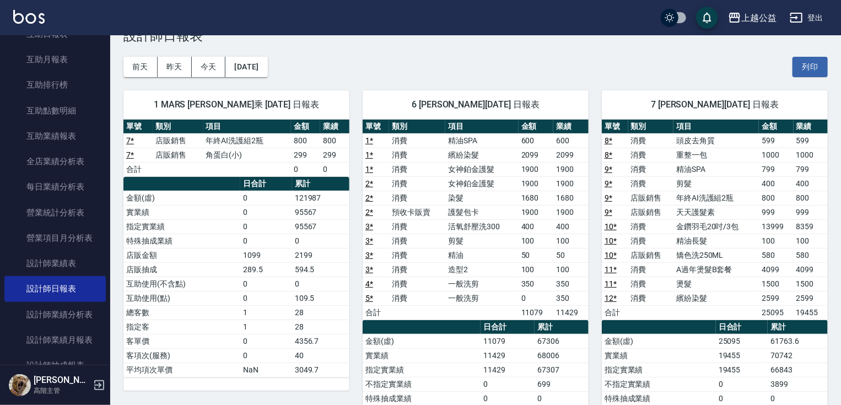
scroll to position [30, 0]
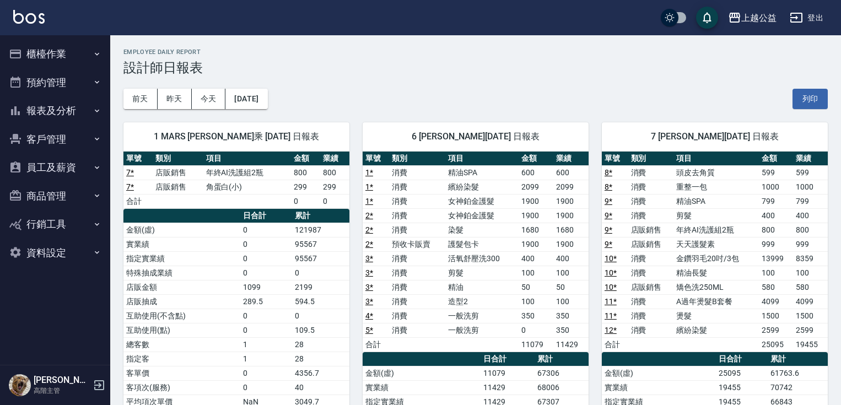
scroll to position [30, 0]
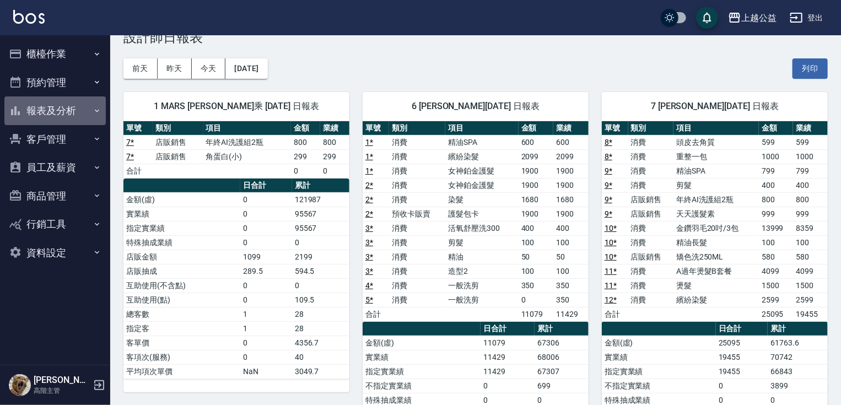
click at [64, 108] on button "報表及分析" at bounding box center [54, 110] width 101 height 29
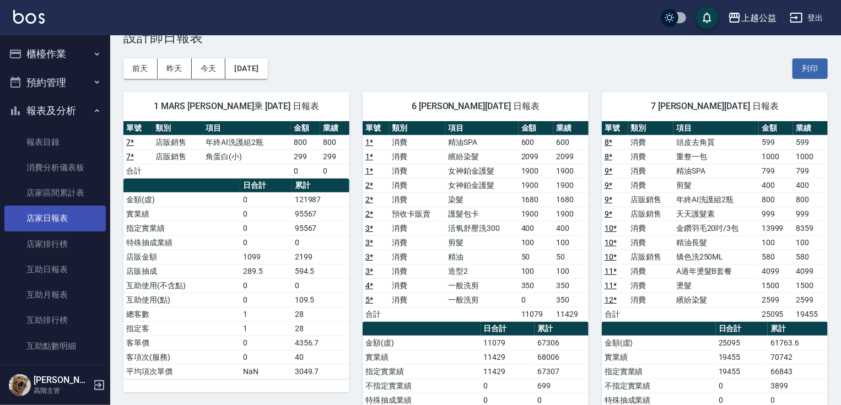
click at [48, 224] on link "店家日報表" at bounding box center [54, 218] width 101 height 25
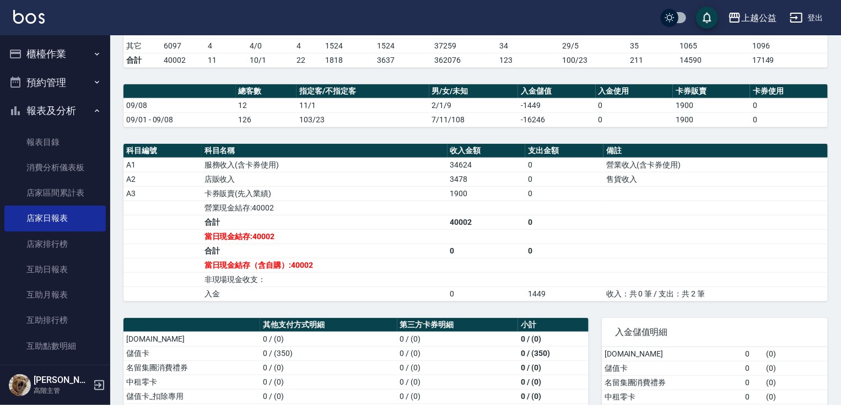
scroll to position [270, 0]
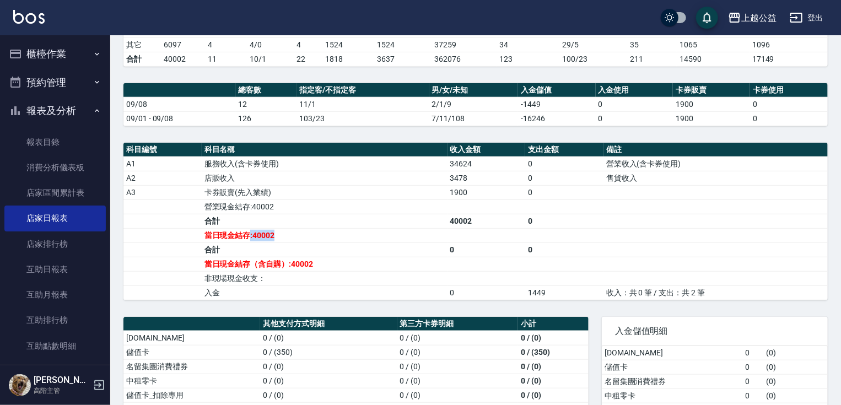
drag, startPoint x: 250, startPoint y: 231, endPoint x: 318, endPoint y: 233, distance: 68.9
click at [318, 233] on td "當日現金結存:40002" at bounding box center [325, 235] width 246 height 14
click at [326, 228] on td "當日現金結存:40002" at bounding box center [325, 235] width 246 height 14
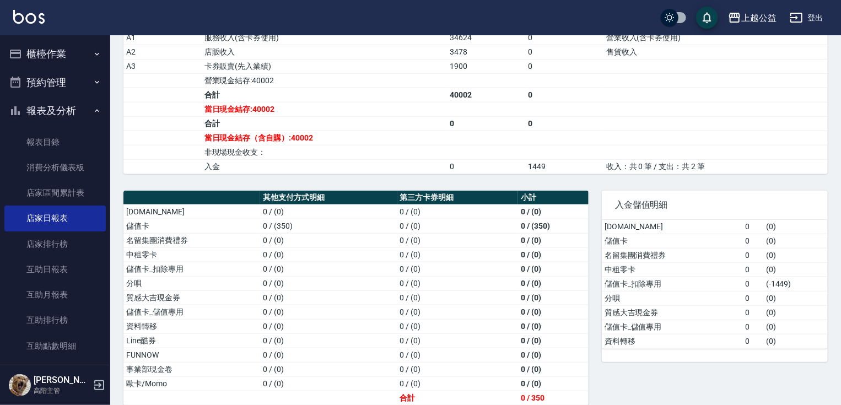
scroll to position [397, 0]
drag, startPoint x: 254, startPoint y: 106, endPoint x: 282, endPoint y: 101, distance: 28.4
click at [282, 101] on td "當日現金結存:40002" at bounding box center [325, 108] width 246 height 14
click at [300, 106] on td "當日現金結存:40002" at bounding box center [325, 108] width 246 height 14
click at [788, 278] on td "( -1449 )" at bounding box center [795, 283] width 64 height 14
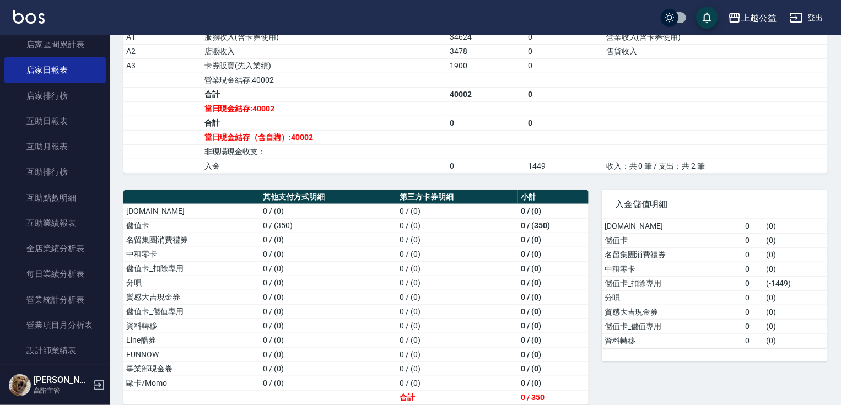
scroll to position [159, 0]
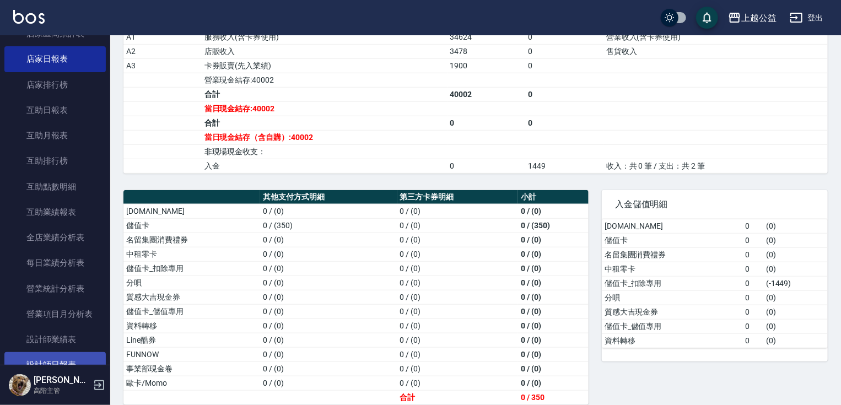
click at [60, 360] on link "設計師日報表" at bounding box center [54, 364] width 101 height 25
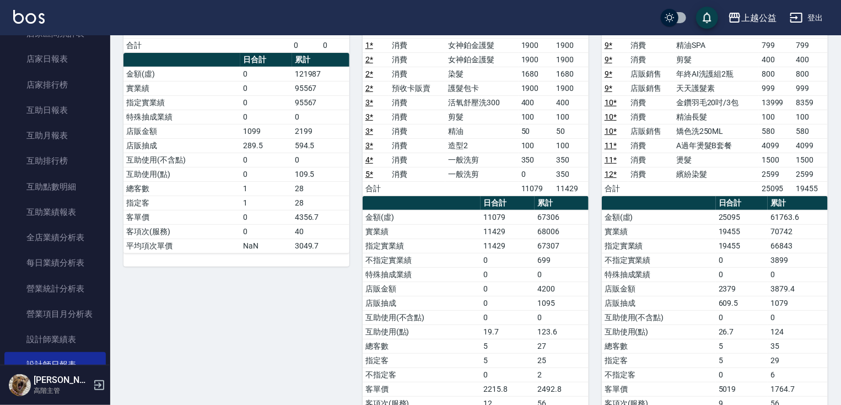
scroll to position [93, 0]
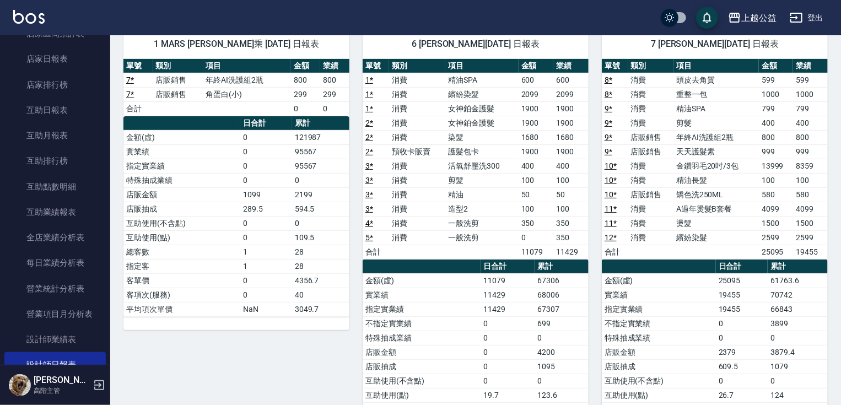
click at [131, 78] on link "7 *" at bounding box center [130, 79] width 8 height 9
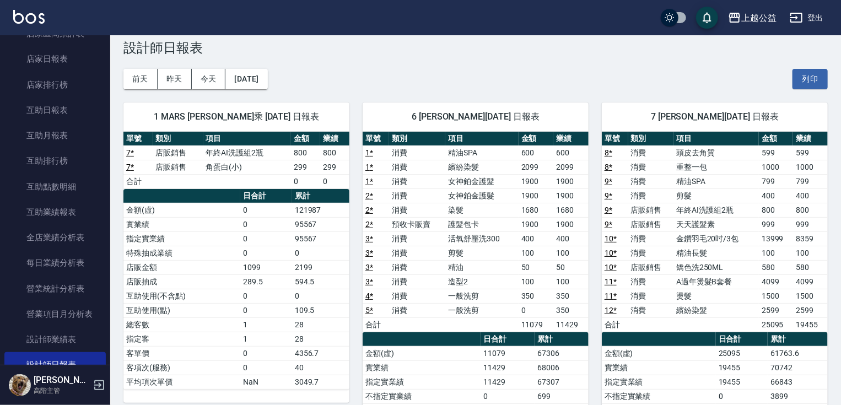
scroll to position [1, 0]
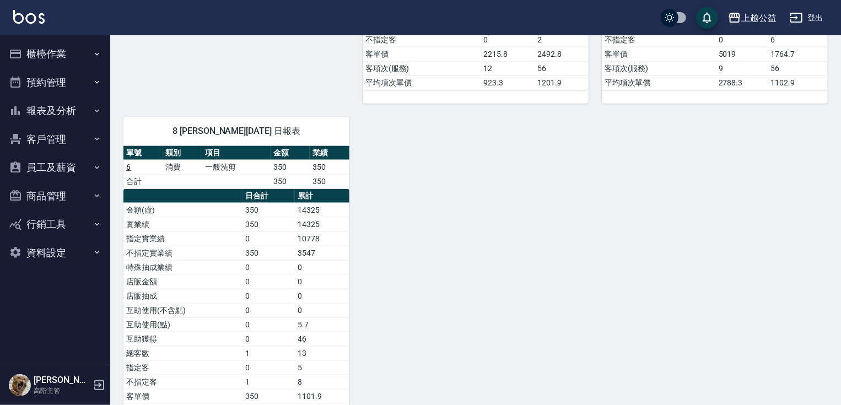
scroll to position [538, 0]
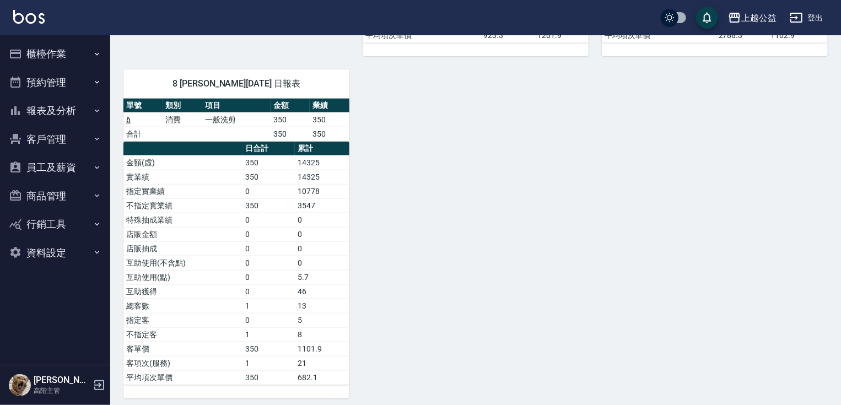
click at [40, 145] on button "客戶管理" at bounding box center [54, 139] width 101 height 29
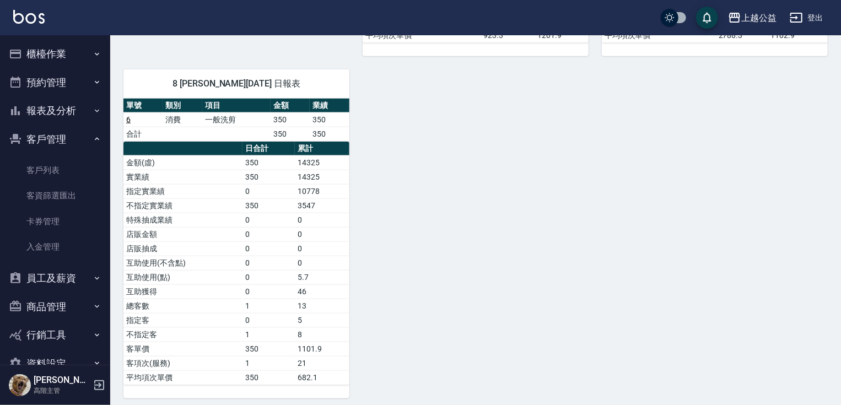
click at [55, 113] on button "報表及分析" at bounding box center [54, 110] width 101 height 29
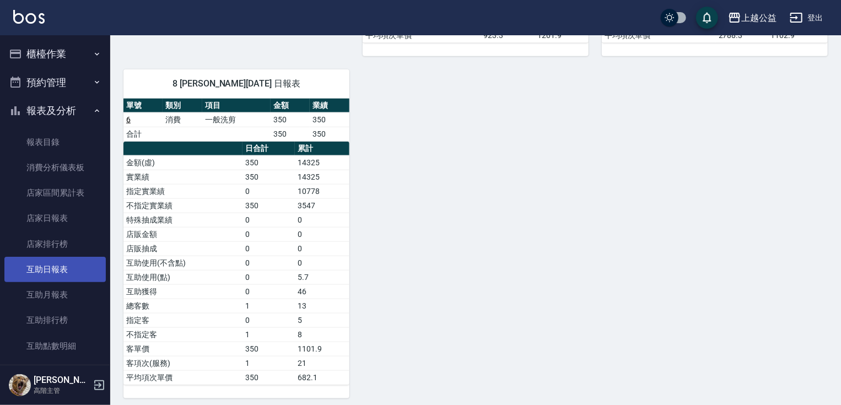
click at [69, 267] on link "互助日報表" at bounding box center [54, 269] width 101 height 25
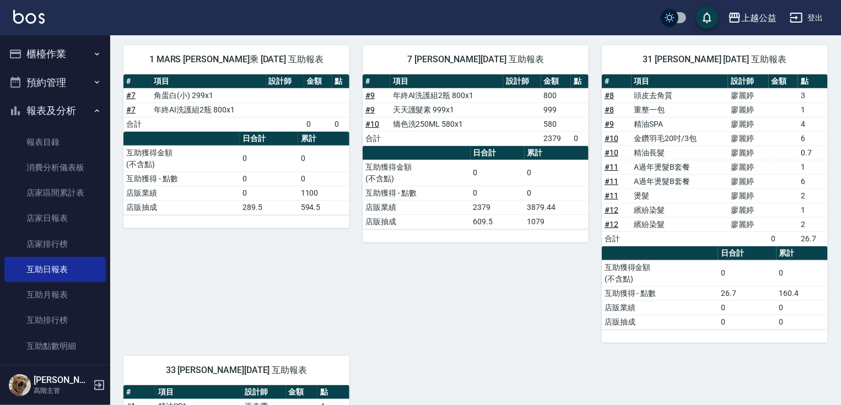
scroll to position [389, 0]
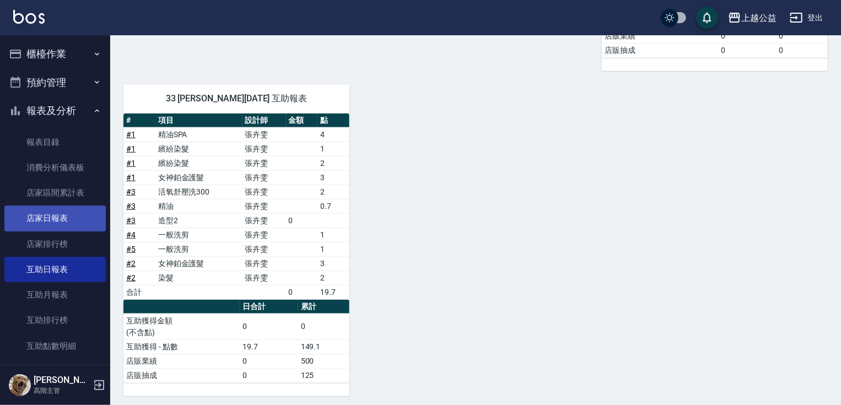
click at [55, 213] on link "店家日報表" at bounding box center [54, 218] width 101 height 25
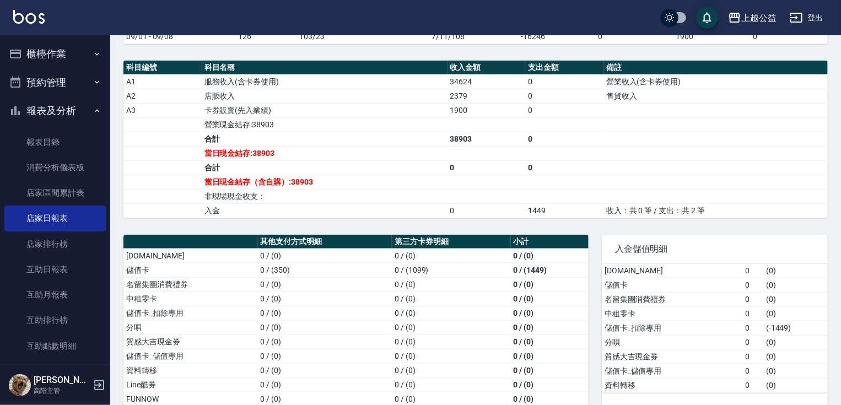
scroll to position [405, 0]
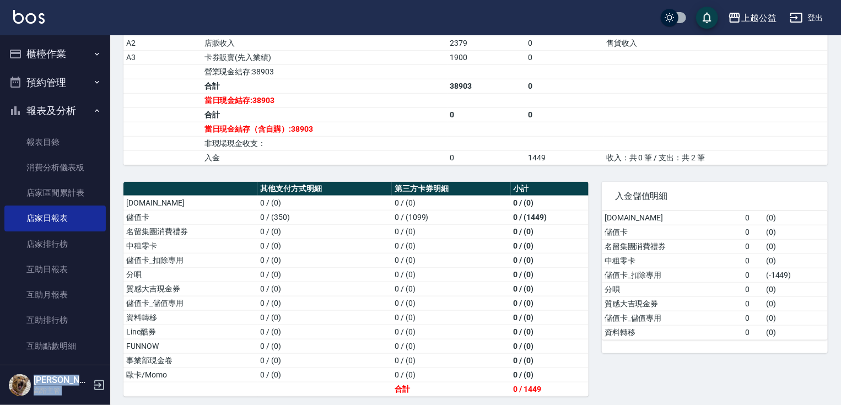
drag, startPoint x: 110, startPoint y: 95, endPoint x: 112, endPoint y: 130, distance: 35.3
click at [112, 130] on div "上越公益 登出 櫃檯作業 打帳單 帳單列表 掛單列表 座位開單 營業儀表板 現金收支登錄 高階收支登錄 材料自購登錄 每日結帳 排班表 現場電腦打卡 掃碼打卡…" at bounding box center [420, 2] width 841 height 815
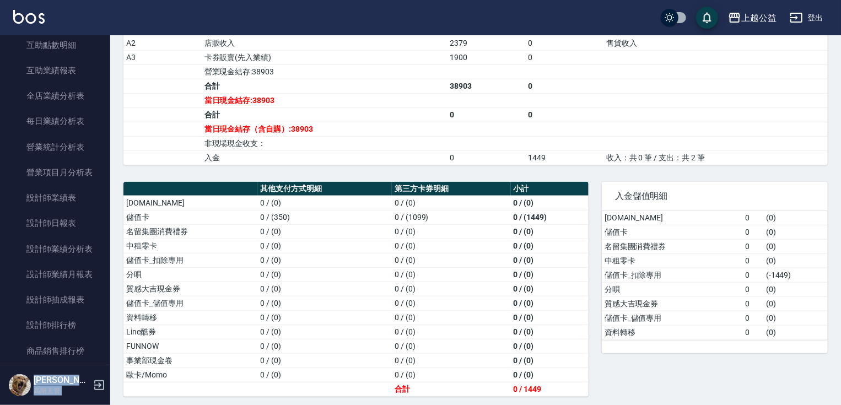
scroll to position [398, 0]
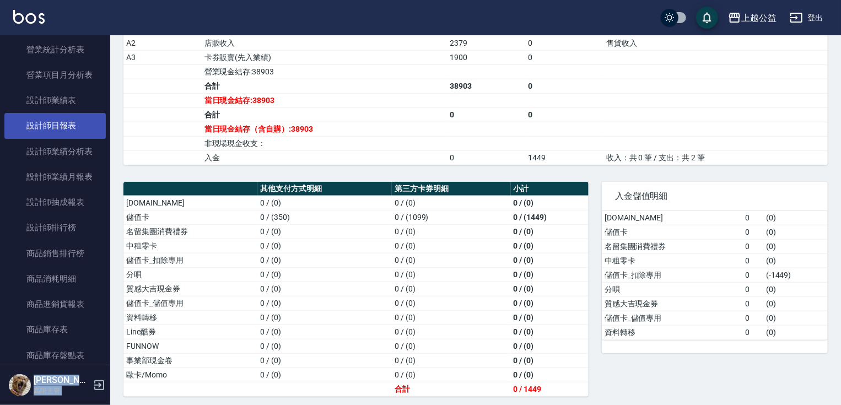
click at [62, 120] on link "設計師日報表" at bounding box center [54, 125] width 101 height 25
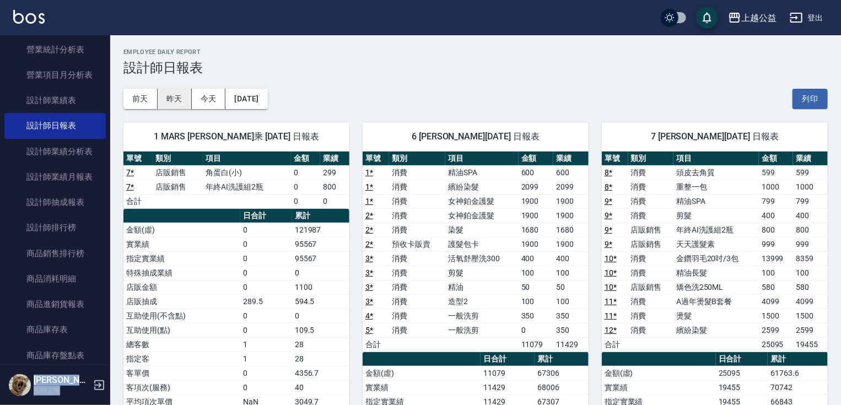
click at [181, 100] on button "昨天" at bounding box center [175, 99] width 34 height 20
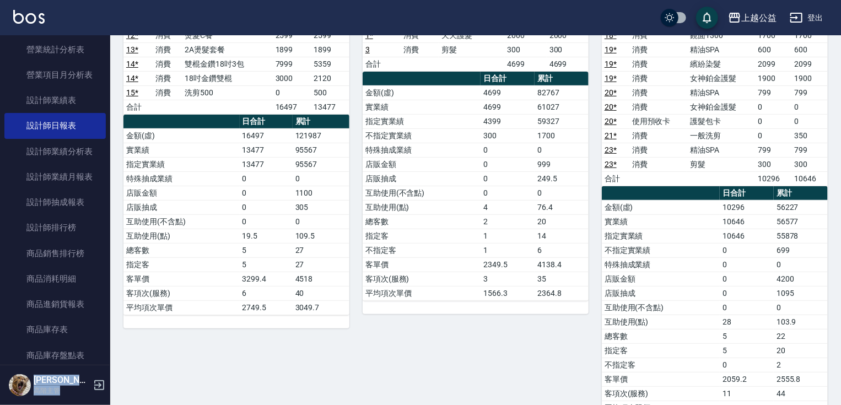
scroll to position [147, 0]
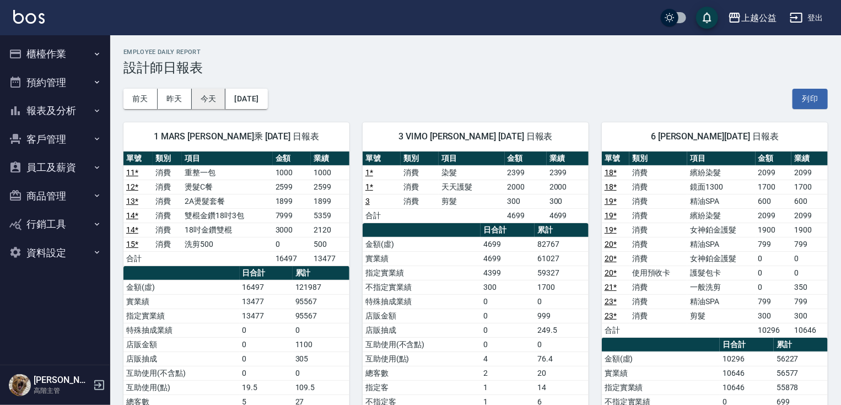
click at [199, 99] on button "今天" at bounding box center [209, 99] width 34 height 20
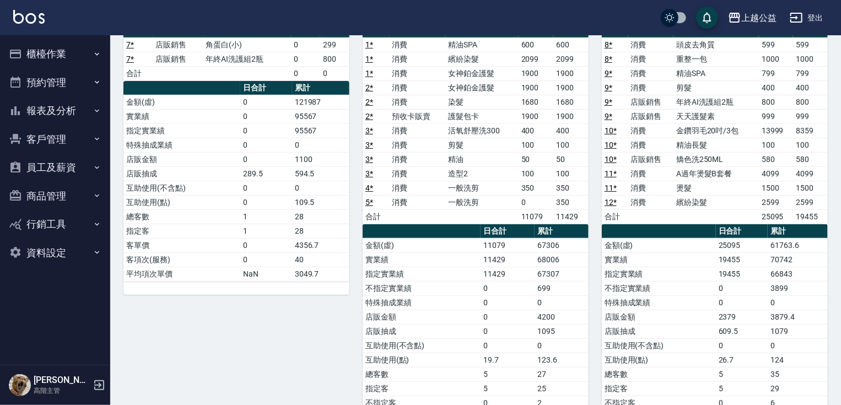
scroll to position [483, 0]
